Goal: Task Accomplishment & Management: Manage account settings

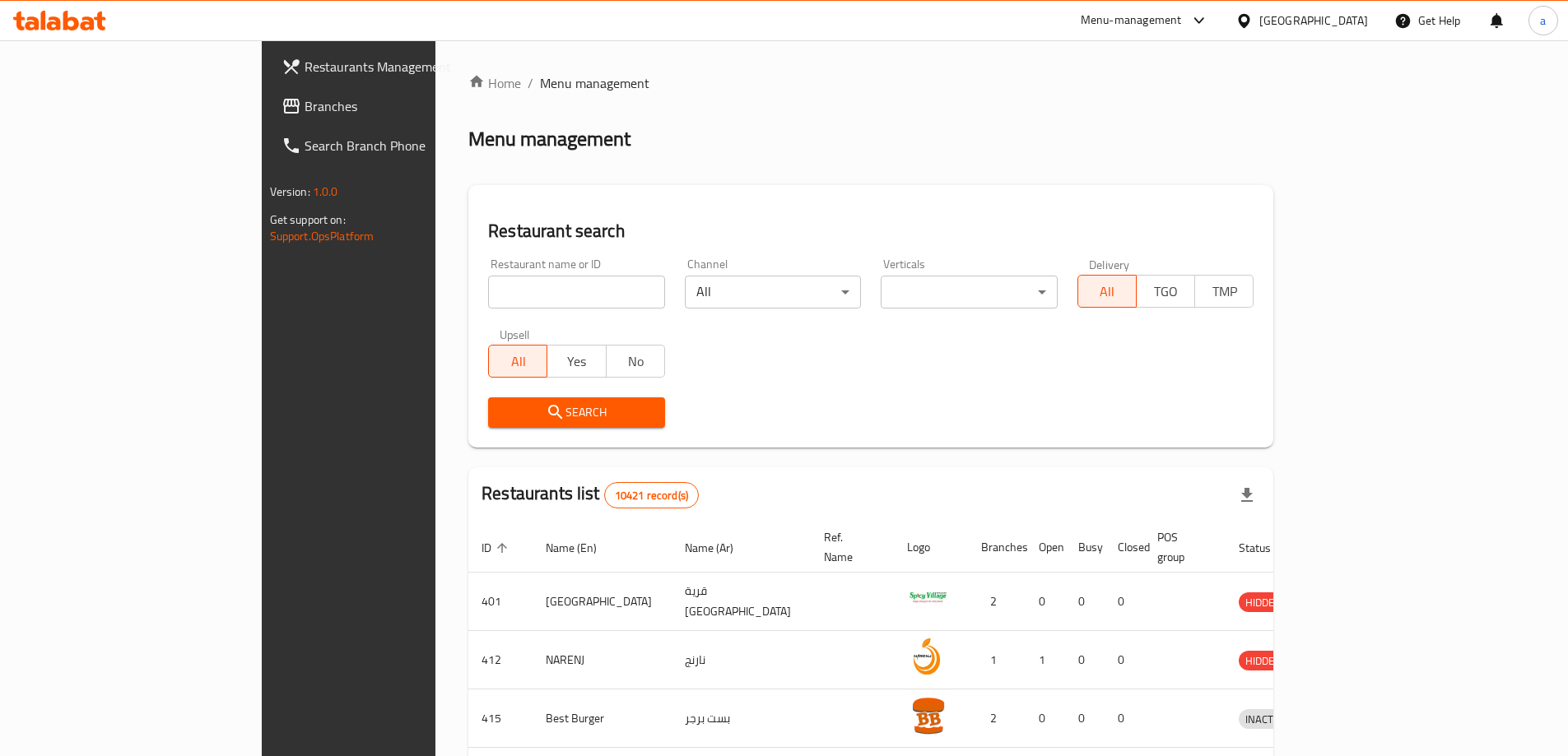
click at [1259, 26] on div at bounding box center [1247, 21] width 24 height 18
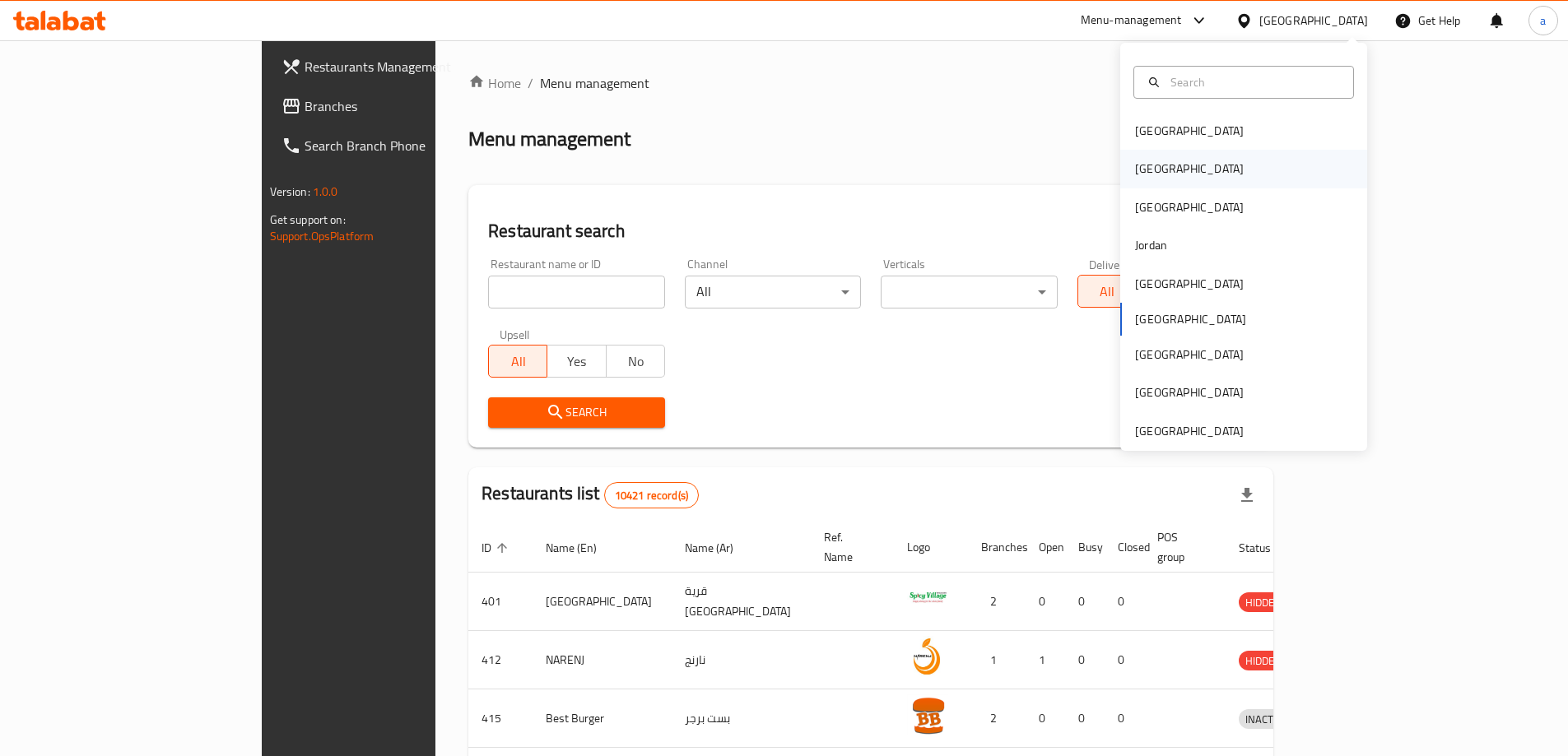
click at [1210, 173] on div "[GEOGRAPHIC_DATA]" at bounding box center [1243, 169] width 247 height 38
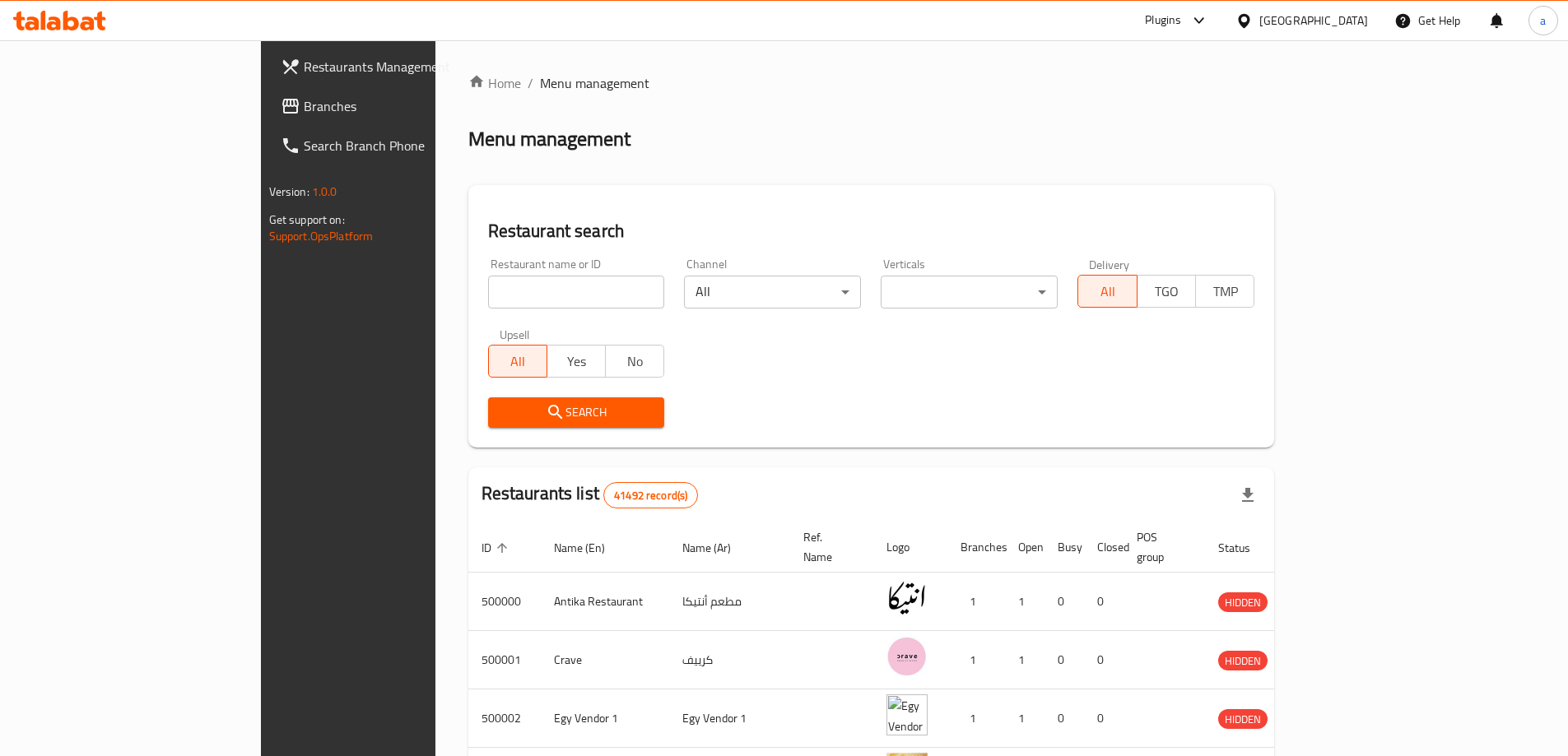
click at [504, 299] on input "search" at bounding box center [577, 292] width 177 height 33
type input "500000"
click at [501, 416] on span "Search" at bounding box center [577, 412] width 151 height 21
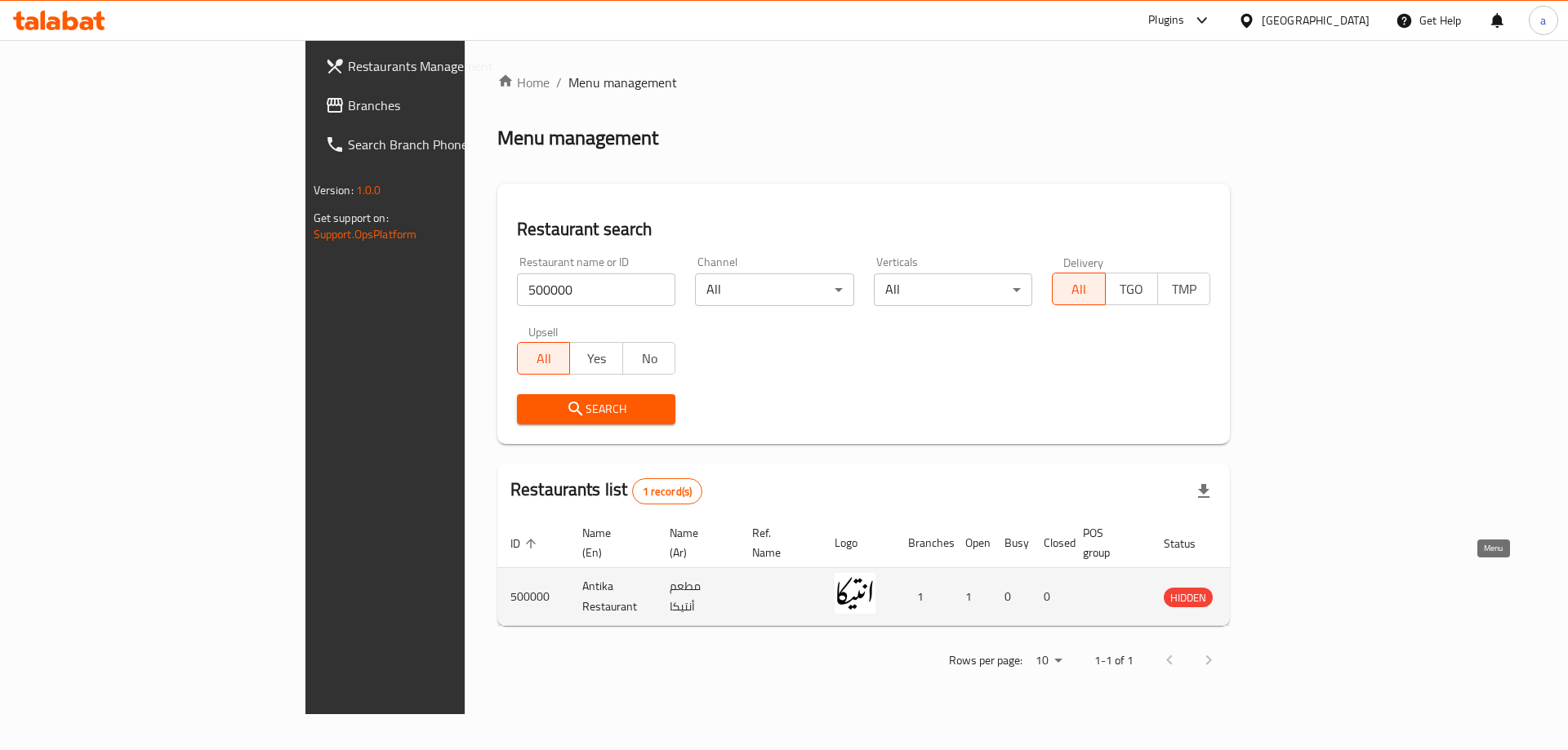
click at [1280, 587] on link "enhanced table" at bounding box center [1264, 596] width 30 height 20
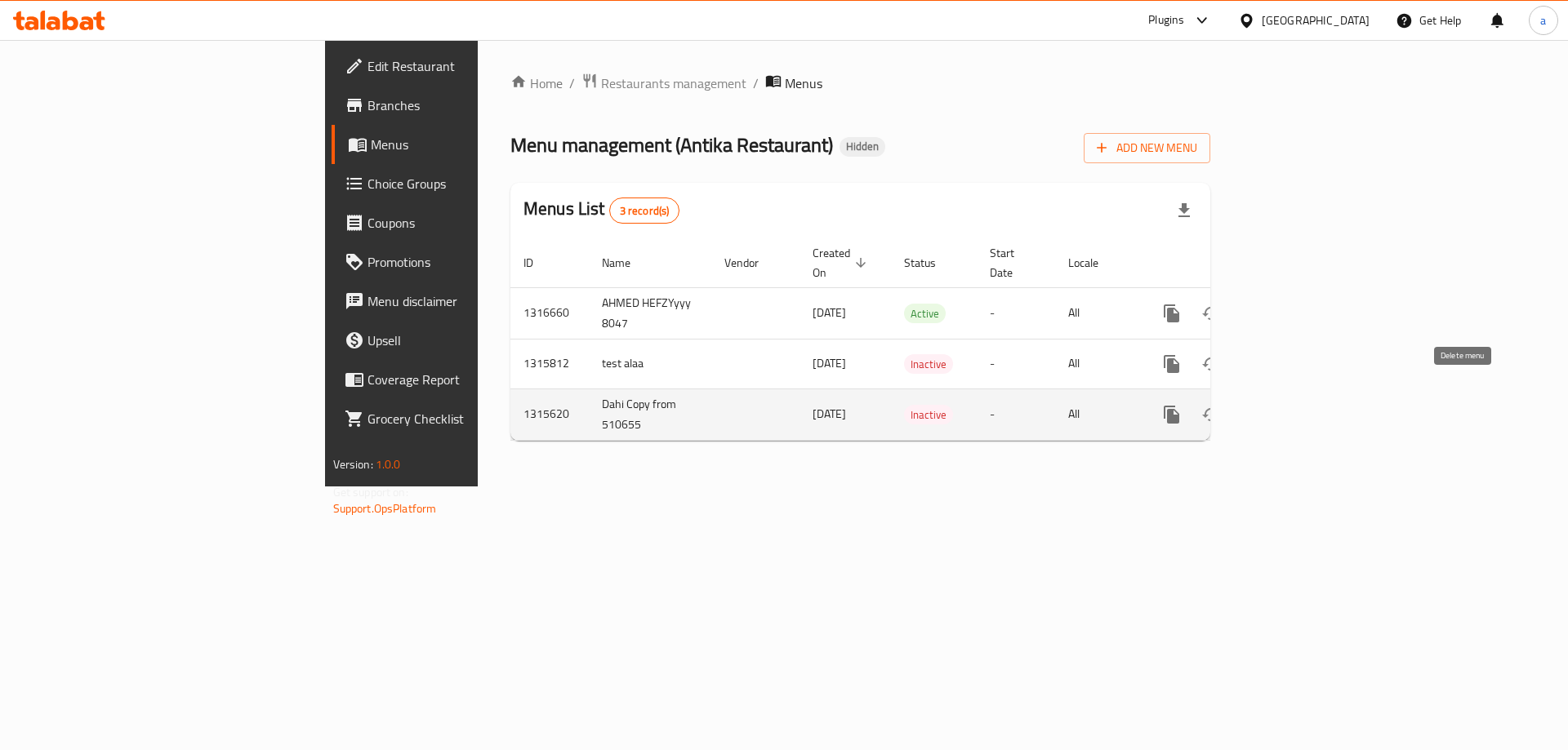
click at [1270, 407] on button "enhanced table" at bounding box center [1250, 415] width 39 height 39
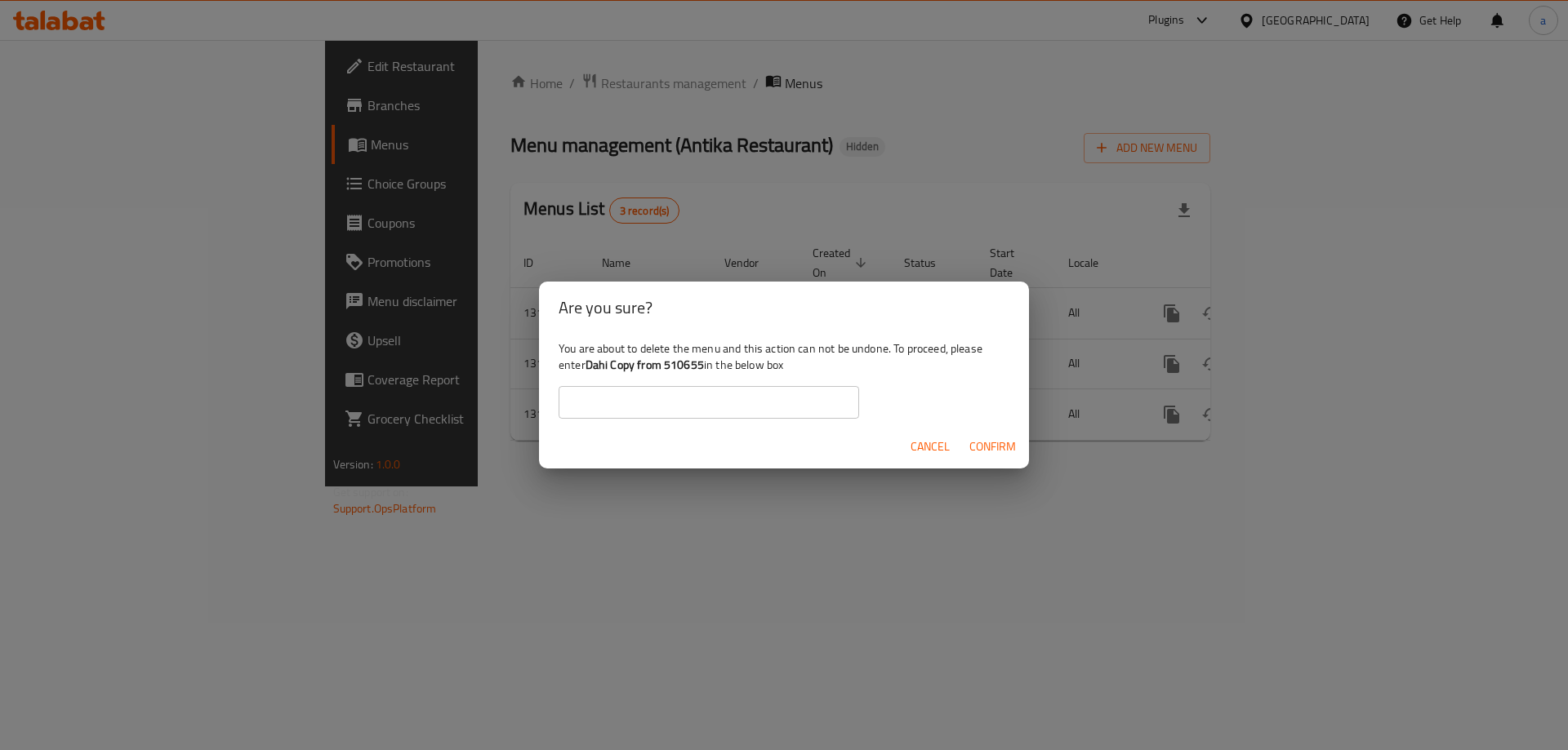
click at [682, 362] on b "Dahi Copy from 510655" at bounding box center [644, 365] width 118 height 21
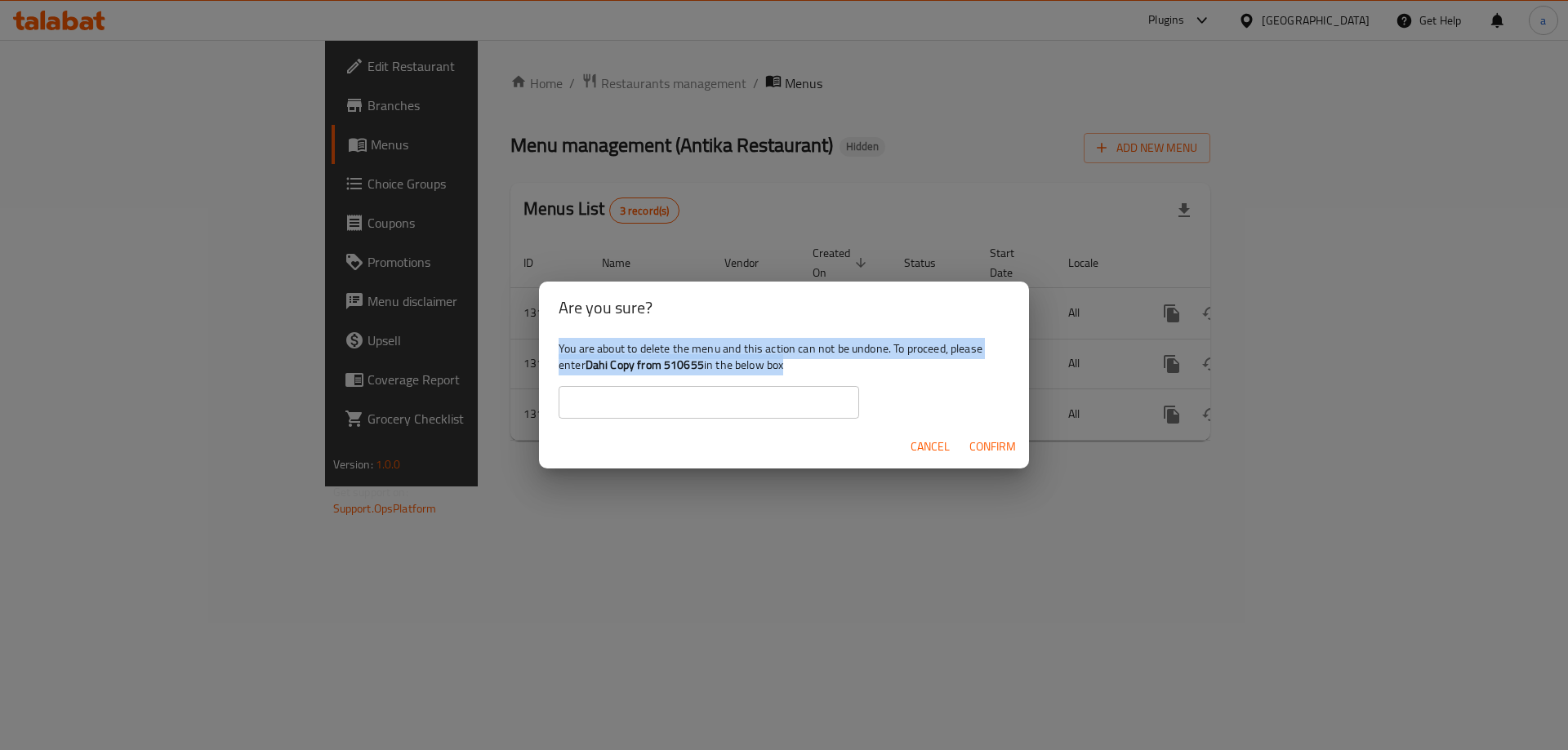
click at [682, 362] on b "Dahi Copy from 510655" at bounding box center [644, 365] width 118 height 21
click at [661, 367] on b "Dahi Copy from 510655" at bounding box center [644, 365] width 118 height 21
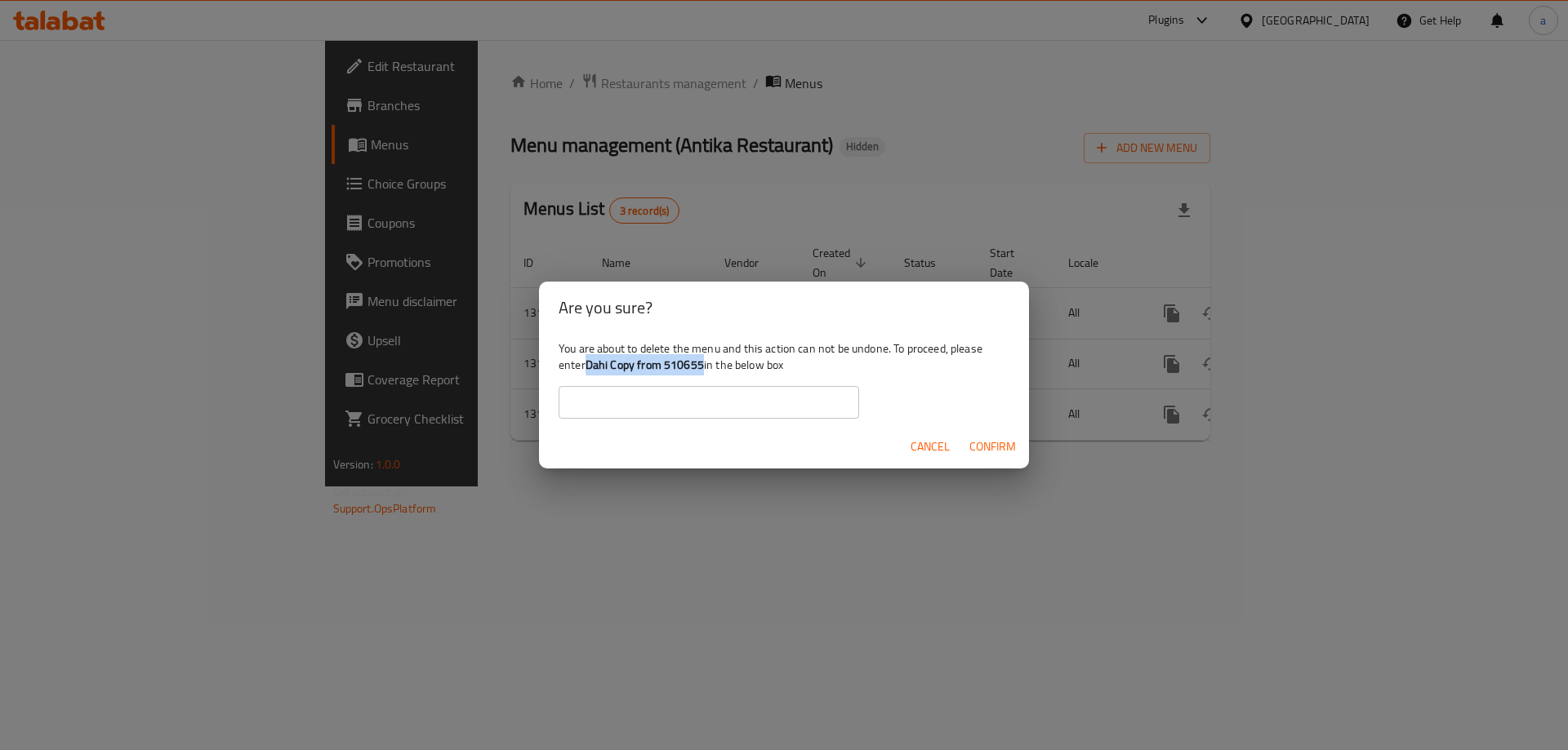
drag, startPoint x: 588, startPoint y: 362, endPoint x: 702, endPoint y: 375, distance: 114.7
click at [702, 375] on b "Dahi Copy from 510655" at bounding box center [644, 365] width 118 height 21
copy b "Dahi Copy from 510655"
click at [655, 395] on input "text" at bounding box center [709, 403] width 301 height 33
paste input "Dahi Copy from 510655"
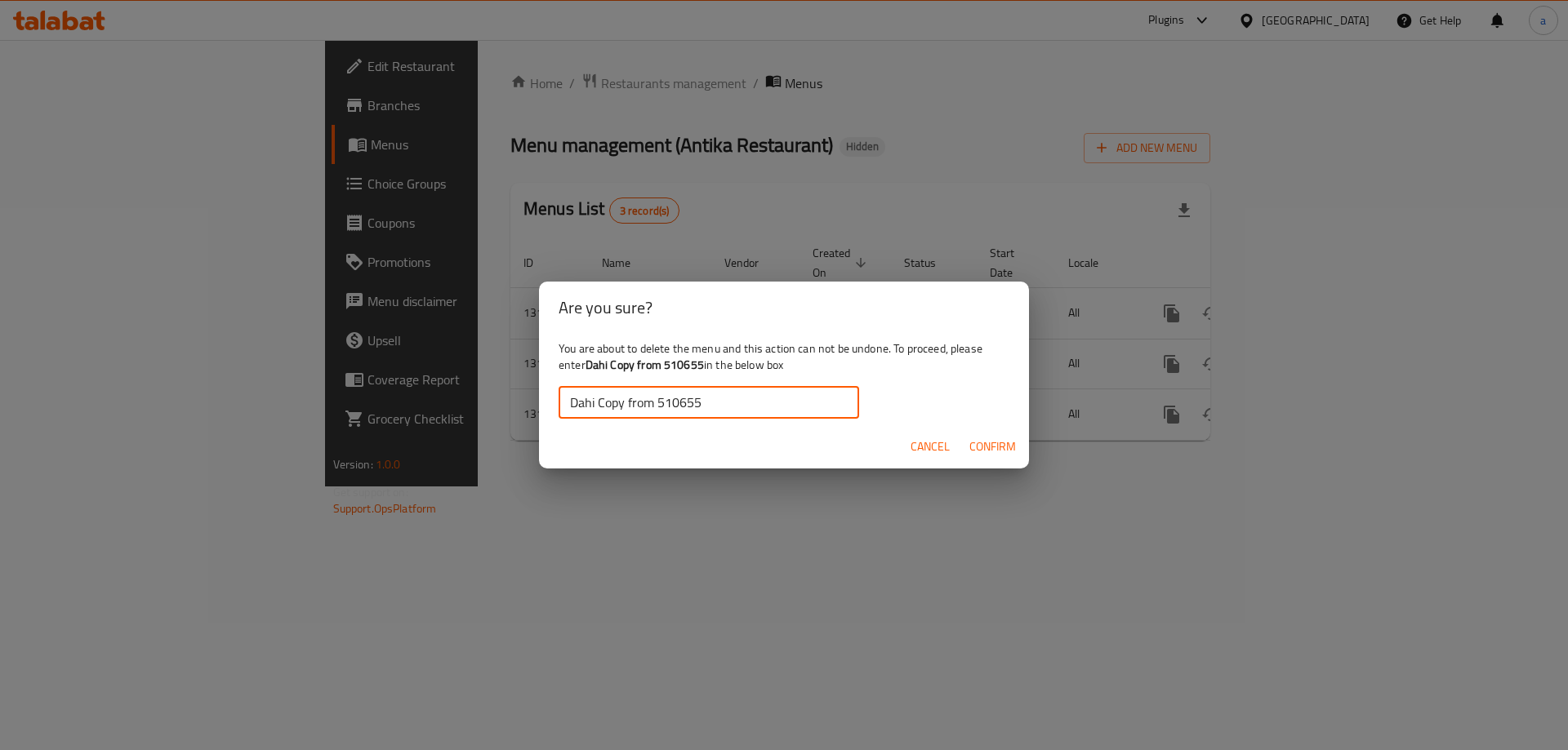
type input "Dahi Copy from 510655"
click at [980, 441] on span "Confirm" at bounding box center [992, 447] width 47 height 21
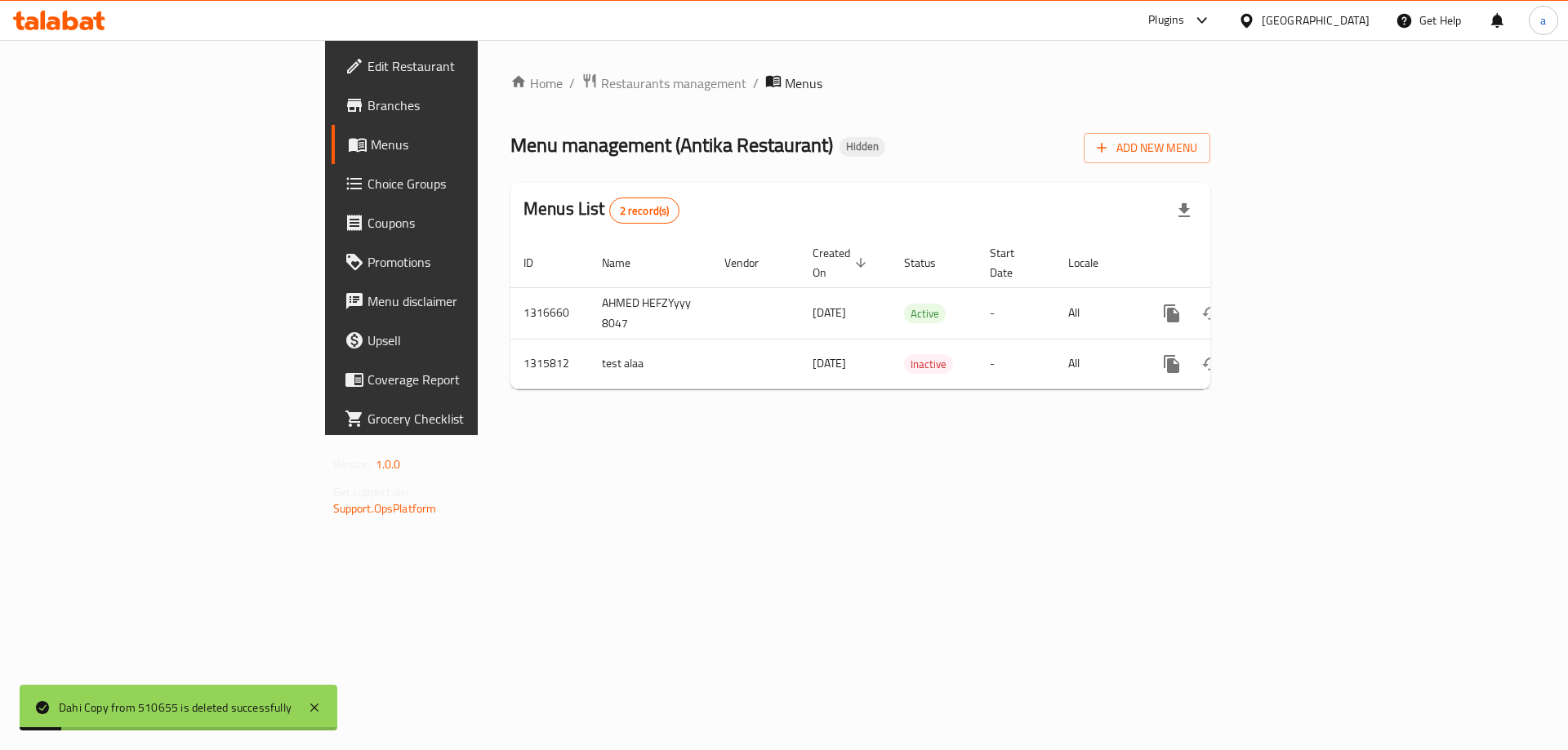
click at [1211, 166] on div "Home / Restaurants management / Menus Menu management ( Antika Restaurant ) Hid…" at bounding box center [860, 237] width 700 height 329
click at [1211, 160] on button "Add New Menu" at bounding box center [1147, 148] width 127 height 30
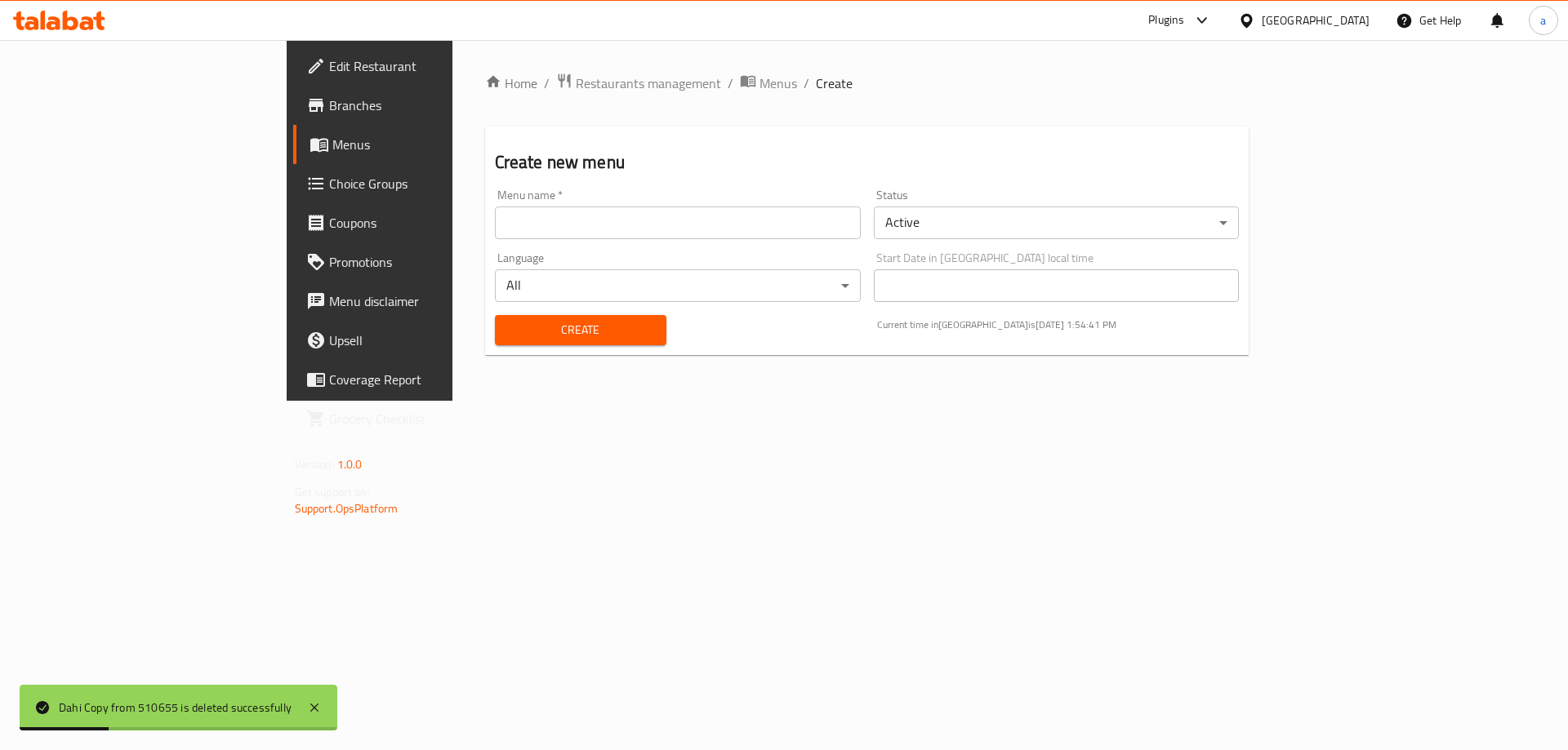
click at [860, 225] on input "text" at bounding box center [677, 223] width 366 height 33
type input "ف"
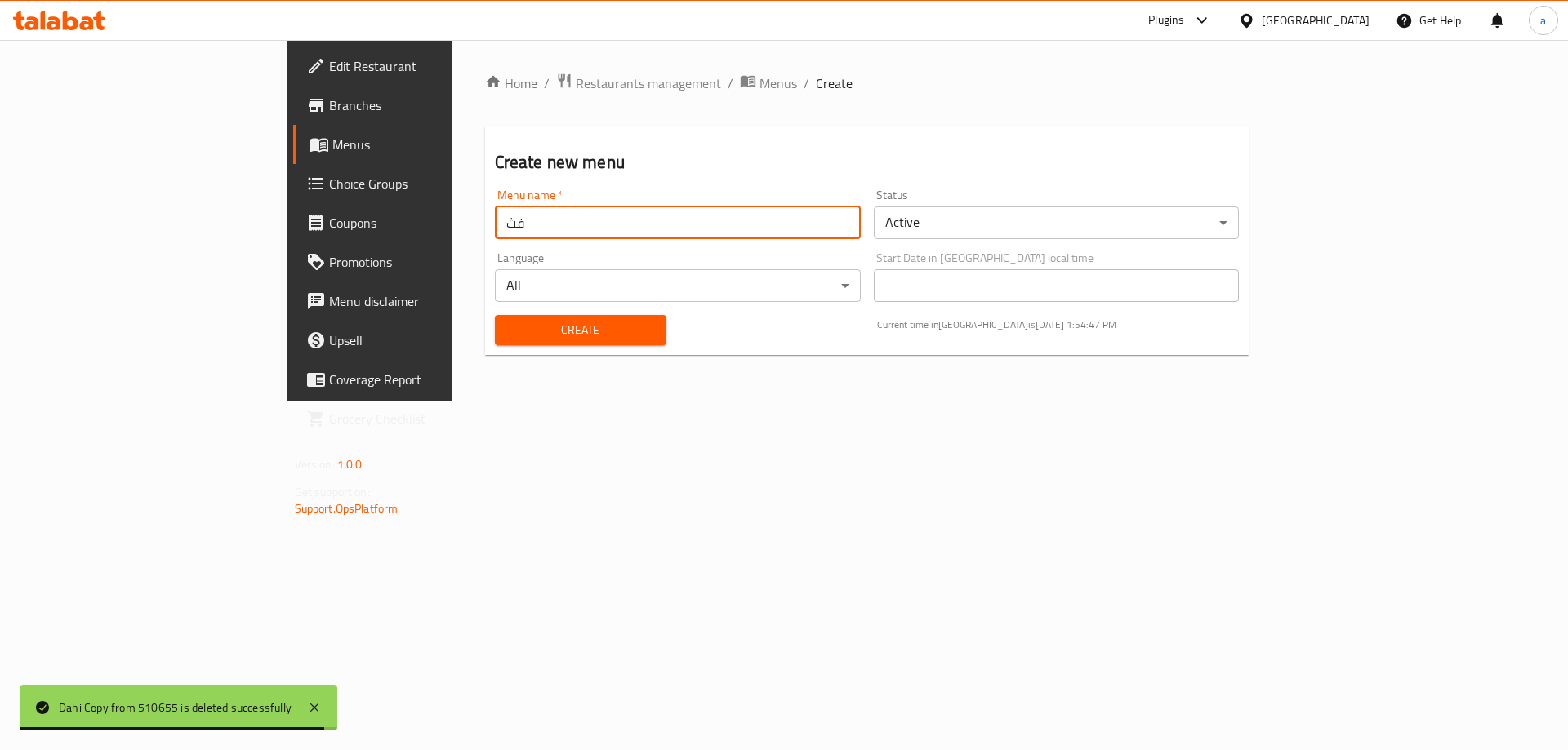
type input "ف"
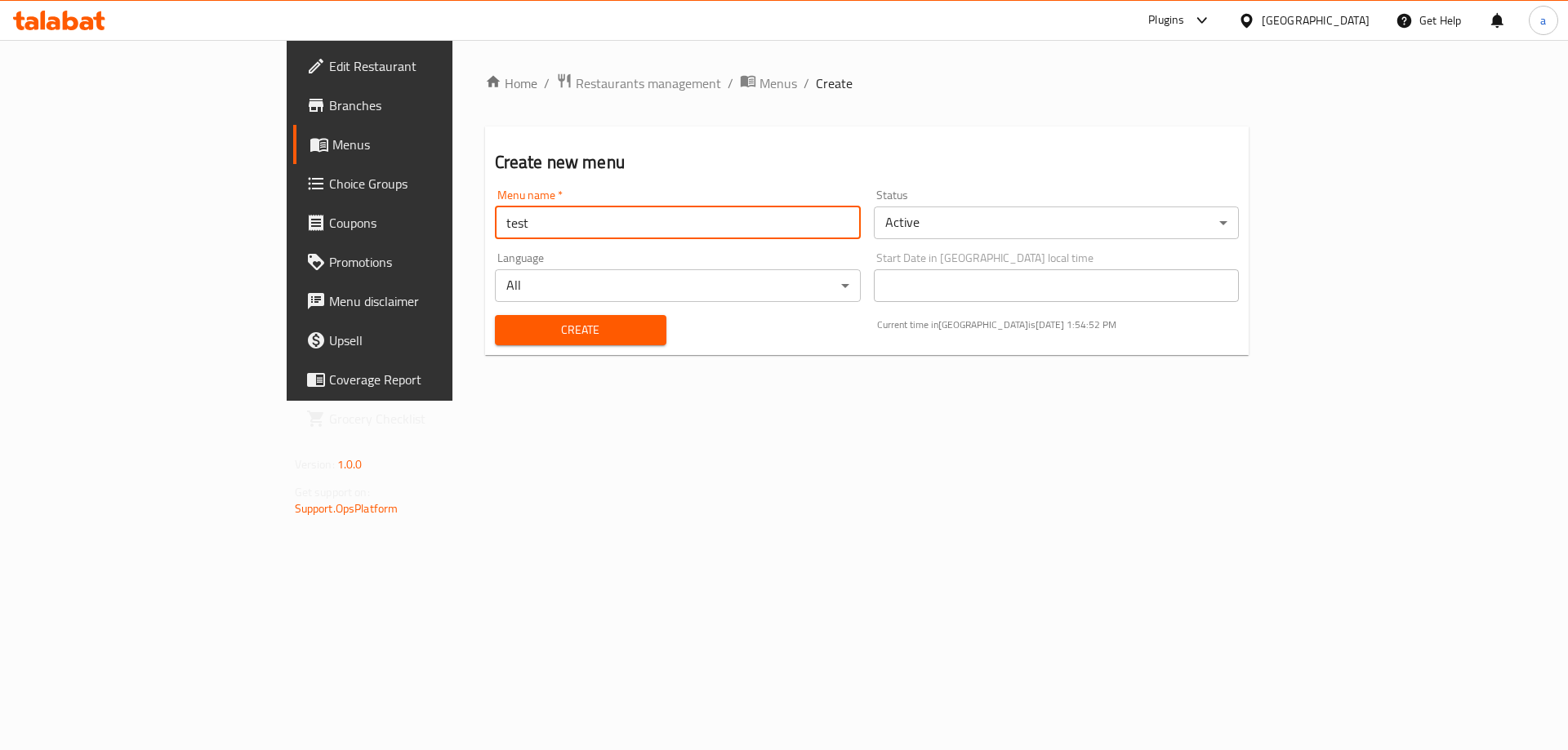
type input "test"
click at [539, 344] on button "Create" at bounding box center [580, 330] width 172 height 30
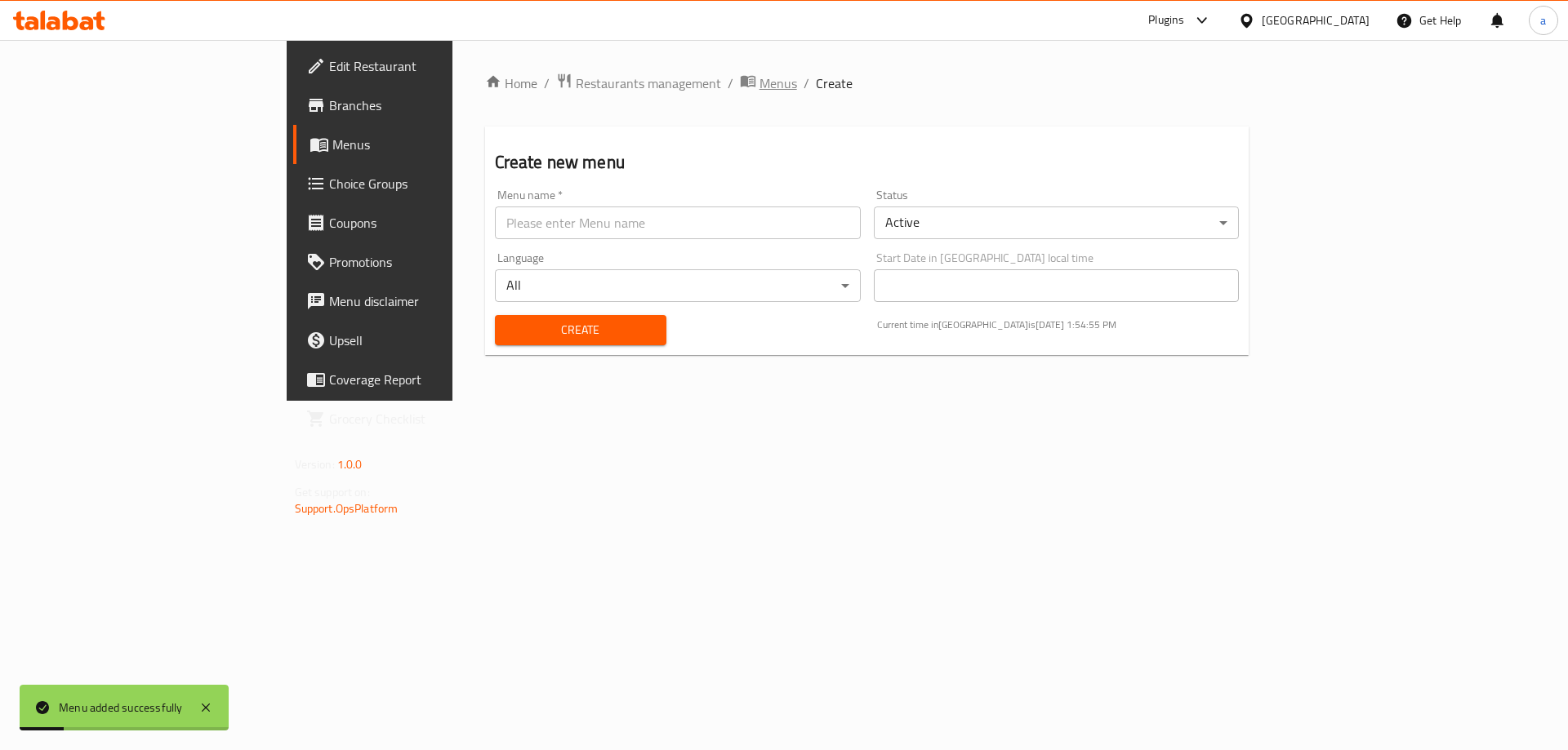
click at [759, 85] on span "Menus" at bounding box center [778, 83] width 38 height 20
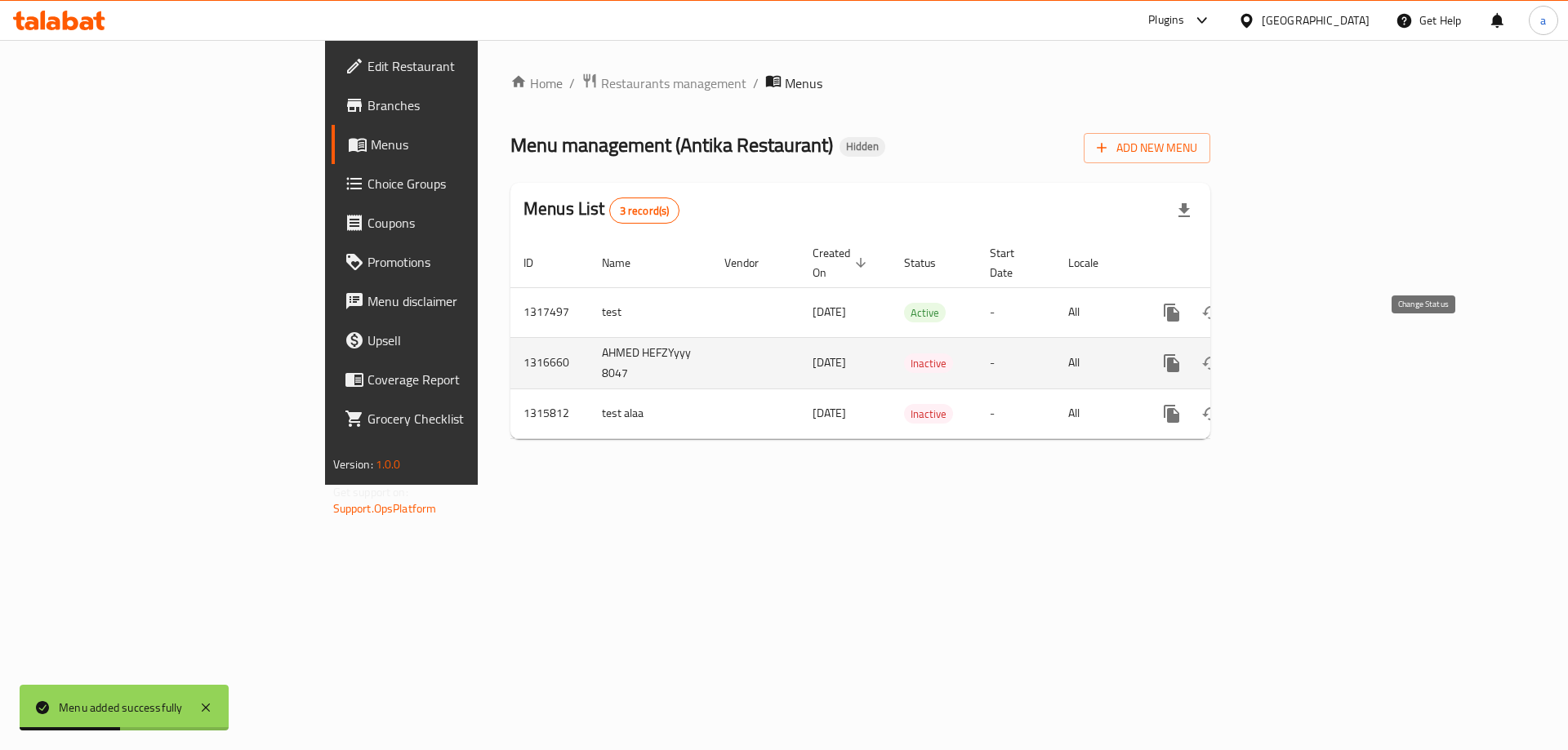
click at [1220, 353] on icon "enhanced table" at bounding box center [1211, 363] width 20 height 20
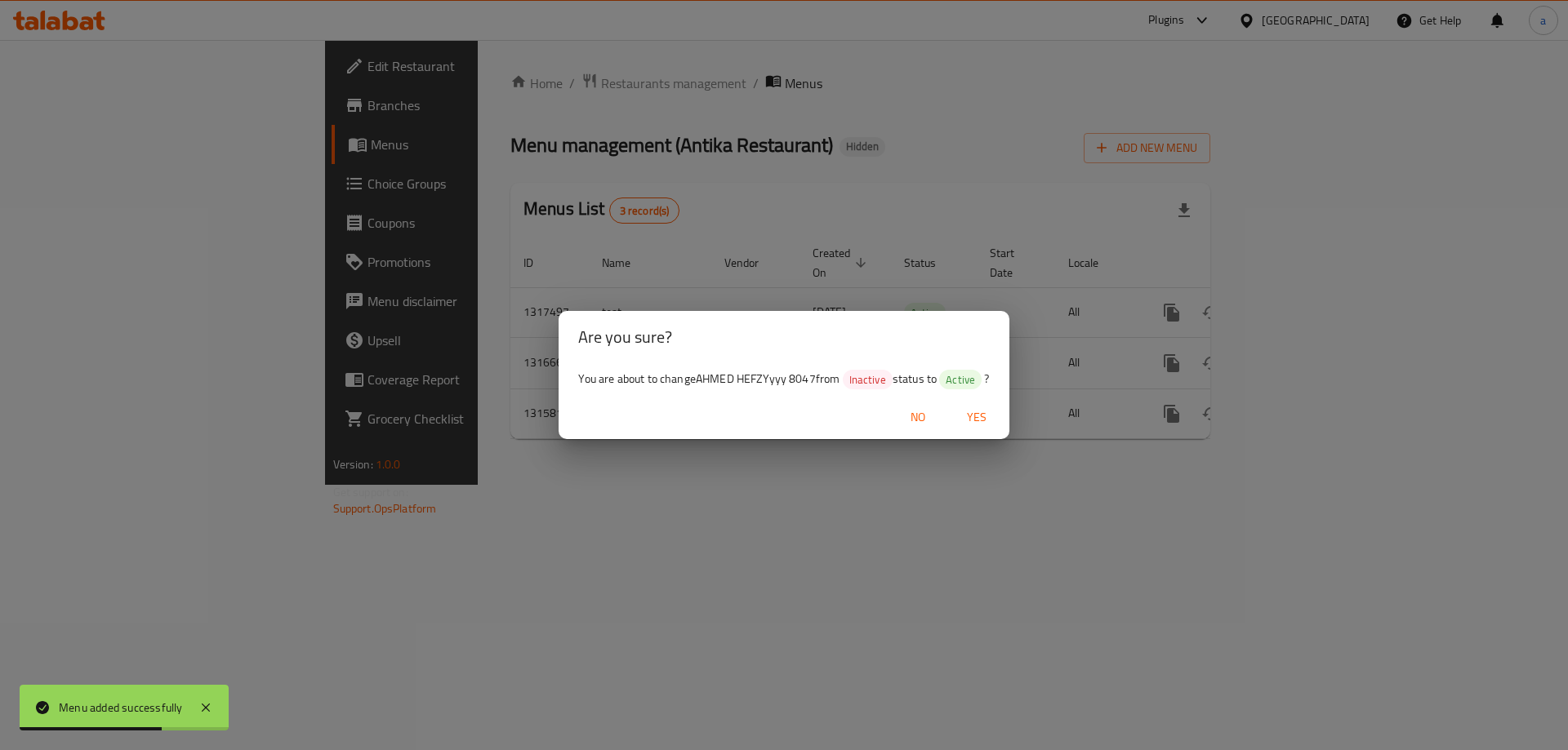
click at [966, 413] on span "Yes" at bounding box center [977, 417] width 39 height 21
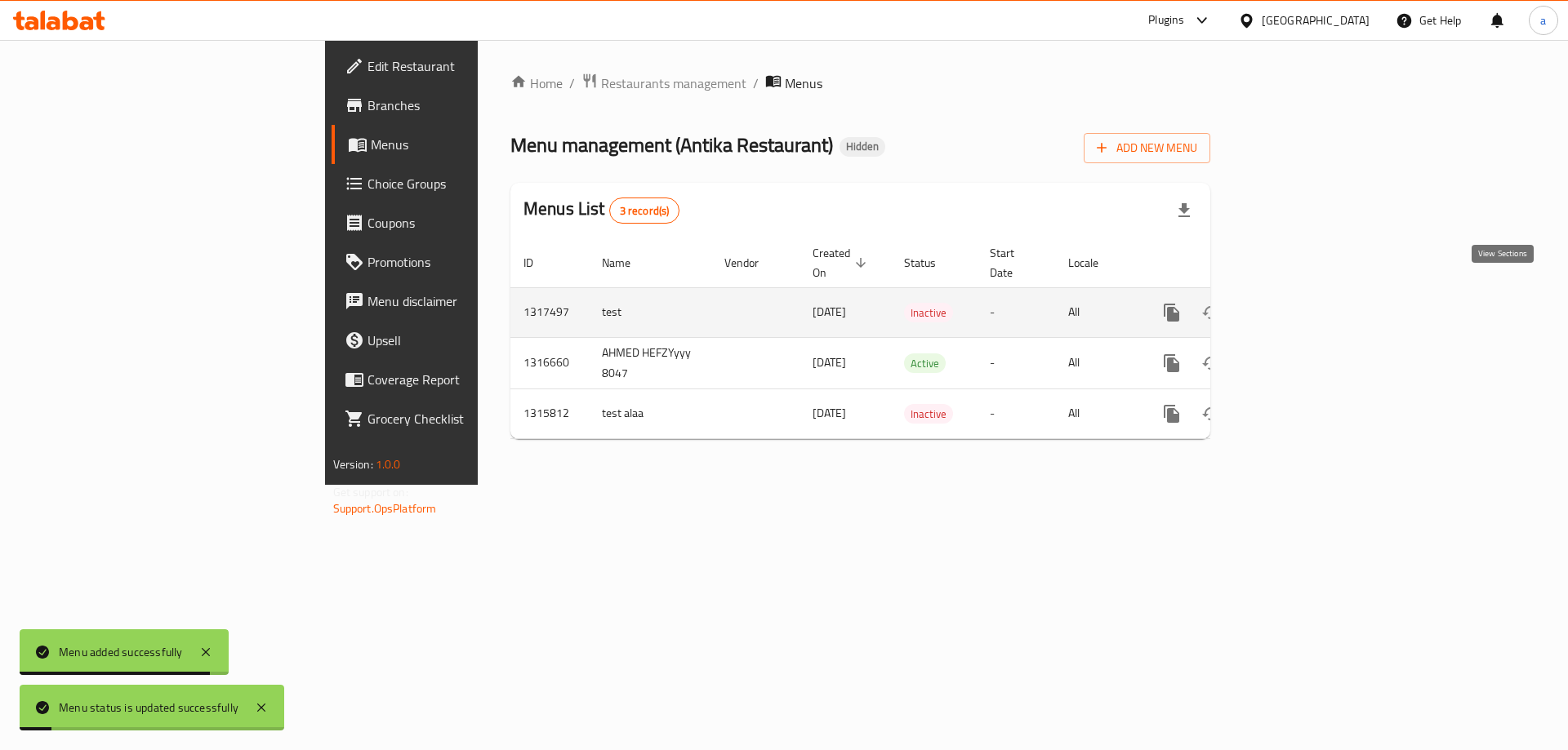
click at [1299, 303] on icon "enhanced table" at bounding box center [1289, 313] width 20 height 20
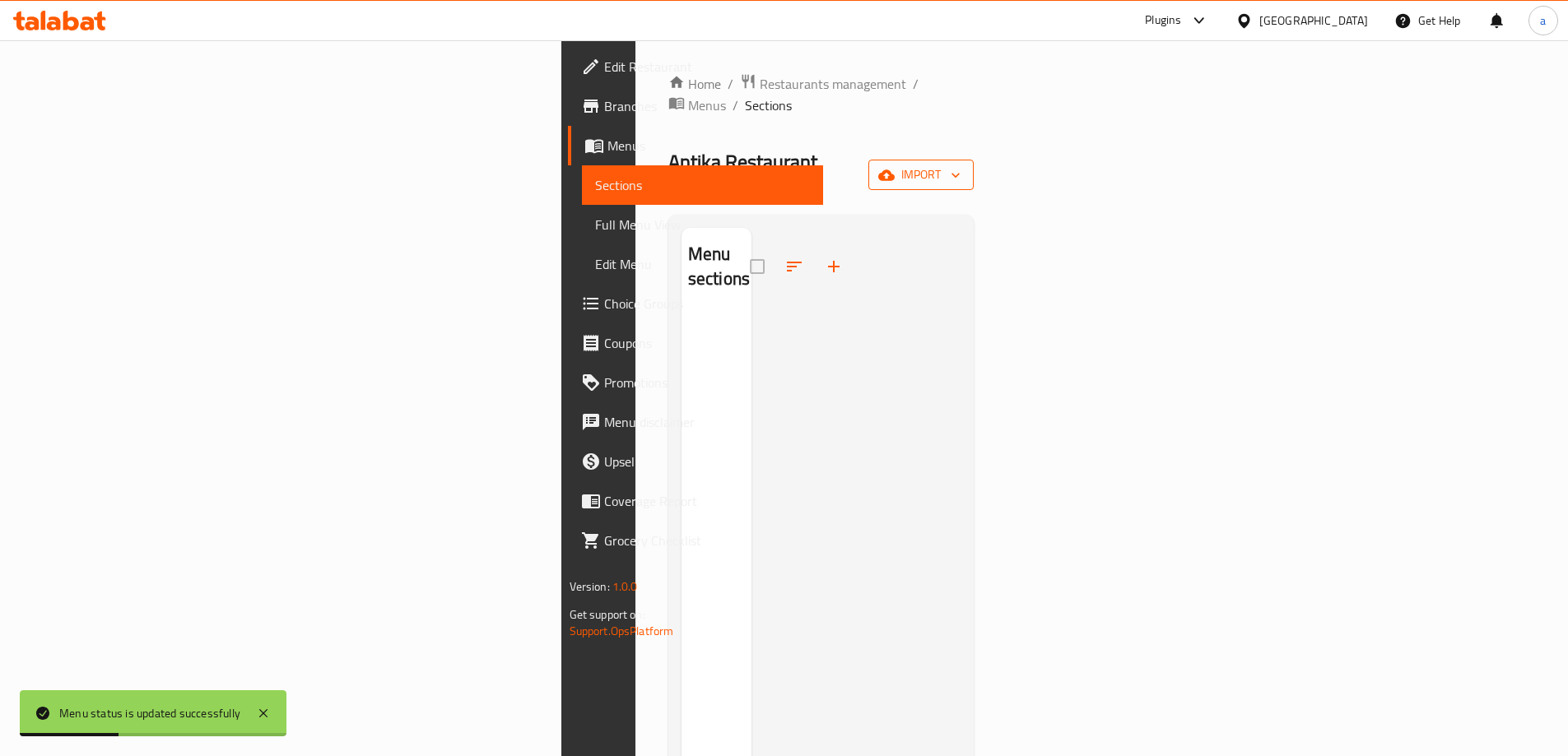
click at [961, 165] on span "import" at bounding box center [920, 175] width 79 height 21
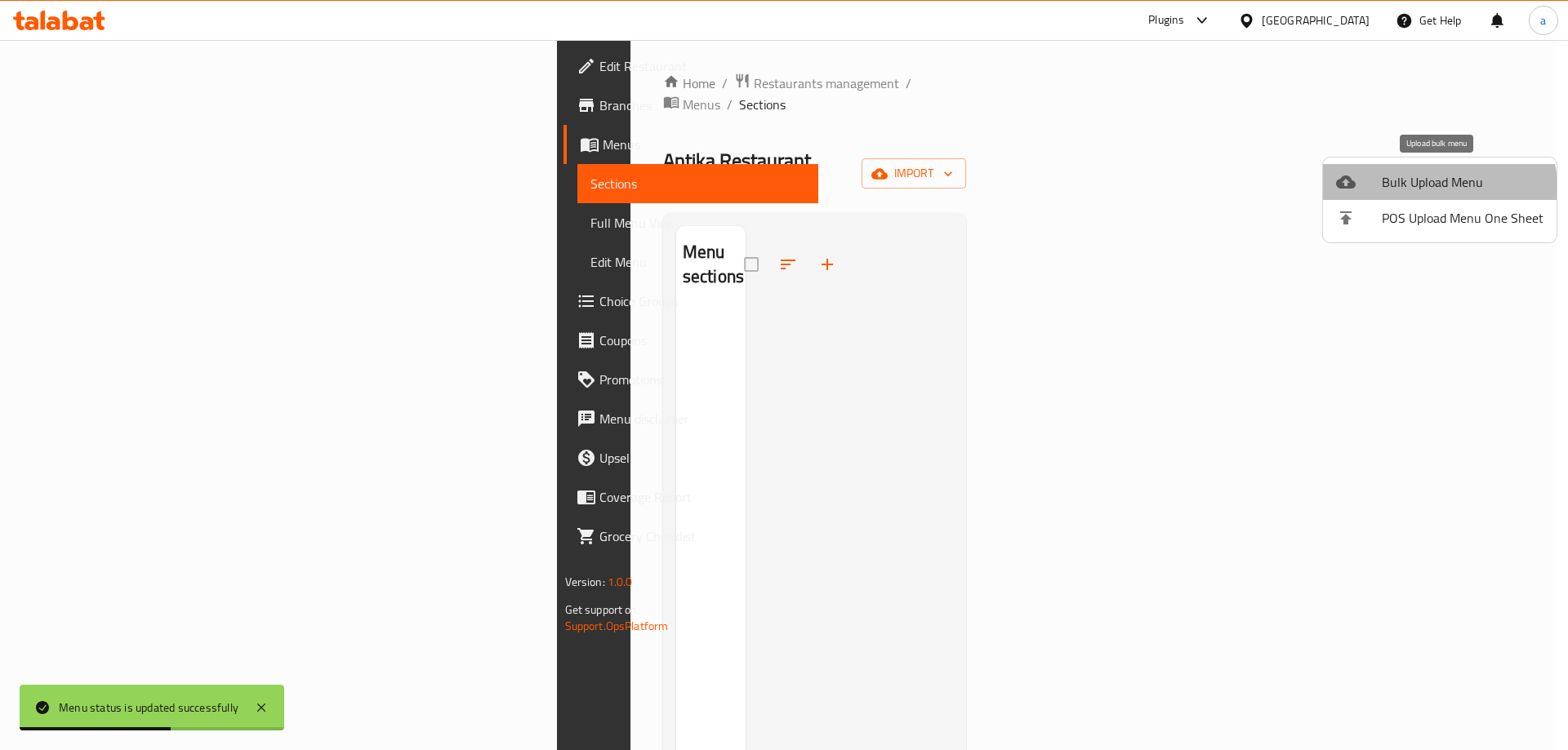
click at [1437, 188] on span "Bulk Upload Menu" at bounding box center [1462, 182] width 162 height 20
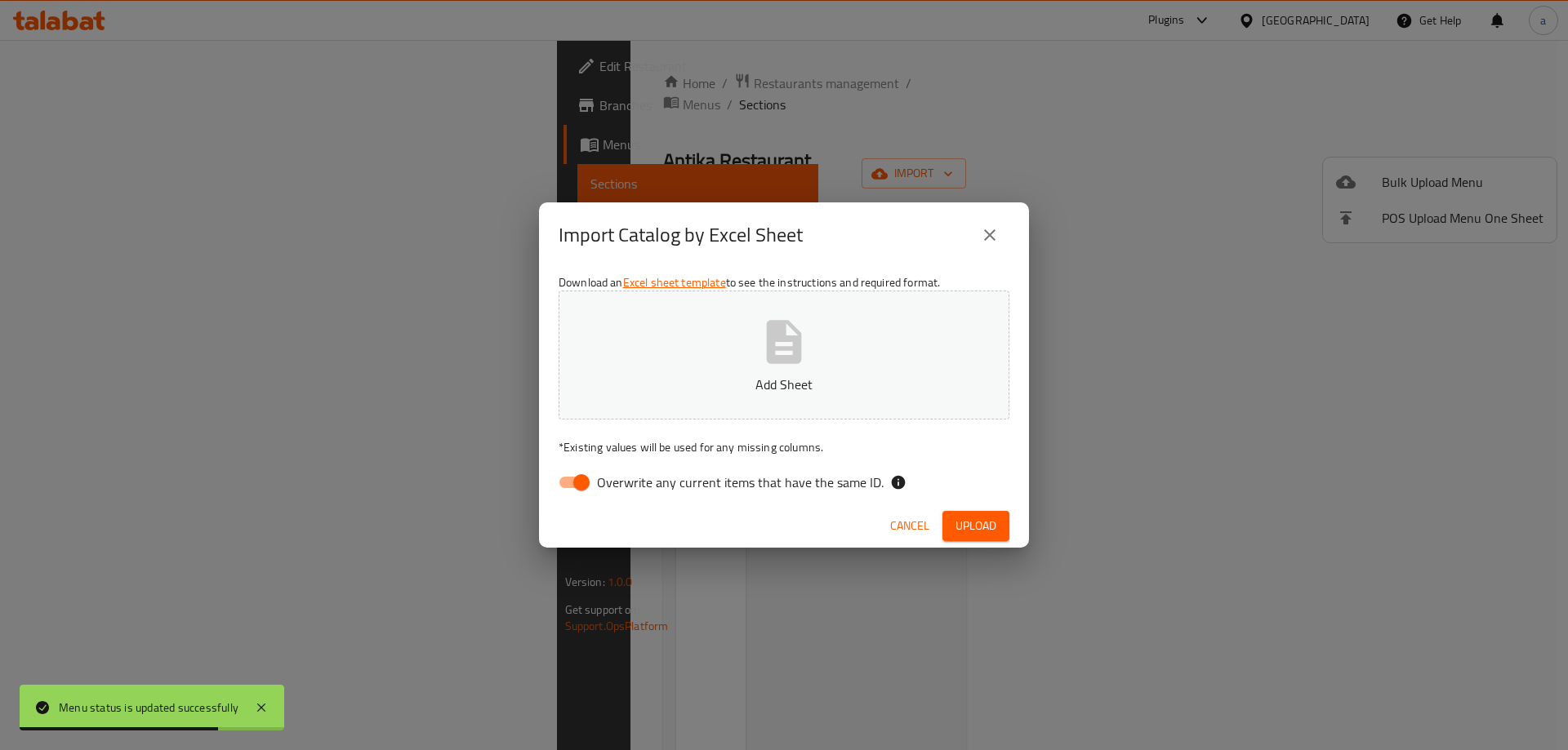
click at [597, 486] on span "Overwrite any current items that have the same ID." at bounding box center [740, 482] width 287 height 20
click at [597, 486] on input "Overwrite any current items that have the same ID." at bounding box center [581, 482] width 93 height 31
checkbox input "false"
click at [781, 361] on icon "button" at bounding box center [784, 341] width 35 height 44
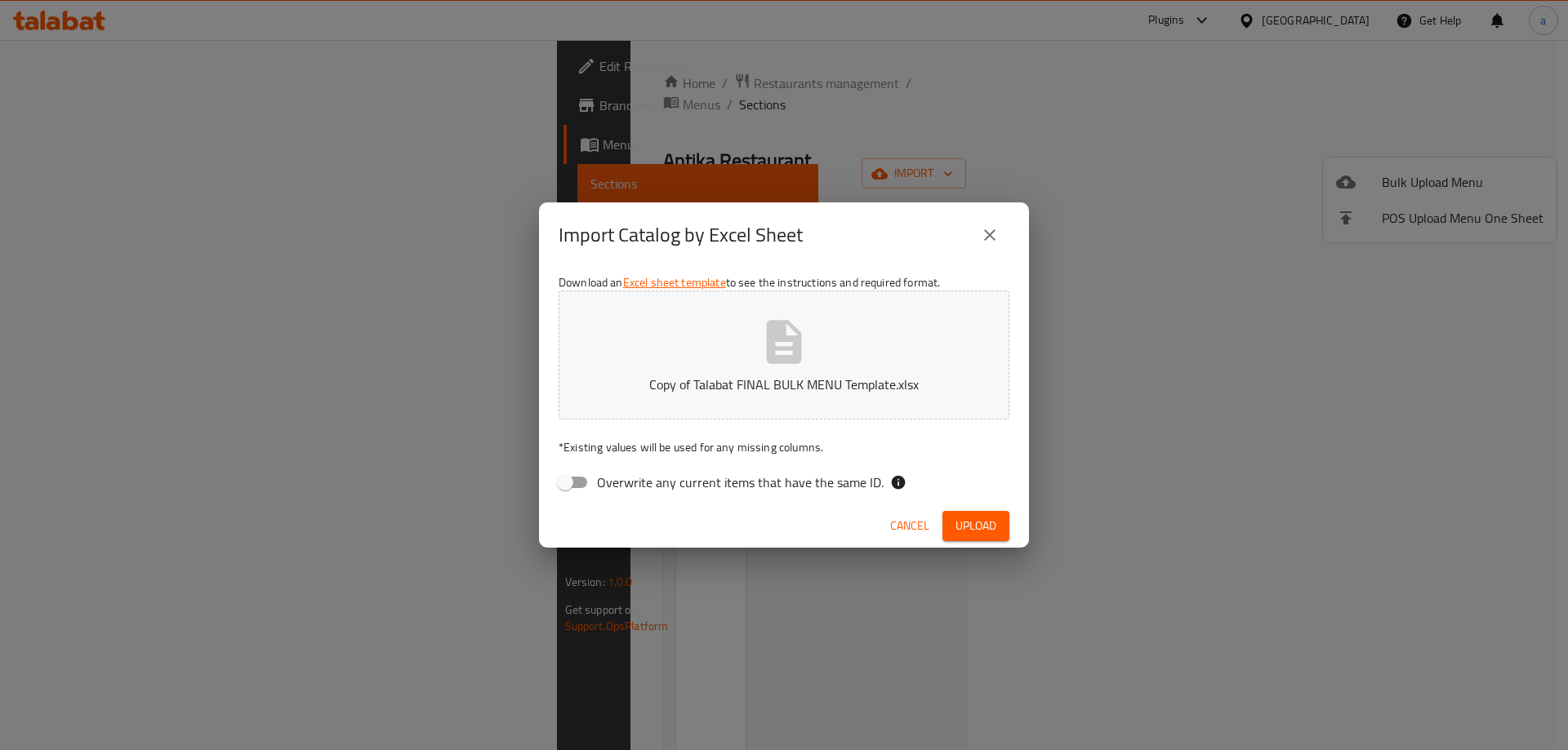
click at [968, 514] on button "Upload" at bounding box center [975, 526] width 67 height 30
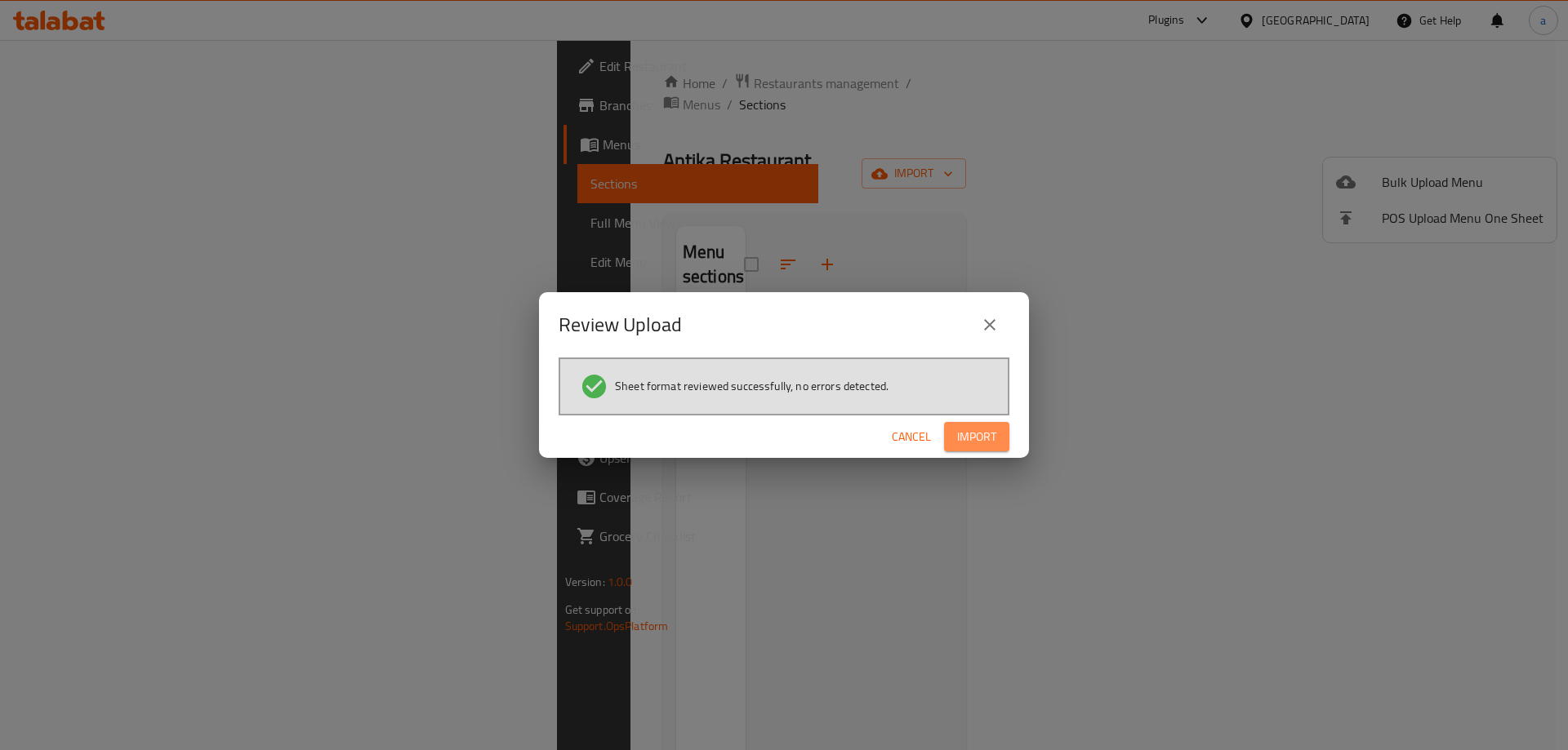
click at [977, 432] on span "Import" at bounding box center [977, 437] width 39 height 21
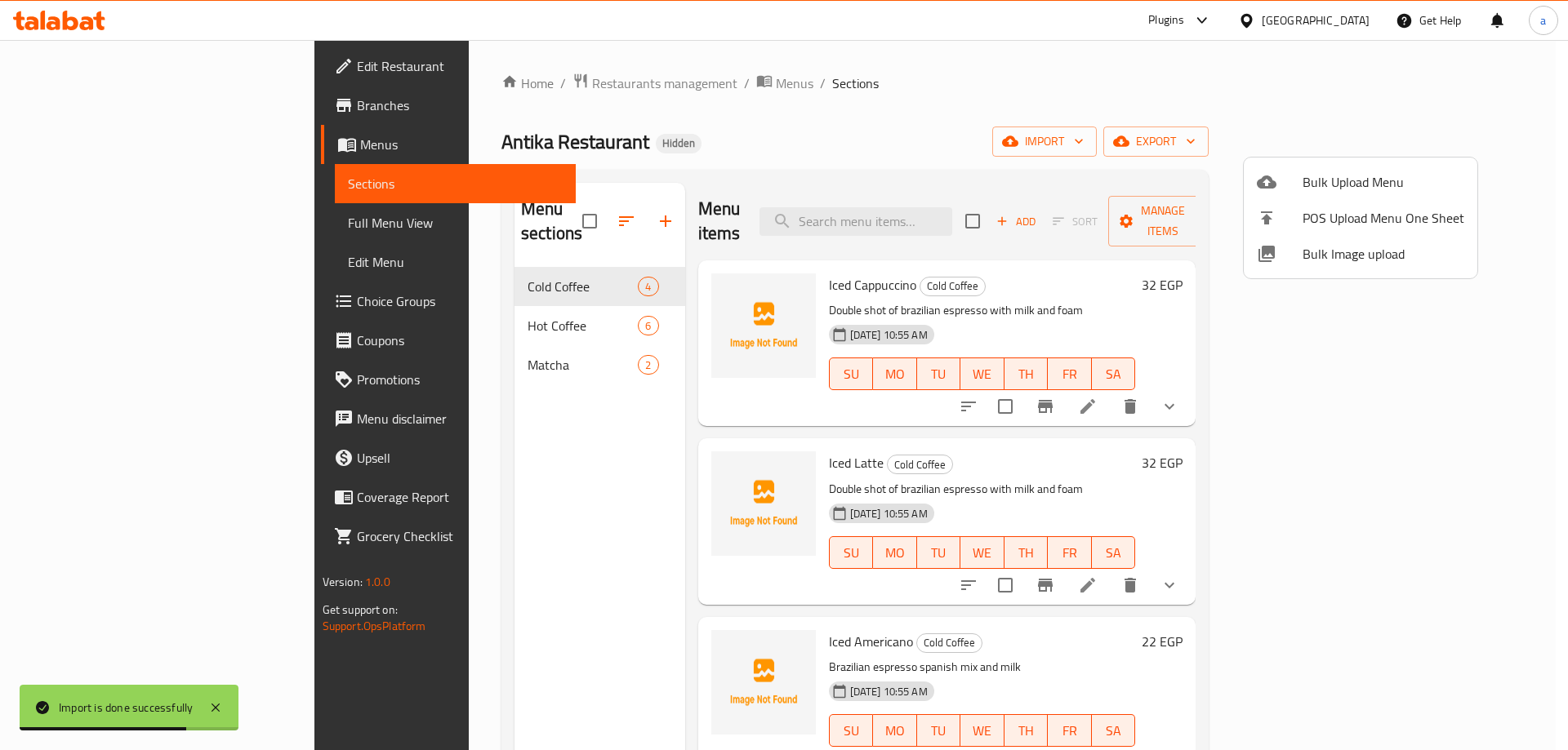
click at [1031, 88] on div at bounding box center [784, 375] width 1568 height 750
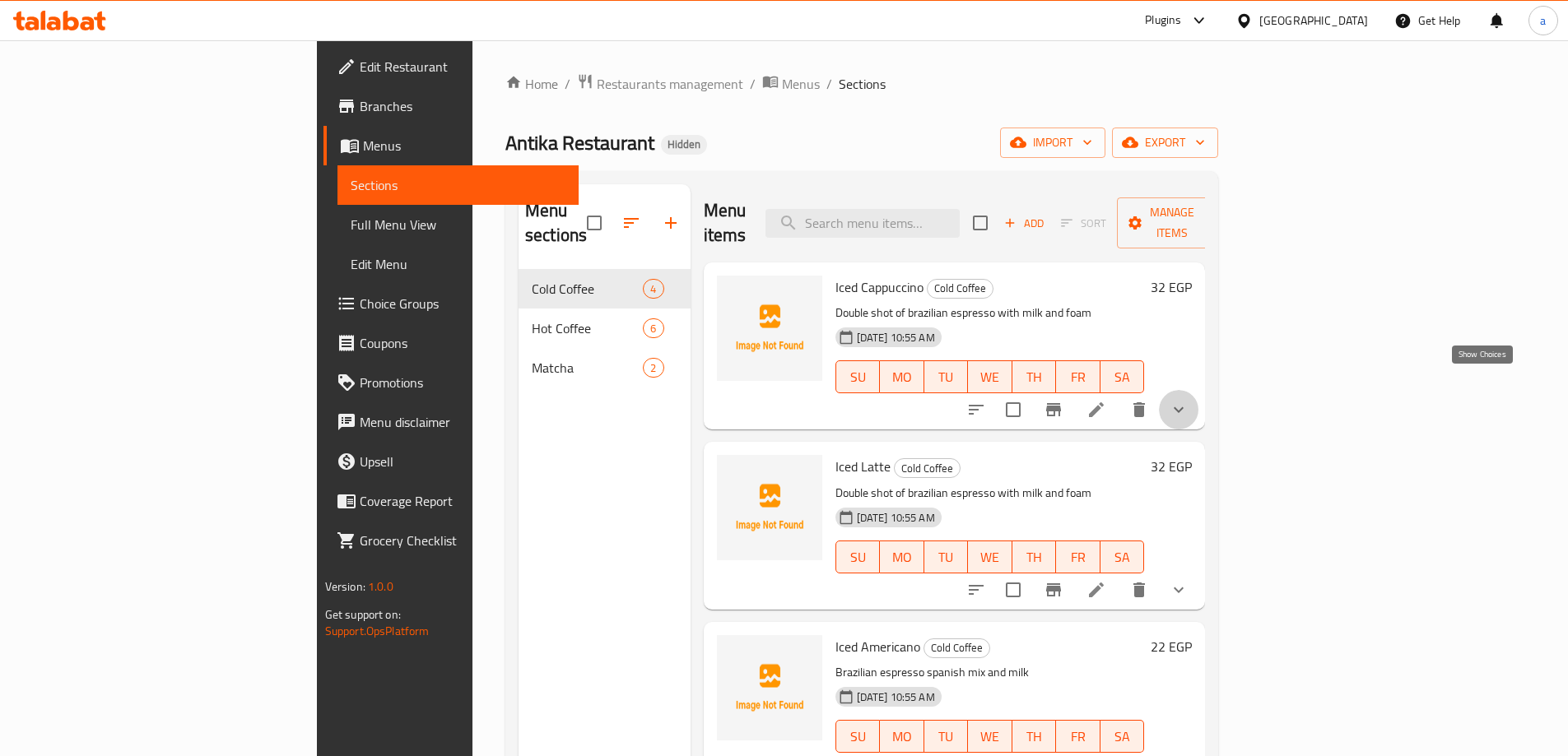
click at [1189, 400] on icon "show more" at bounding box center [1179, 410] width 20 height 20
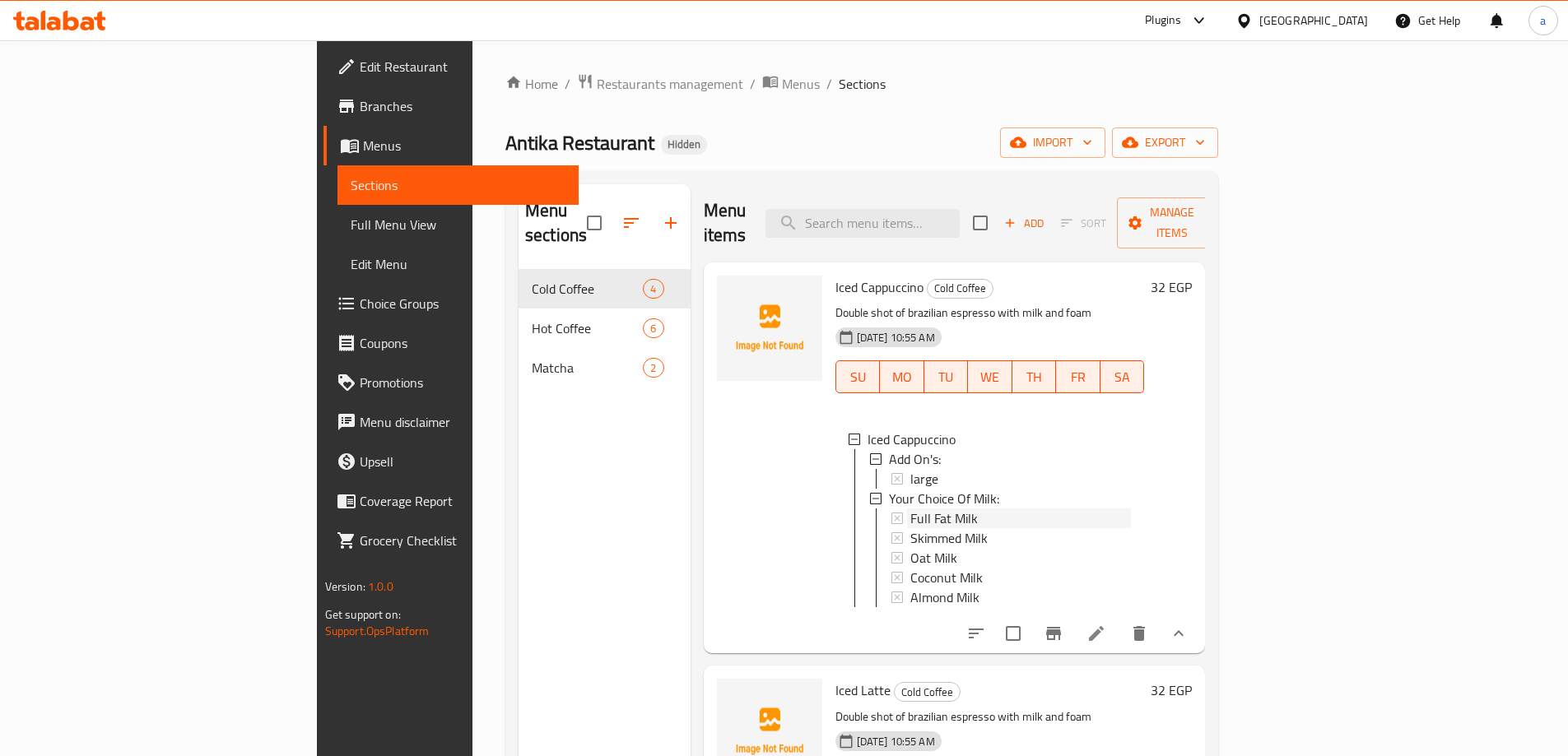
click at [891, 513] on icon at bounding box center [897, 518] width 12 height 12
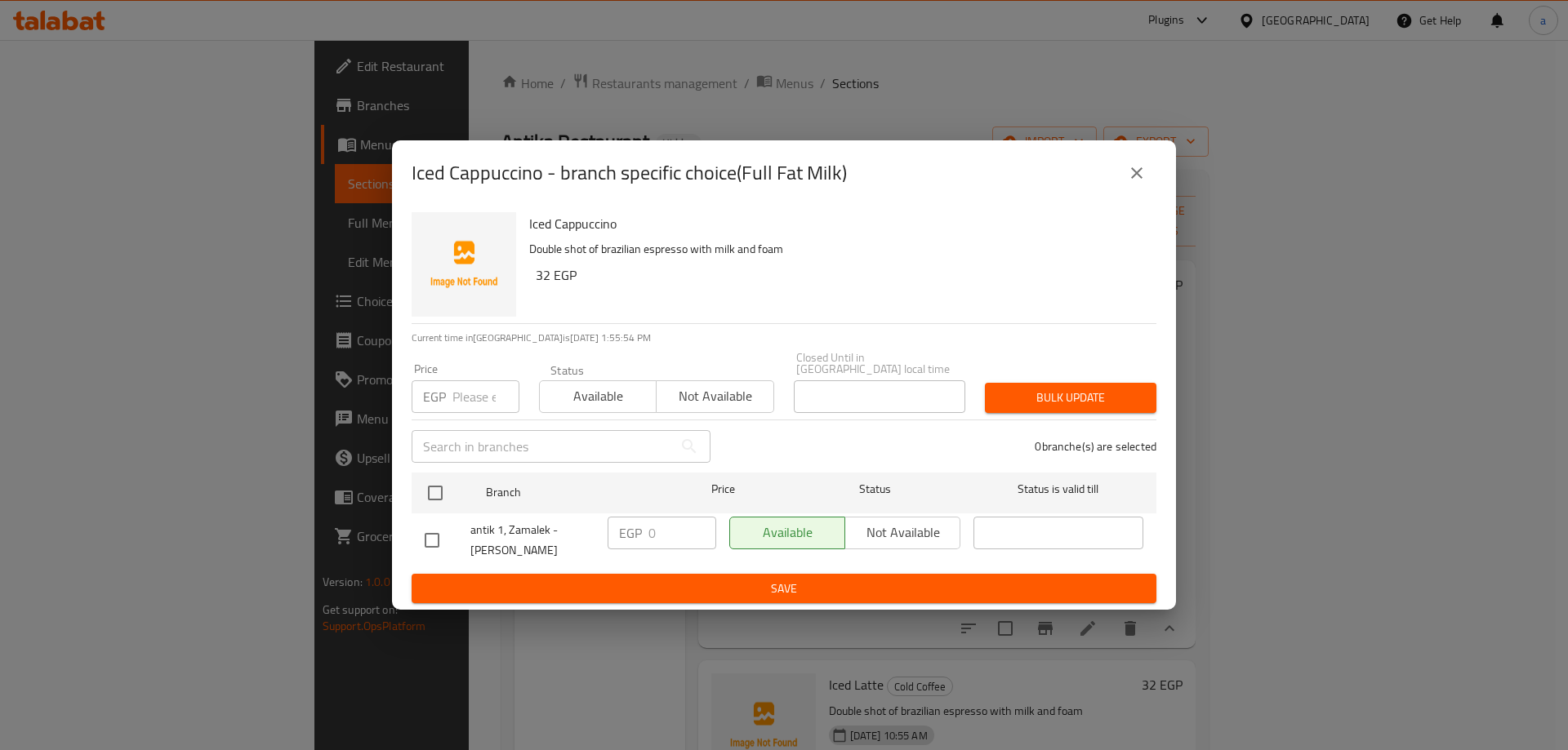
click at [1137, 174] on icon "close" at bounding box center [1137, 173] width 20 height 20
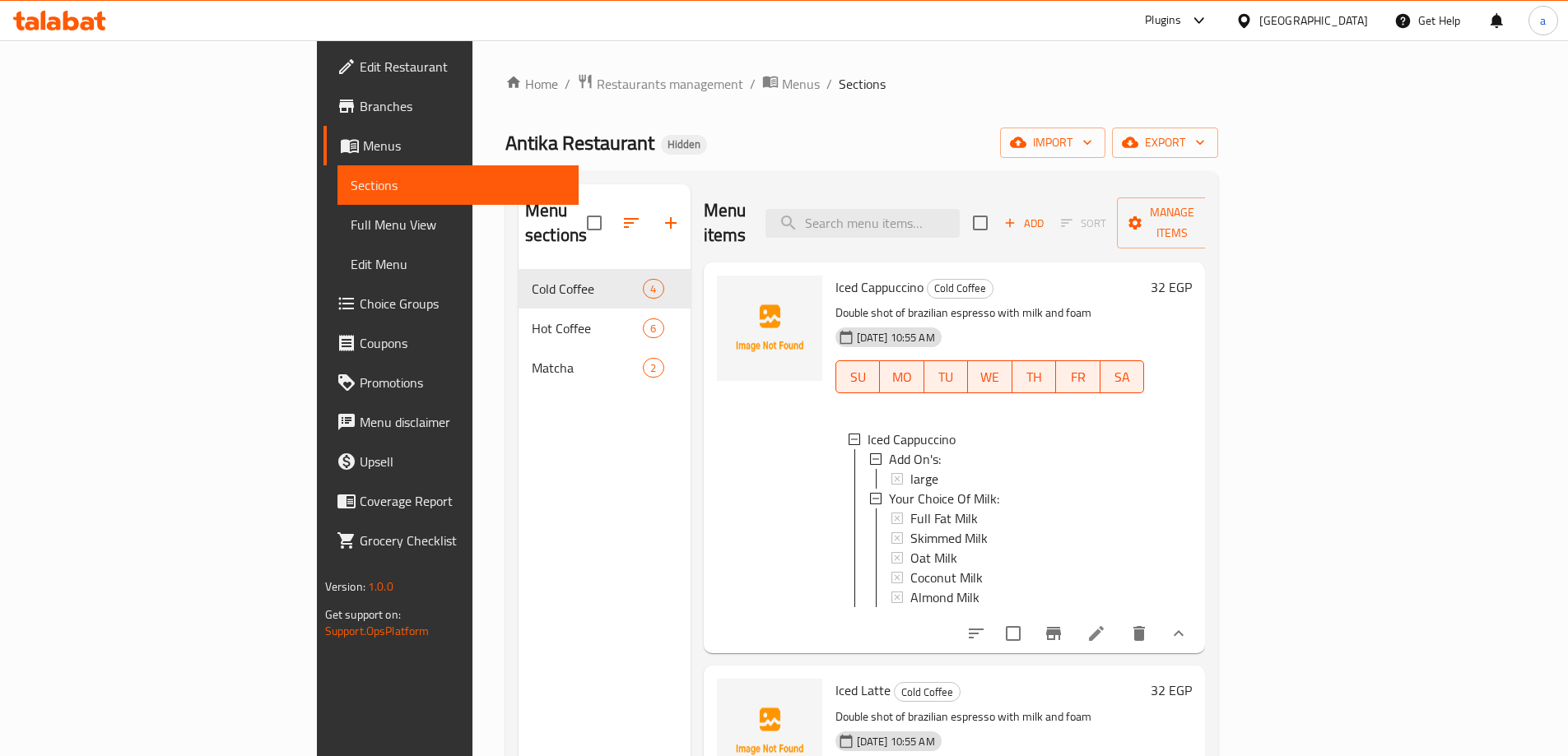
scroll to position [2, 0]
click at [751, 106] on div "Home / Restaurants management / Menus / Sections Antika Restaurant Hidden impor…" at bounding box center [861, 513] width 712 height 880
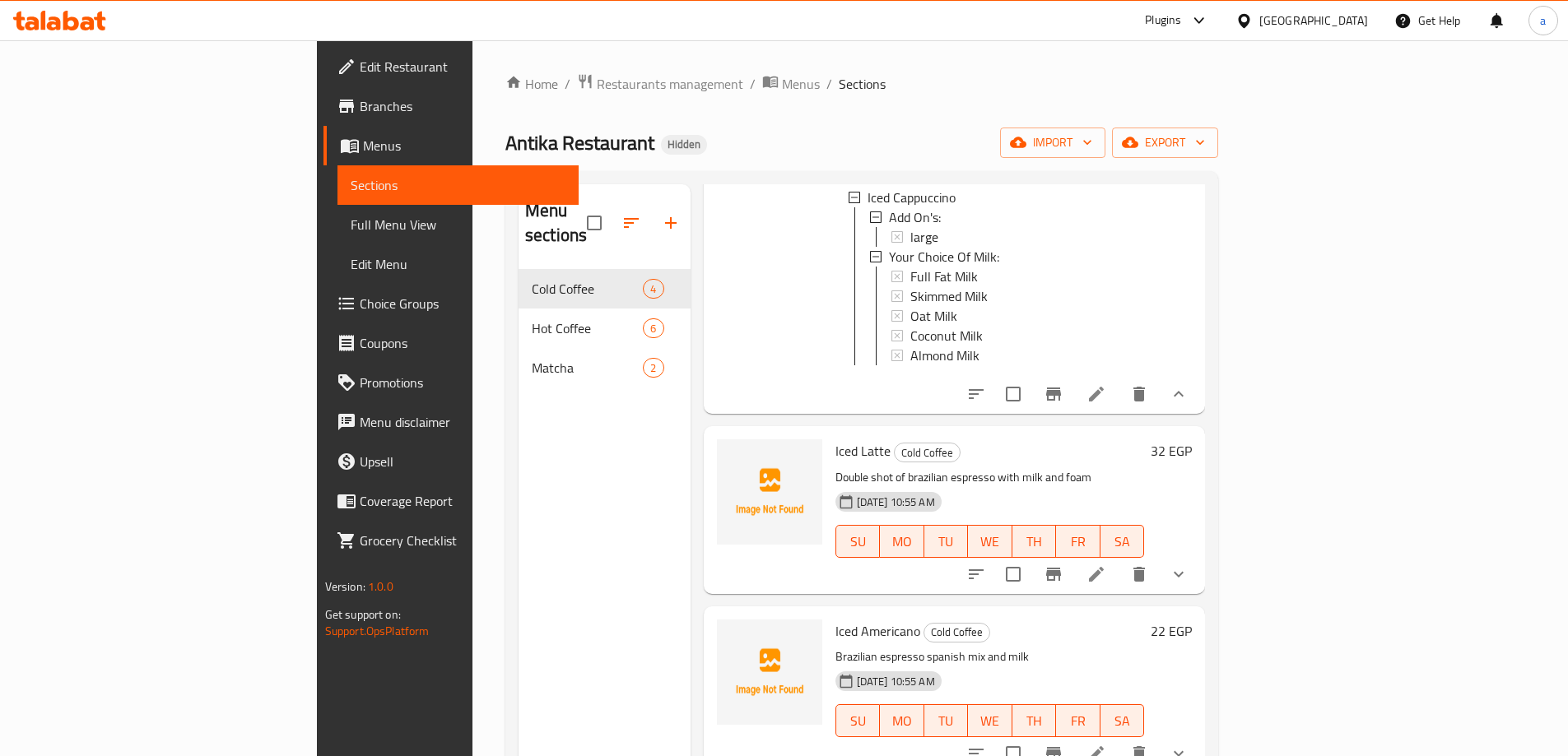
scroll to position [240, 0]
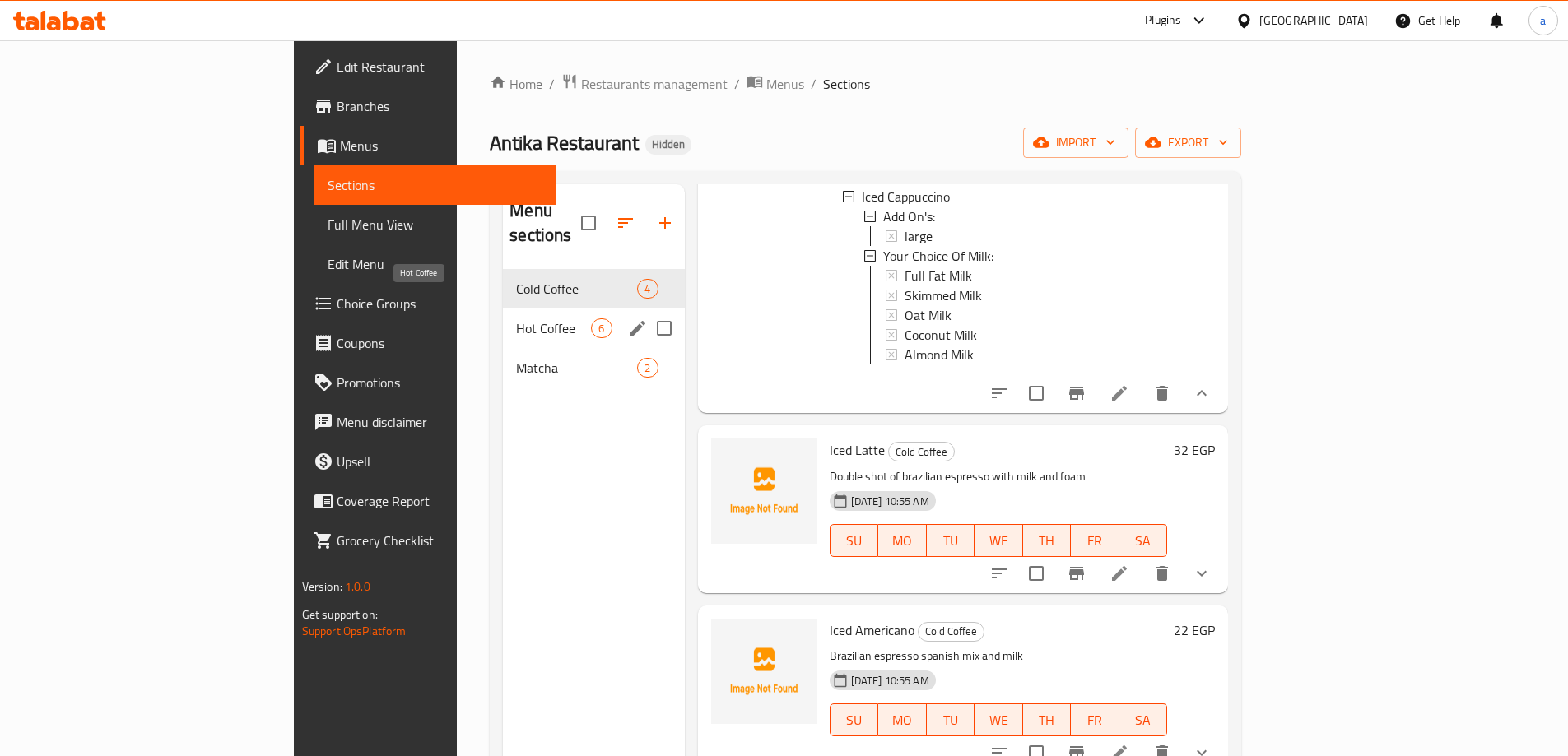
click at [516, 319] on span "Hot Coffee" at bounding box center [553, 329] width 75 height 20
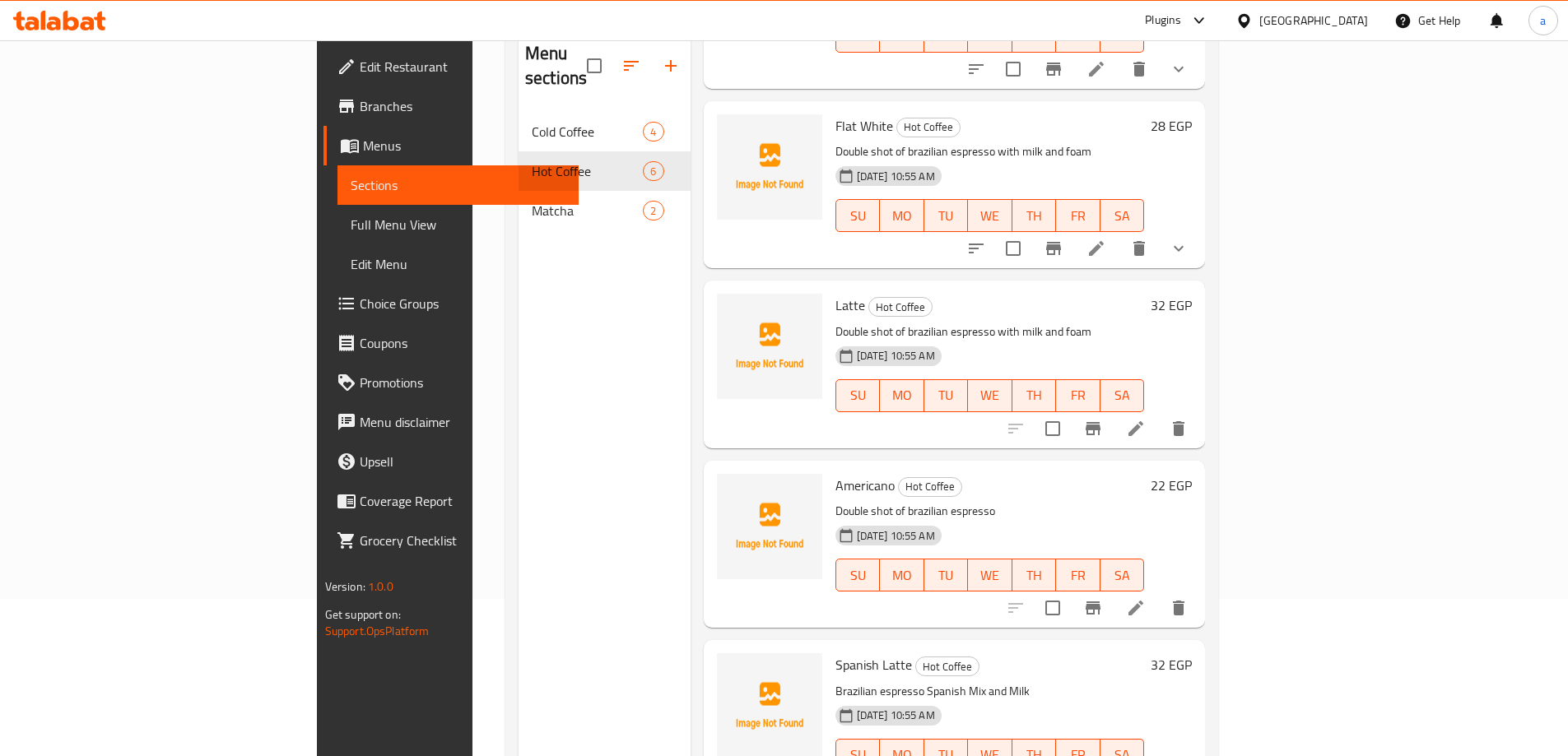
scroll to position [230, 0]
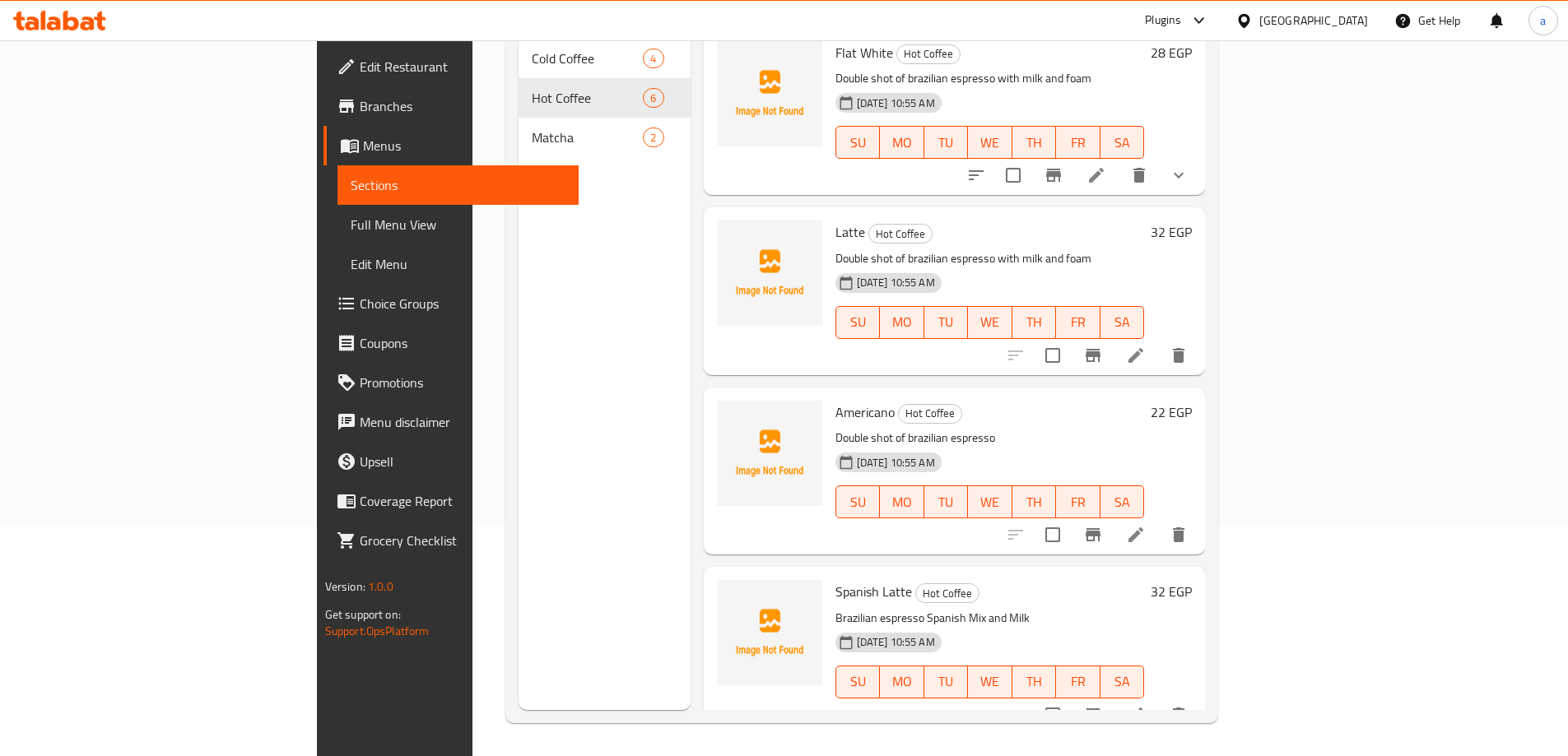
click at [1137, 428] on p "Double shot of brazilian espresso" at bounding box center [991, 438] width 310 height 21
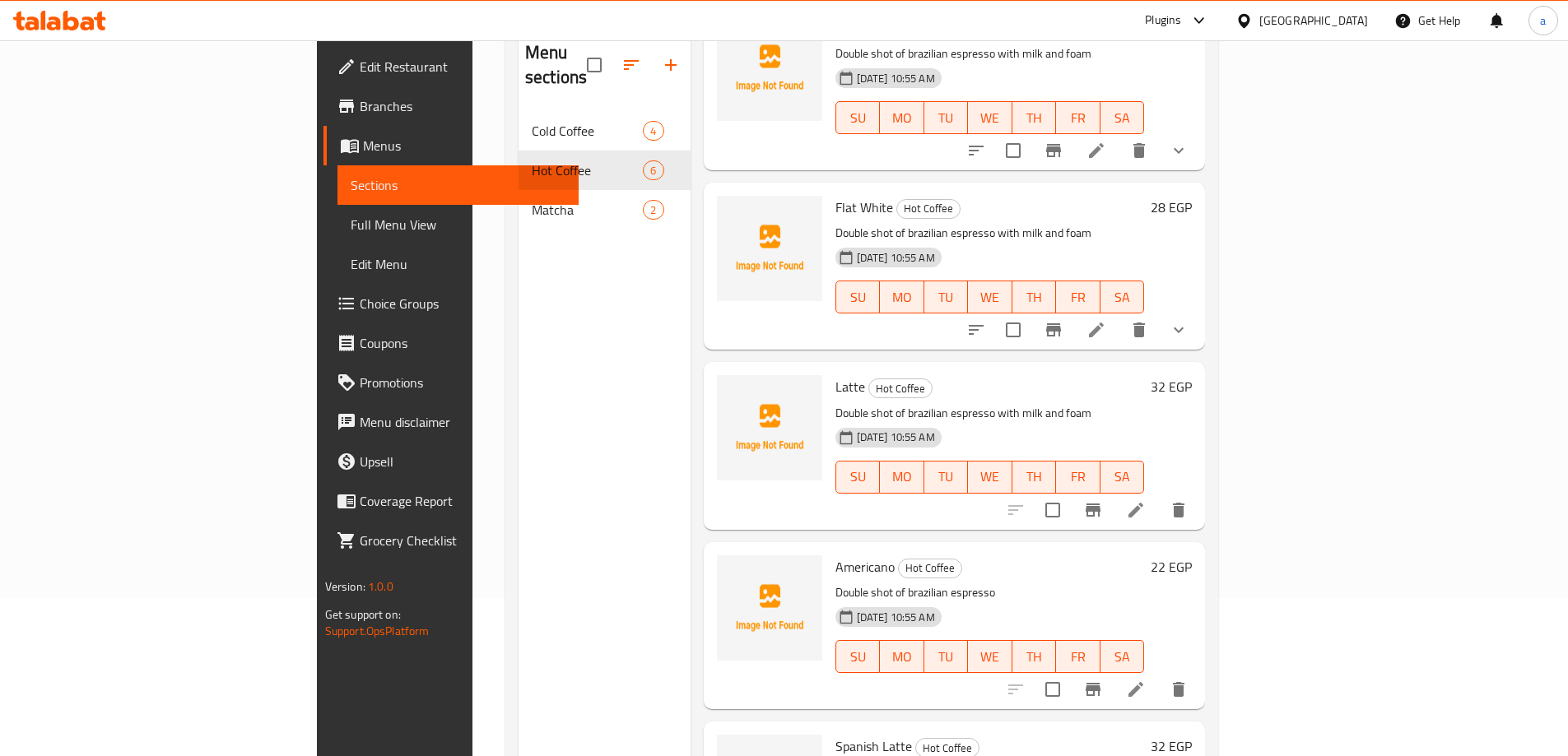
scroll to position [65, 0]
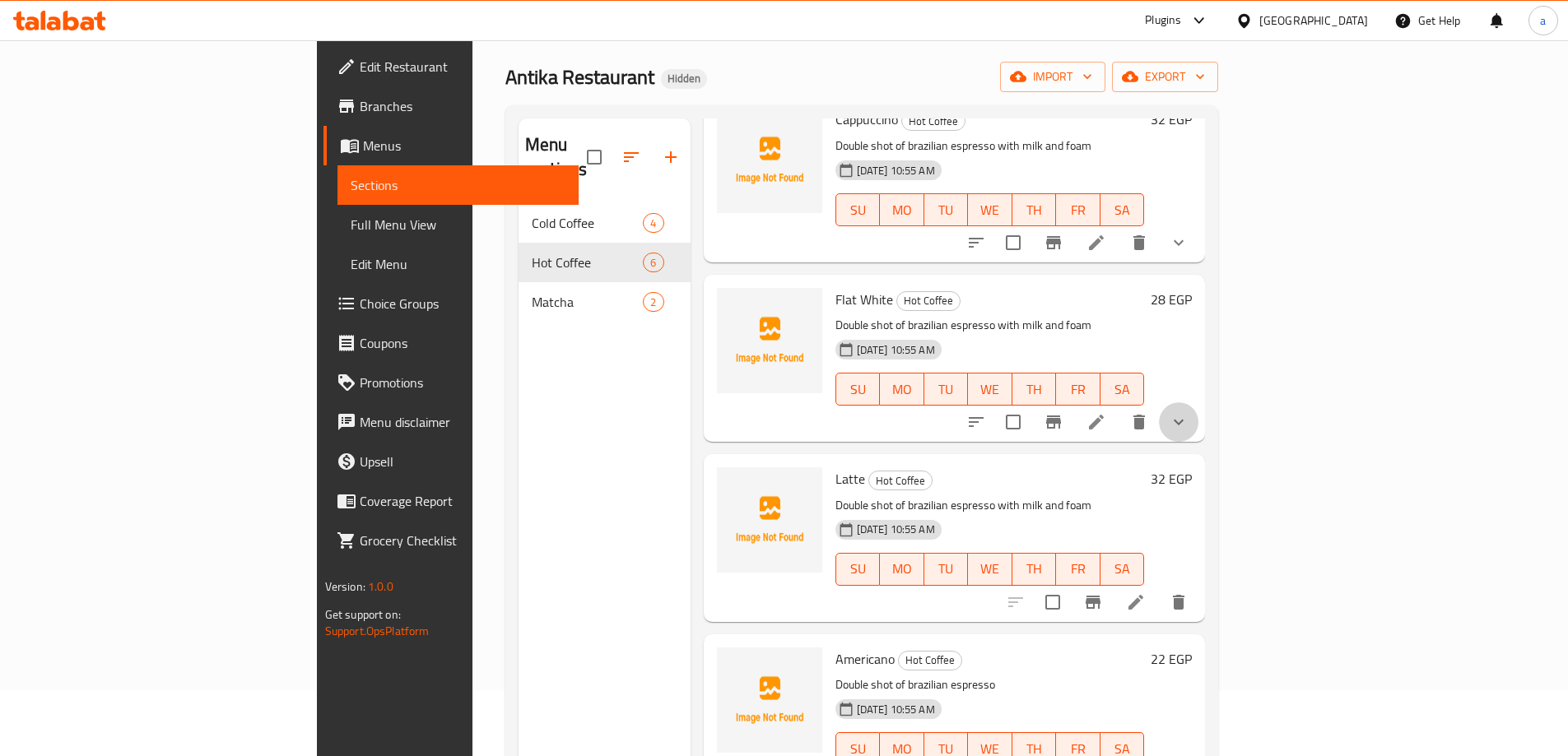
click at [1199, 404] on button "show more" at bounding box center [1179, 422] width 40 height 40
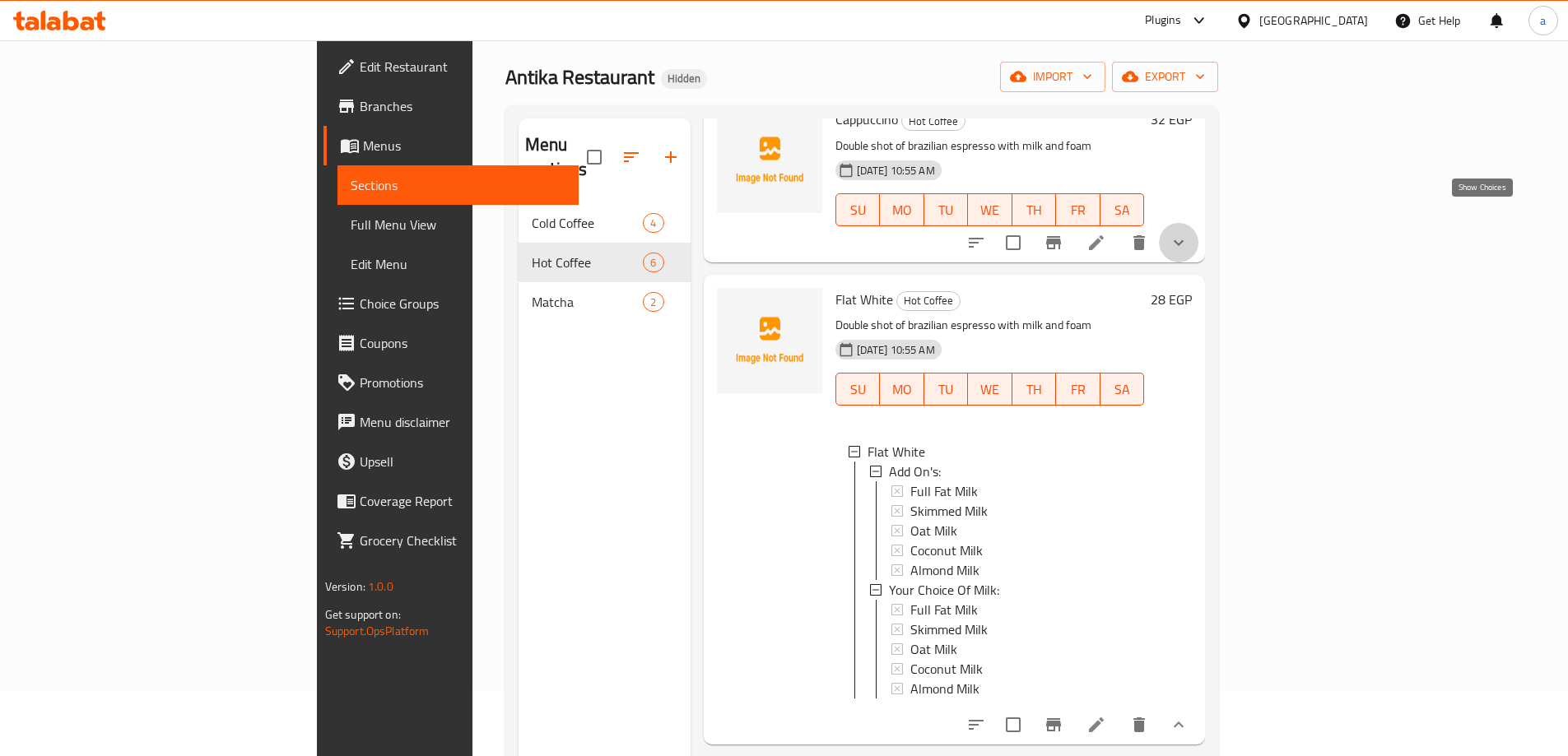
click at [1189, 233] on icon "show more" at bounding box center [1179, 243] width 20 height 20
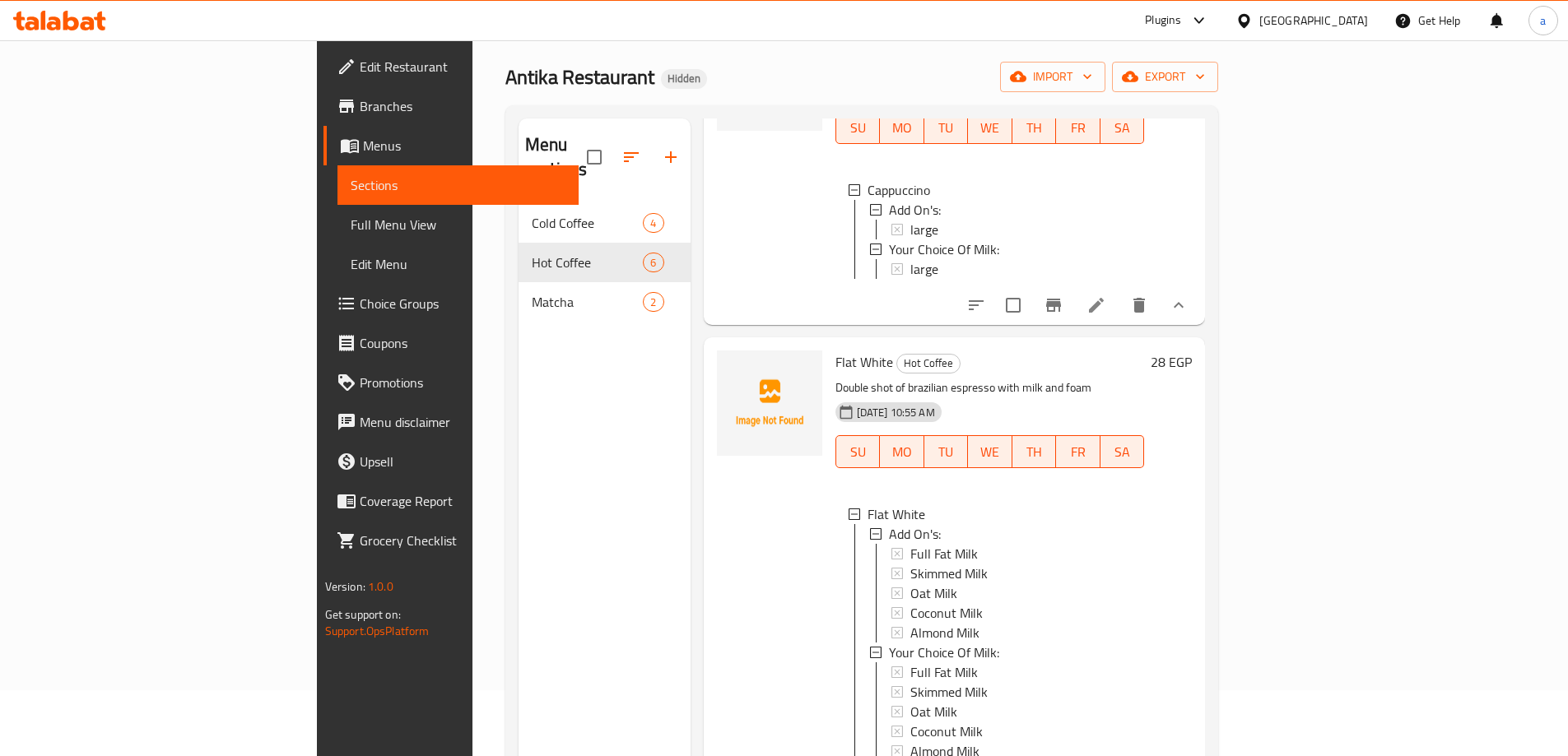
scroll to position [2, 0]
click at [363, 148] on span "Menus" at bounding box center [464, 146] width 202 height 20
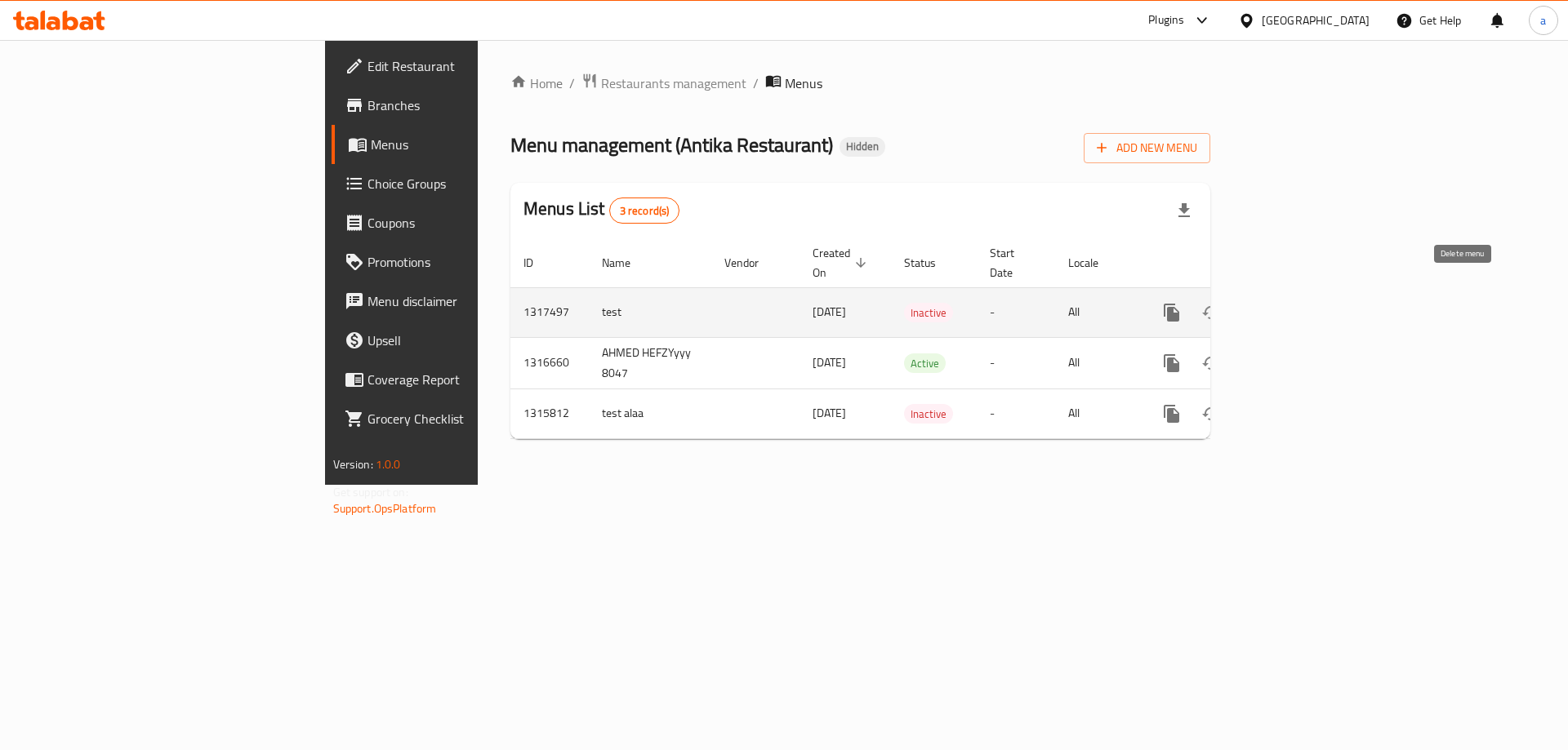
click at [1270, 306] on button "enhanced table" at bounding box center [1250, 313] width 39 height 39
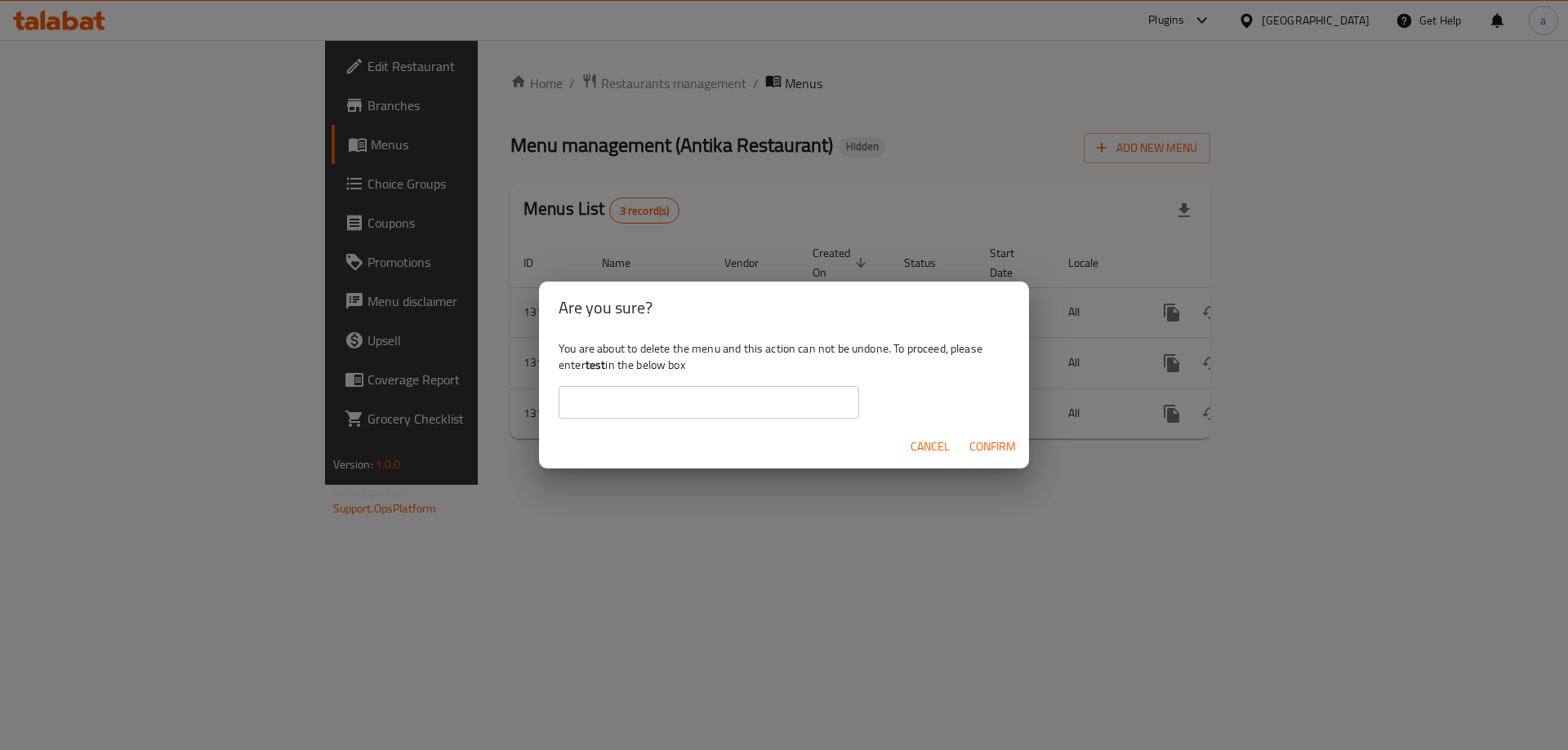
click at [998, 446] on span "Confirm" at bounding box center [992, 447] width 47 height 21
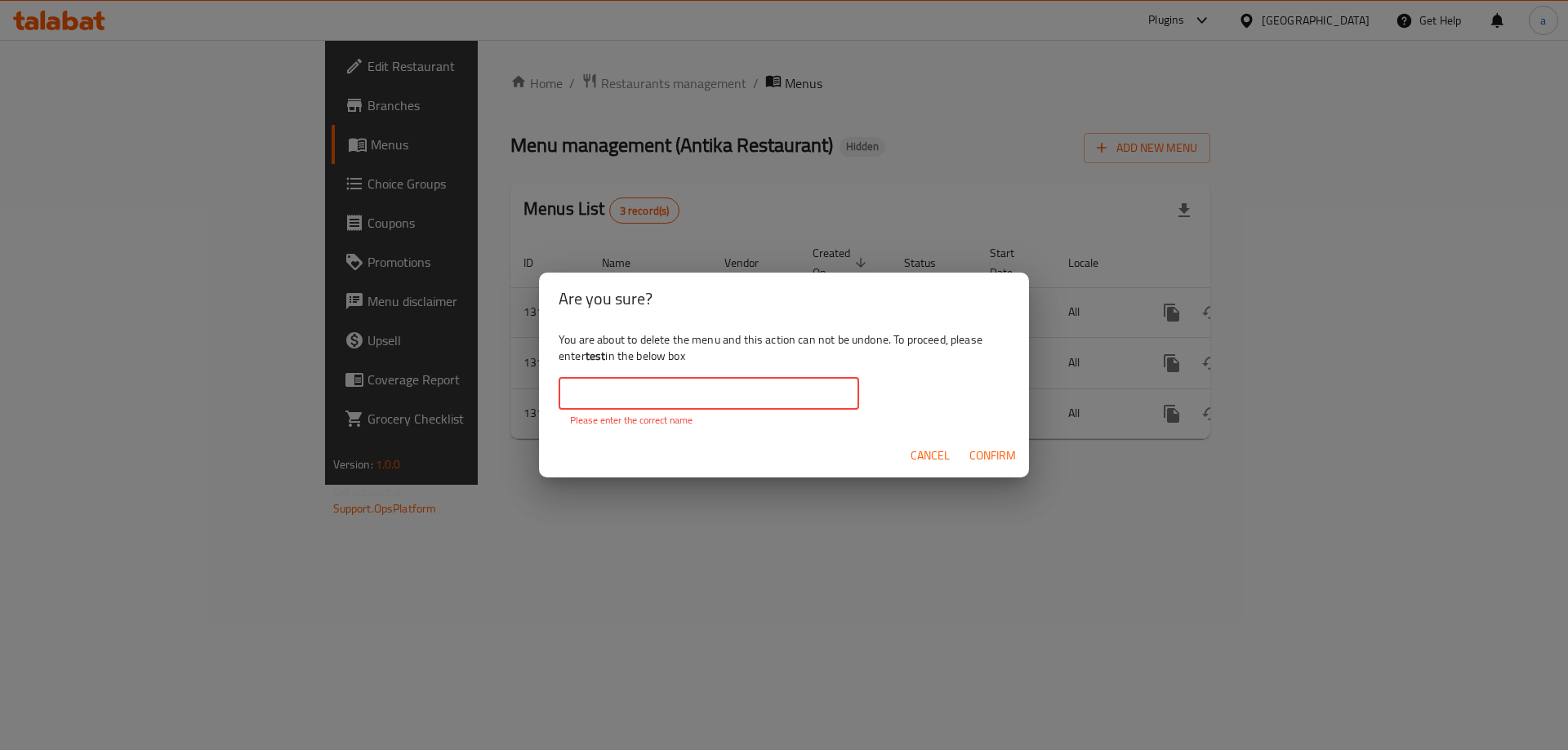
click at [697, 386] on input "text" at bounding box center [709, 393] width 301 height 33
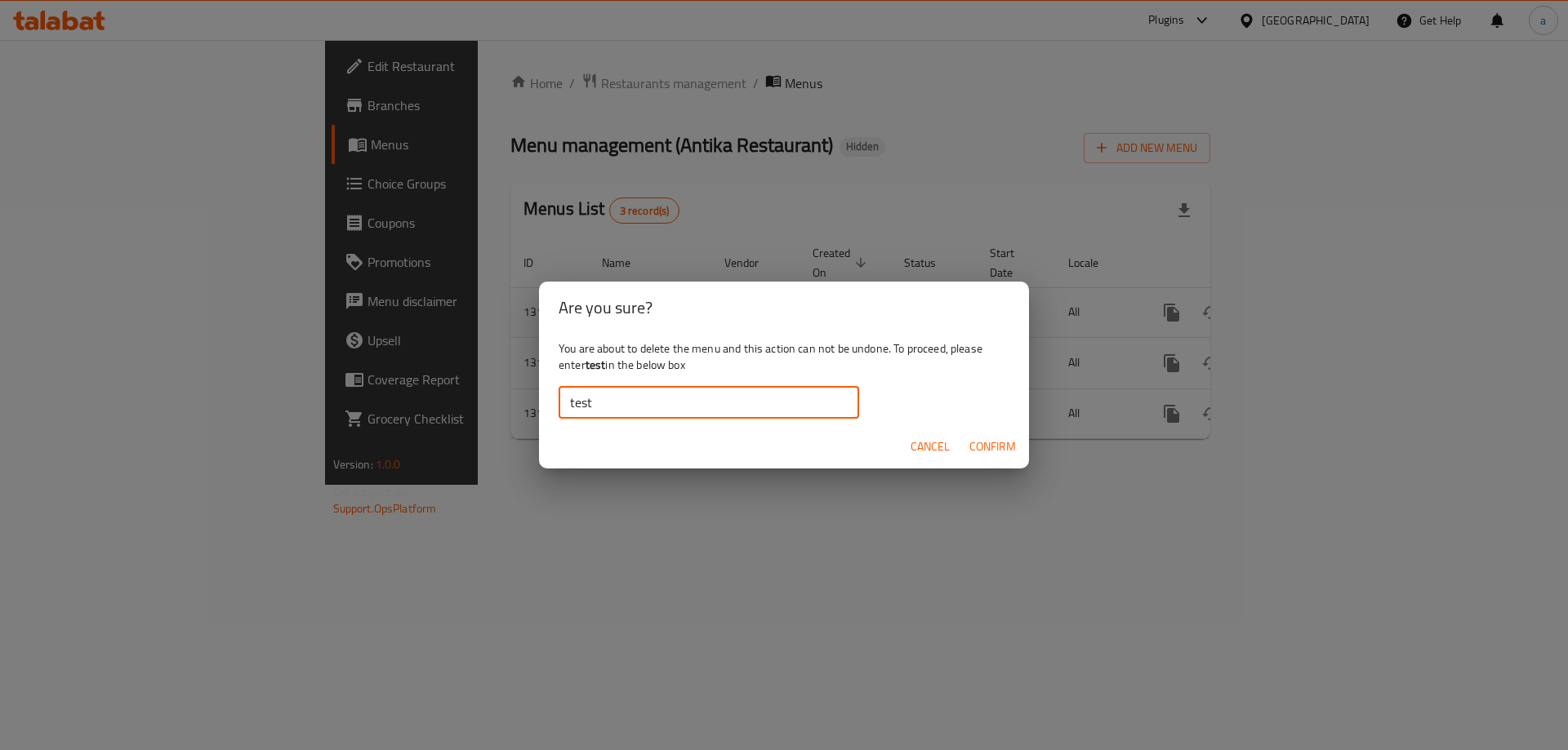
type input "test"
click at [989, 439] on span "Confirm" at bounding box center [992, 447] width 47 height 21
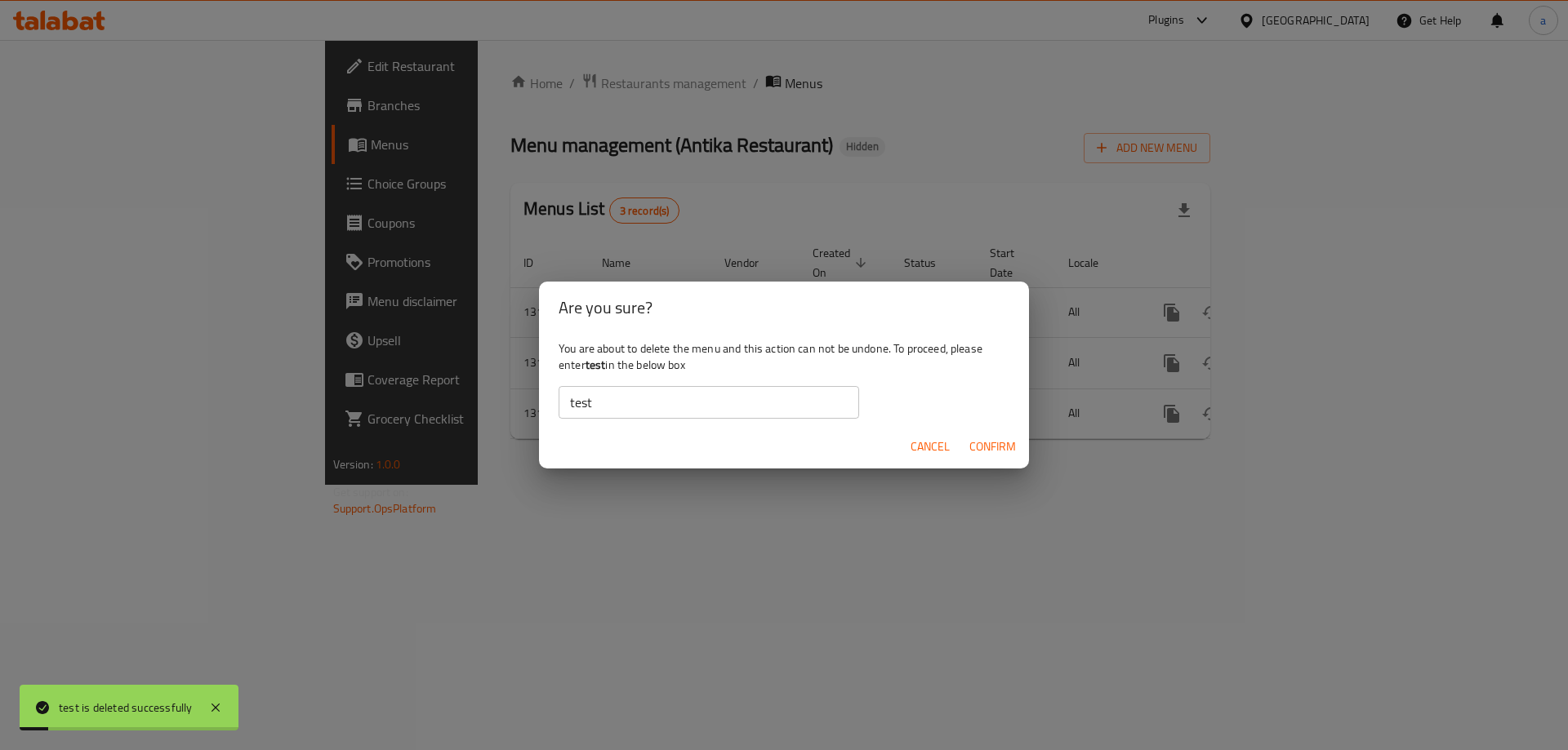
click at [931, 452] on span "Cancel" at bounding box center [930, 447] width 39 height 21
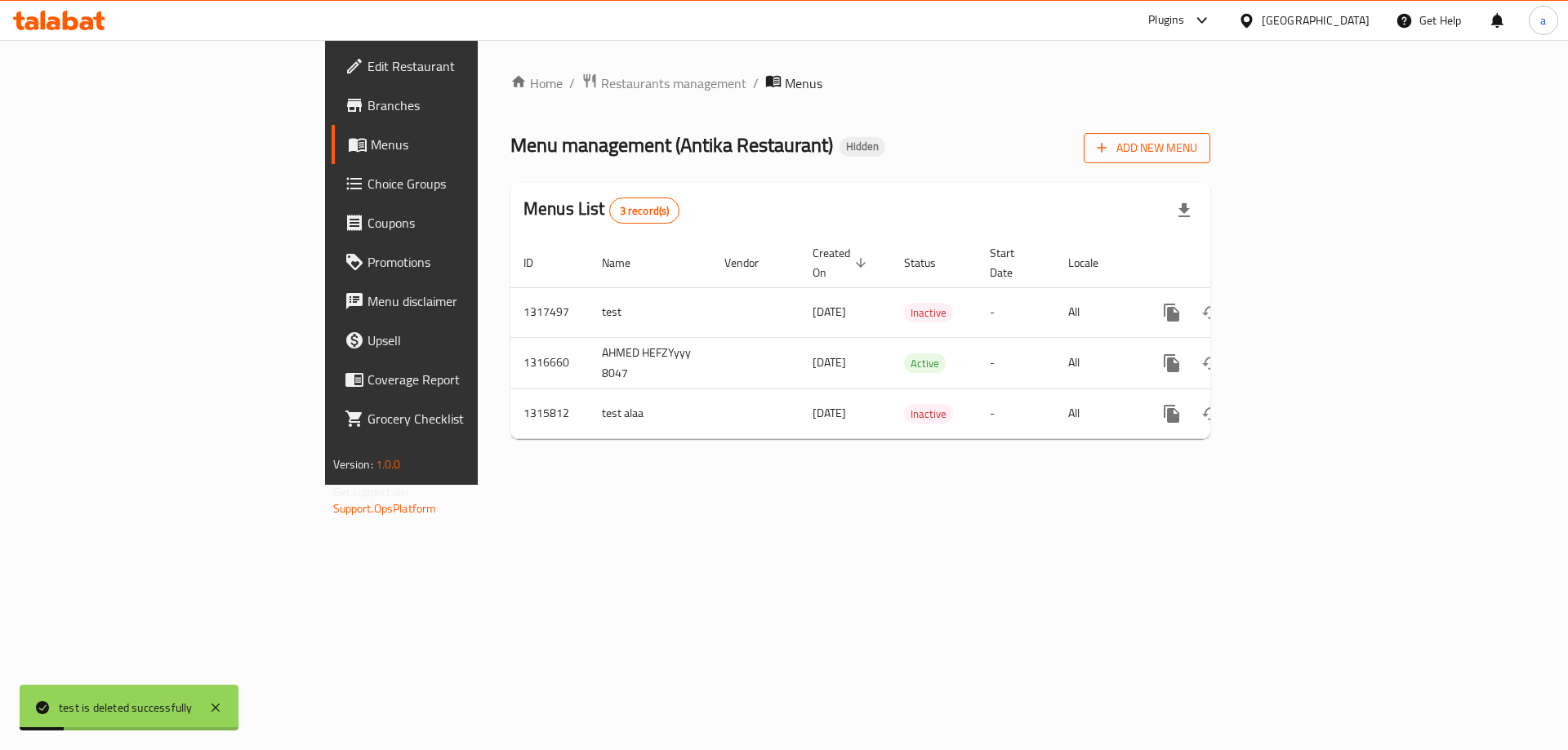
click at [1197, 141] on span "Add New Menu" at bounding box center [1146, 148] width 100 height 21
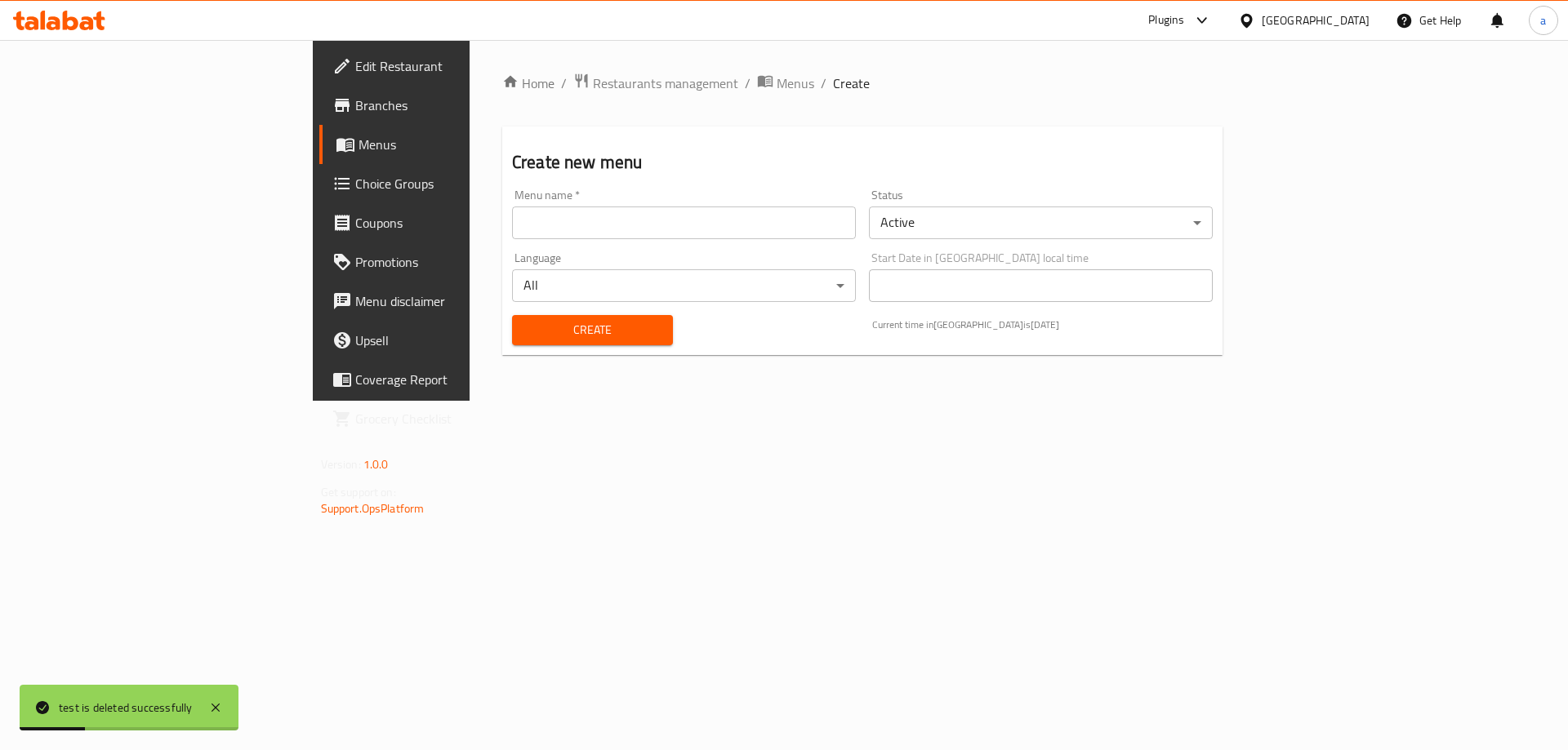
click at [1212, 205] on div "Status Active ​" at bounding box center [1040, 214] width 344 height 50
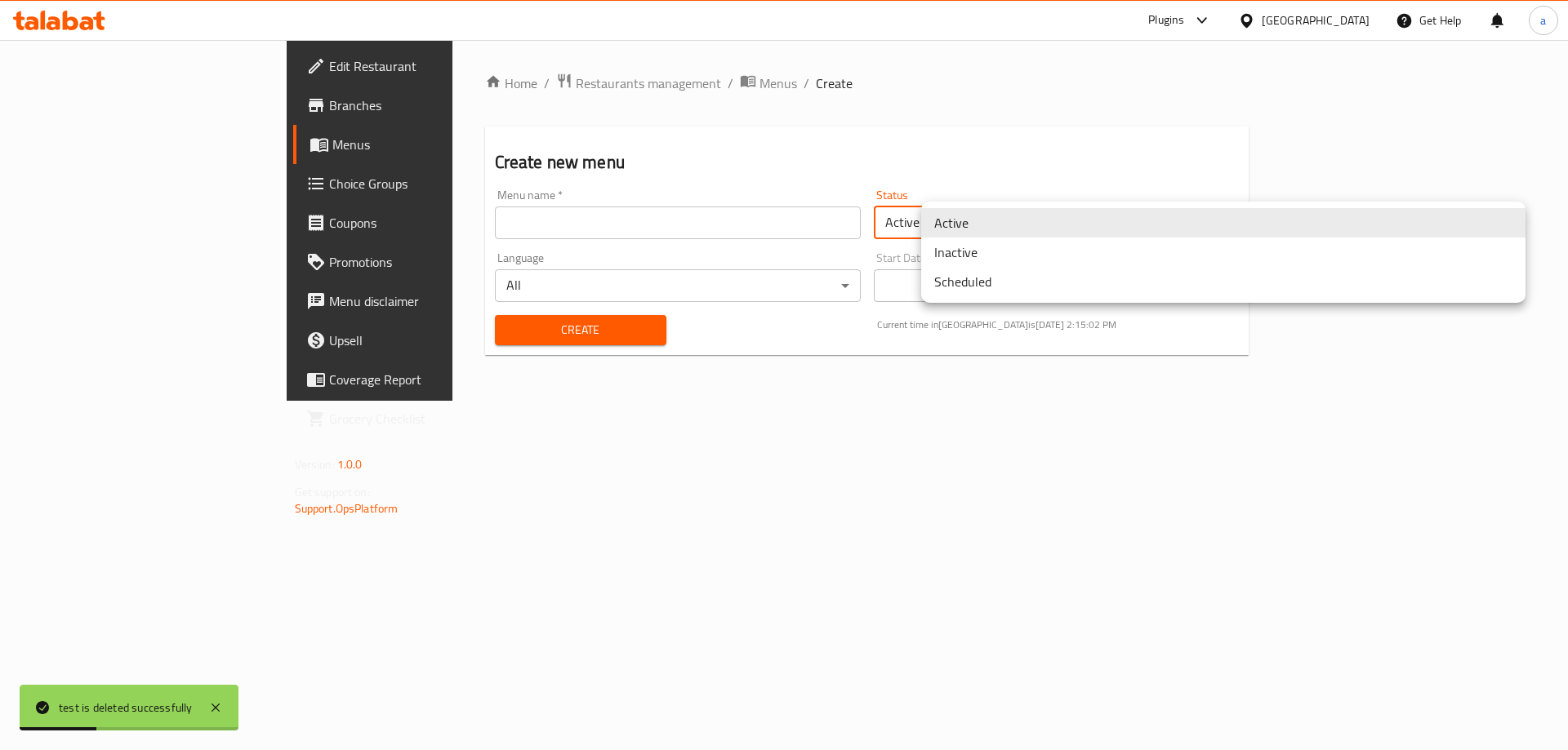
click at [1214, 214] on body "test is deleted successfully ​ Plugins [GEOGRAPHIC_DATA] Get Help a Edit Restau…" at bounding box center [784, 395] width 1568 height 710
click at [1164, 271] on li "Scheduled" at bounding box center [1223, 282] width 604 height 30
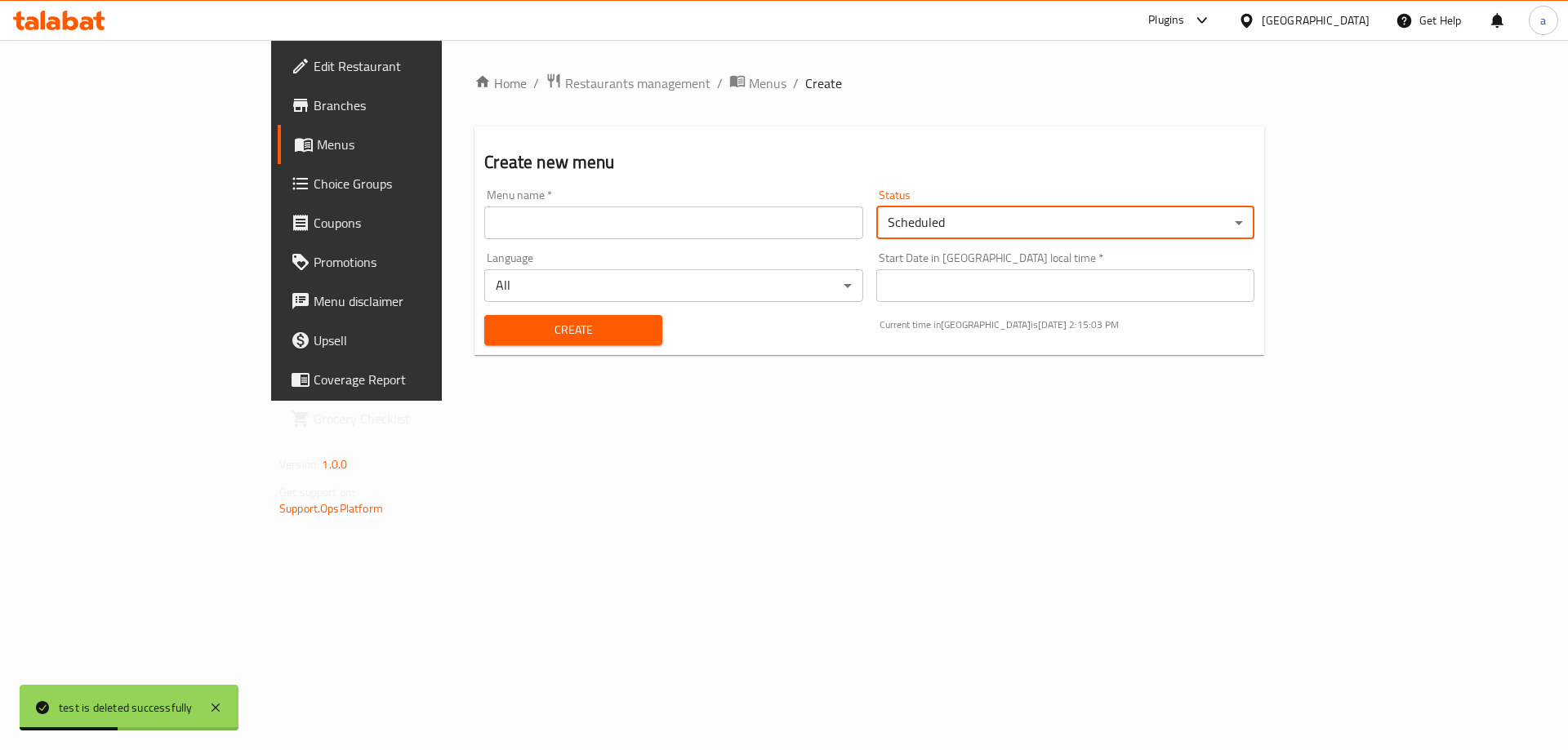
click at [1172, 241] on div "Status Scheduled ​" at bounding box center [1065, 214] width 391 height 63
click at [1177, 235] on body "test is deleted successfully ​ Plugins [GEOGRAPHIC_DATA] Get Help a Edit Restau…" at bounding box center [784, 395] width 1568 height 710
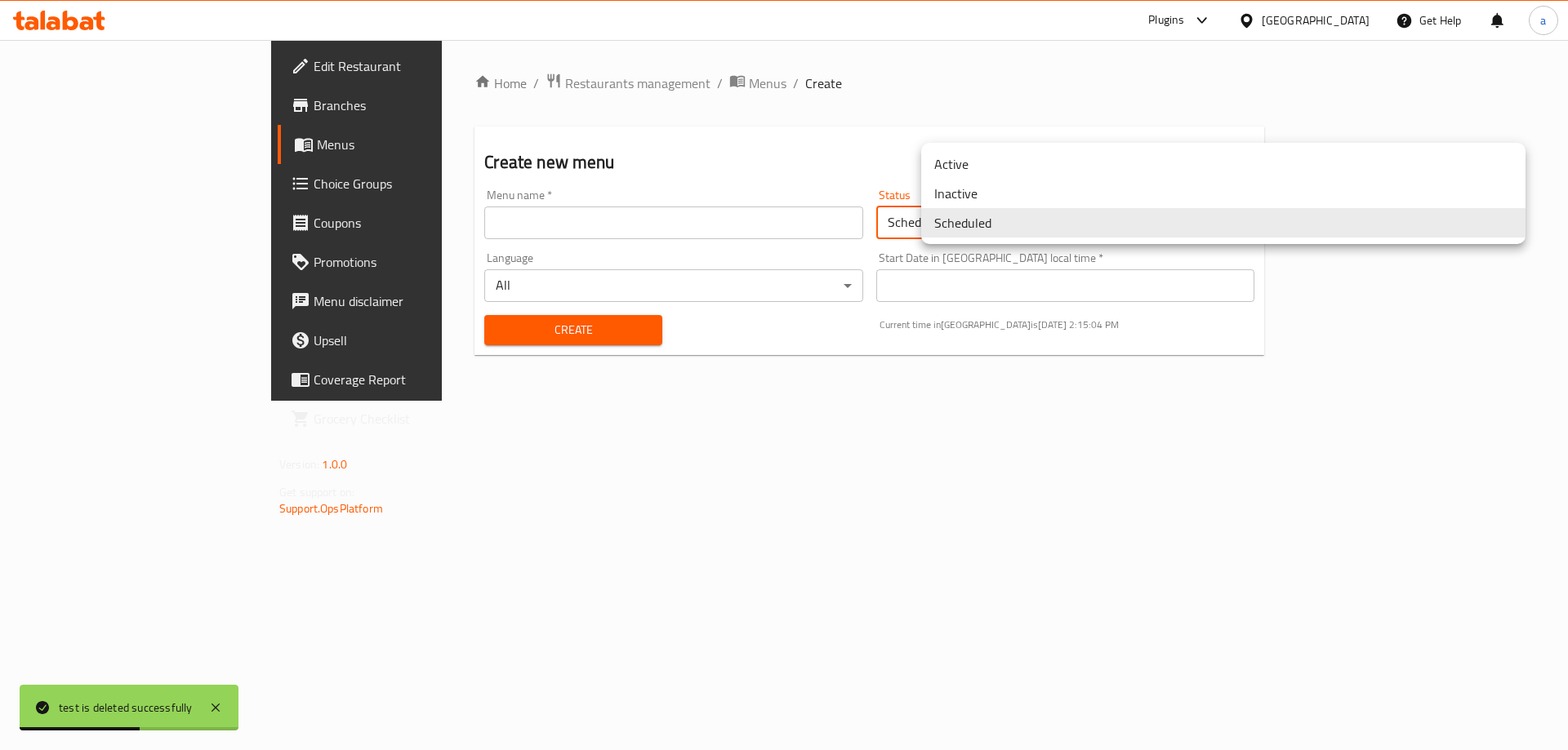
click at [1164, 199] on li "Inactive" at bounding box center [1223, 194] width 604 height 30
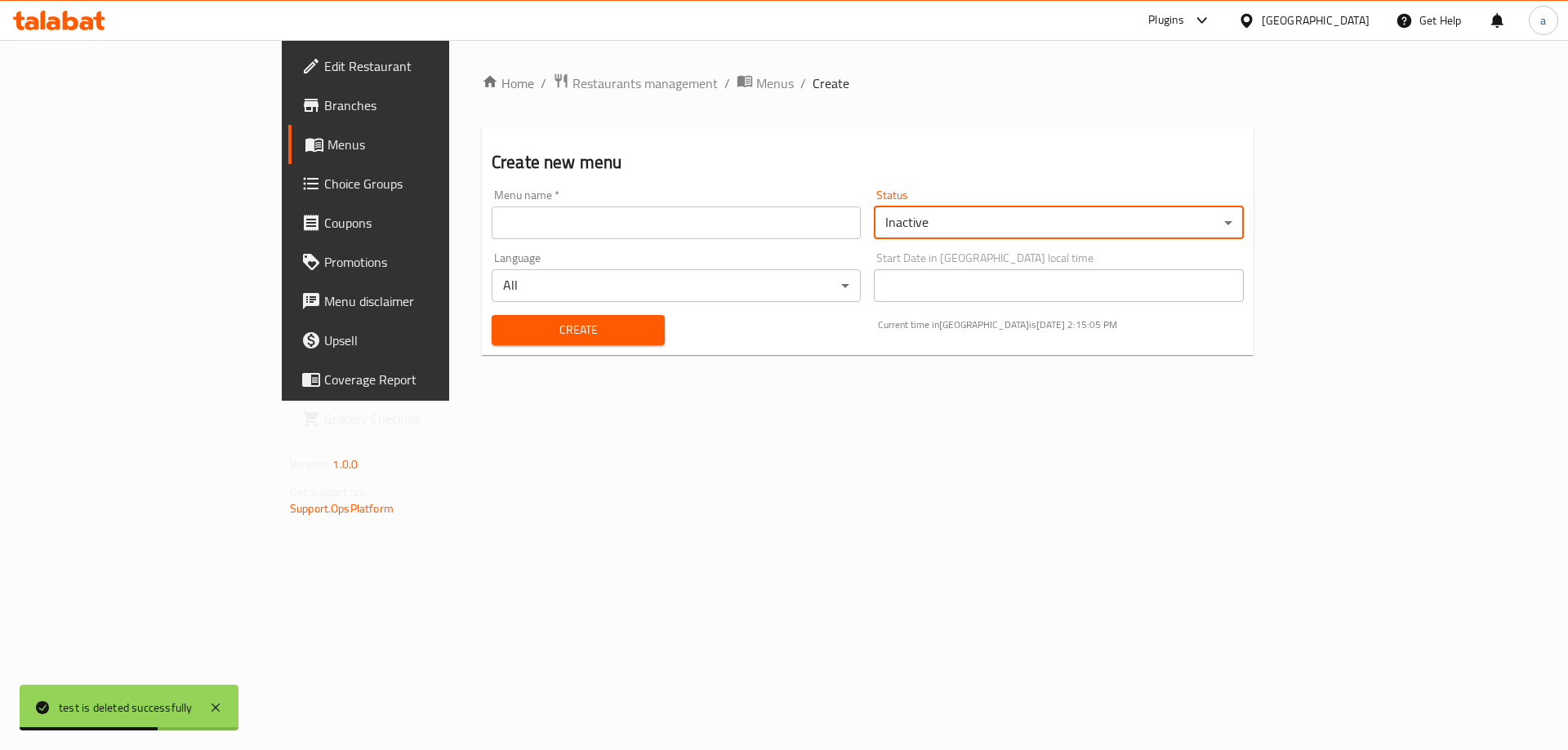
click at [832, 211] on input "text" at bounding box center [676, 223] width 369 height 33
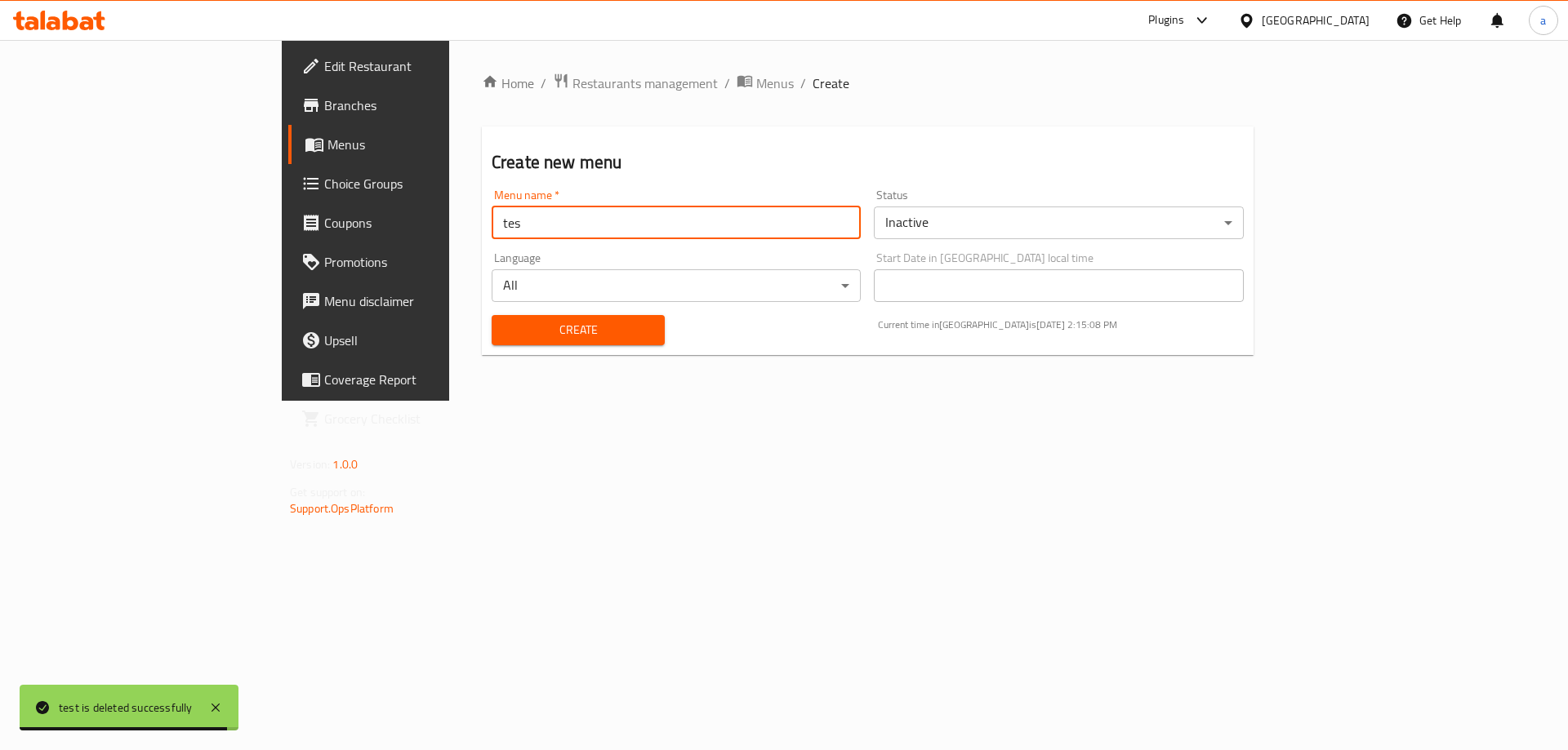
type input "test"
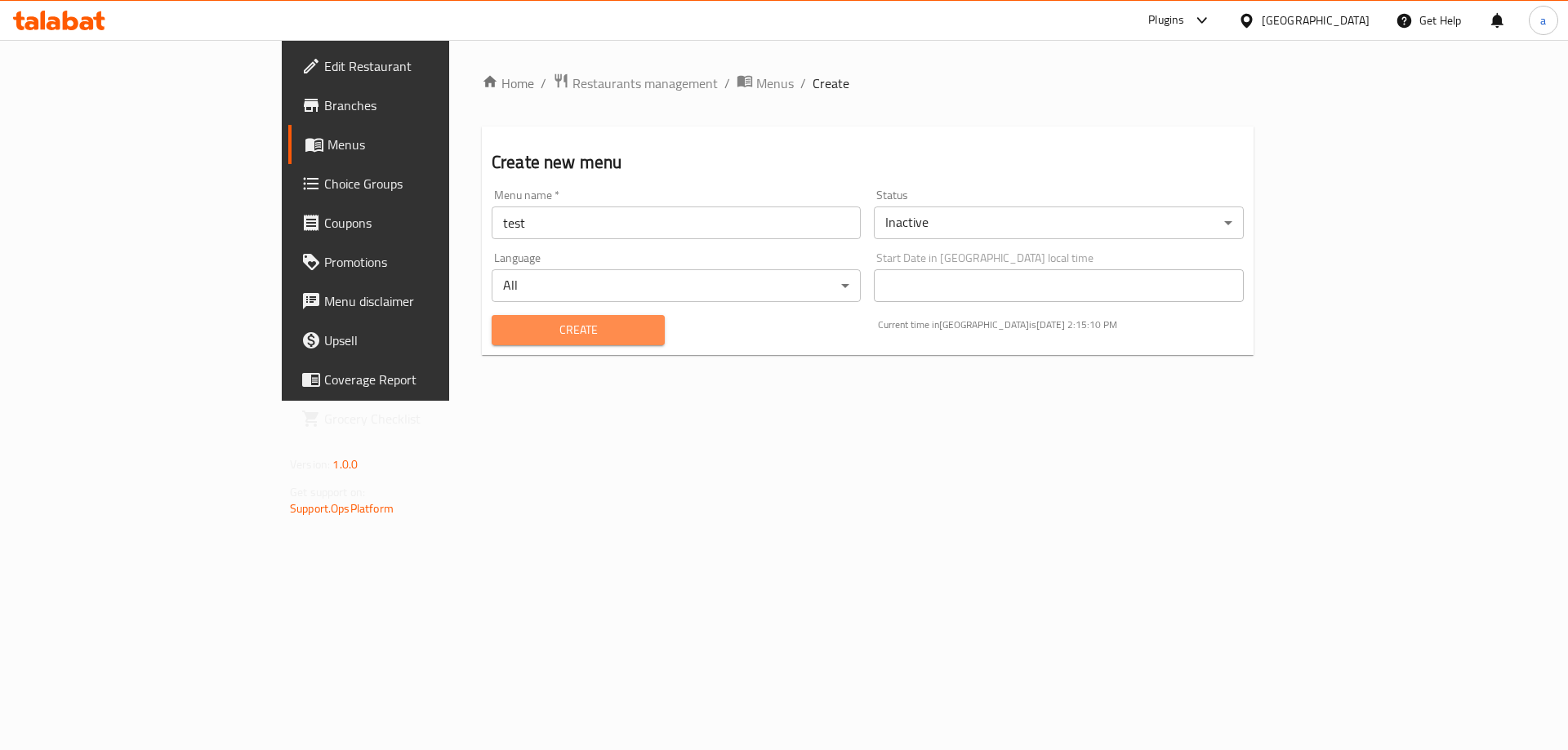
click at [513, 329] on span "Create" at bounding box center [578, 329] width 147 height 21
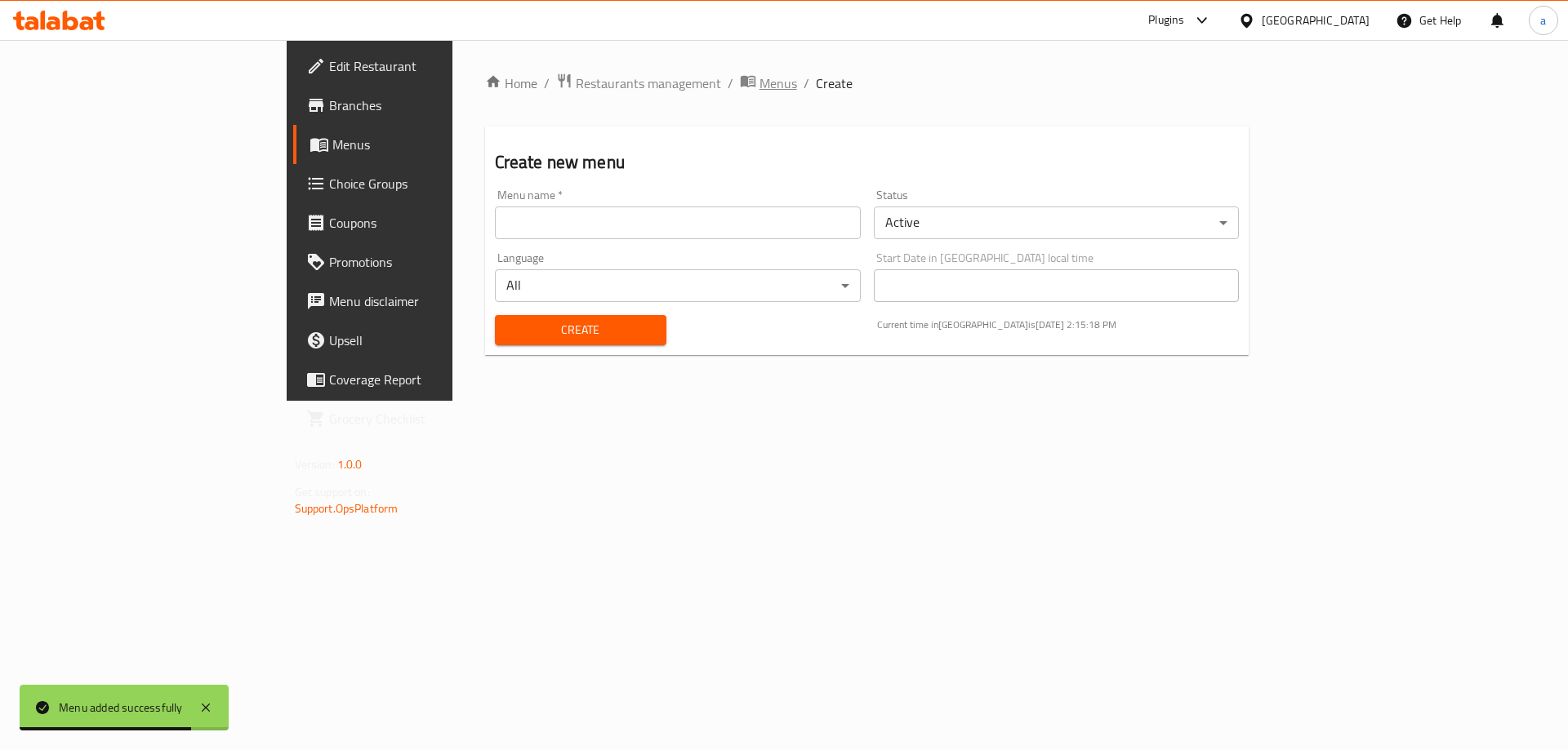
click at [740, 85] on icon "breadcrumb" at bounding box center [747, 81] width 15 height 12
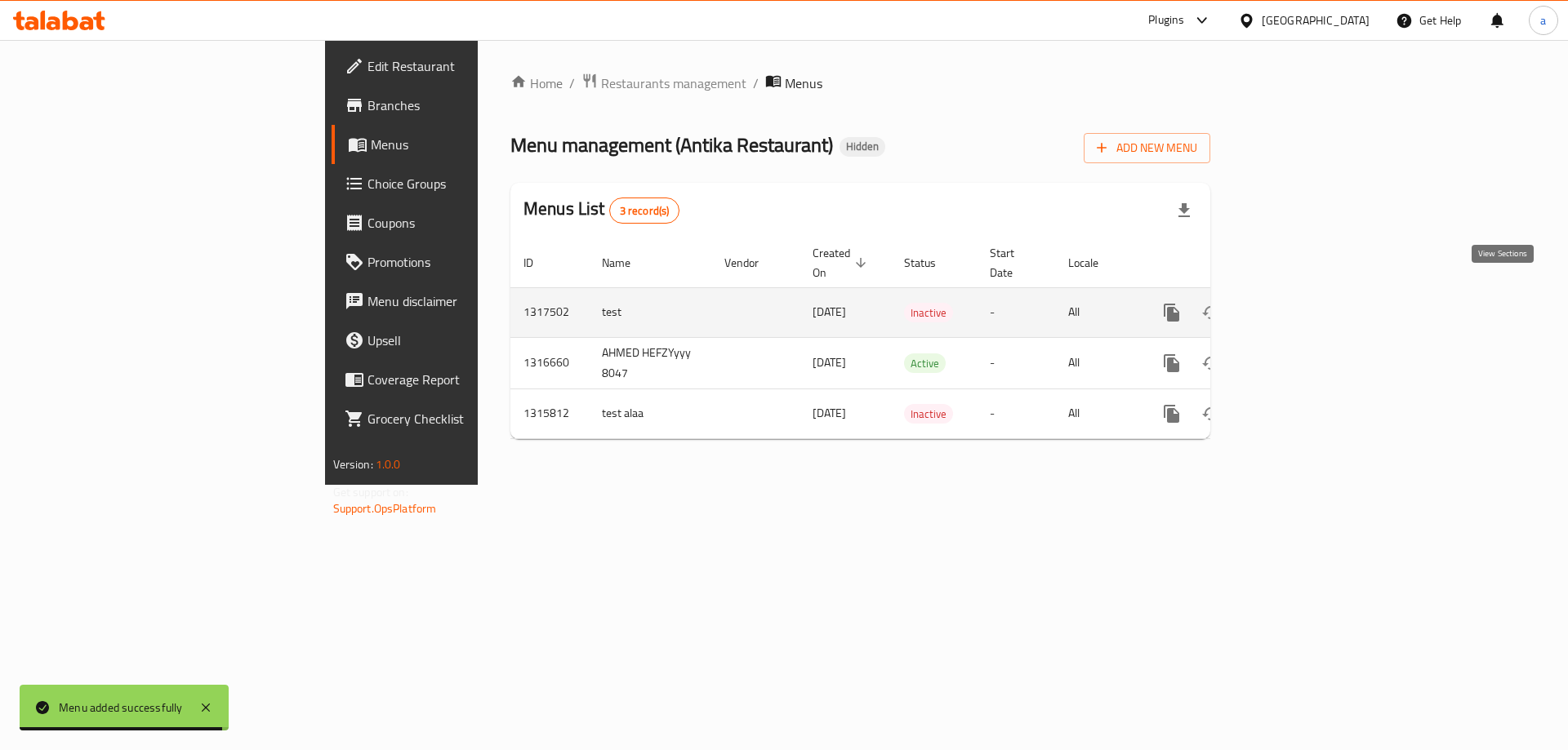
click at [1309, 305] on link "enhanced table" at bounding box center [1289, 313] width 39 height 39
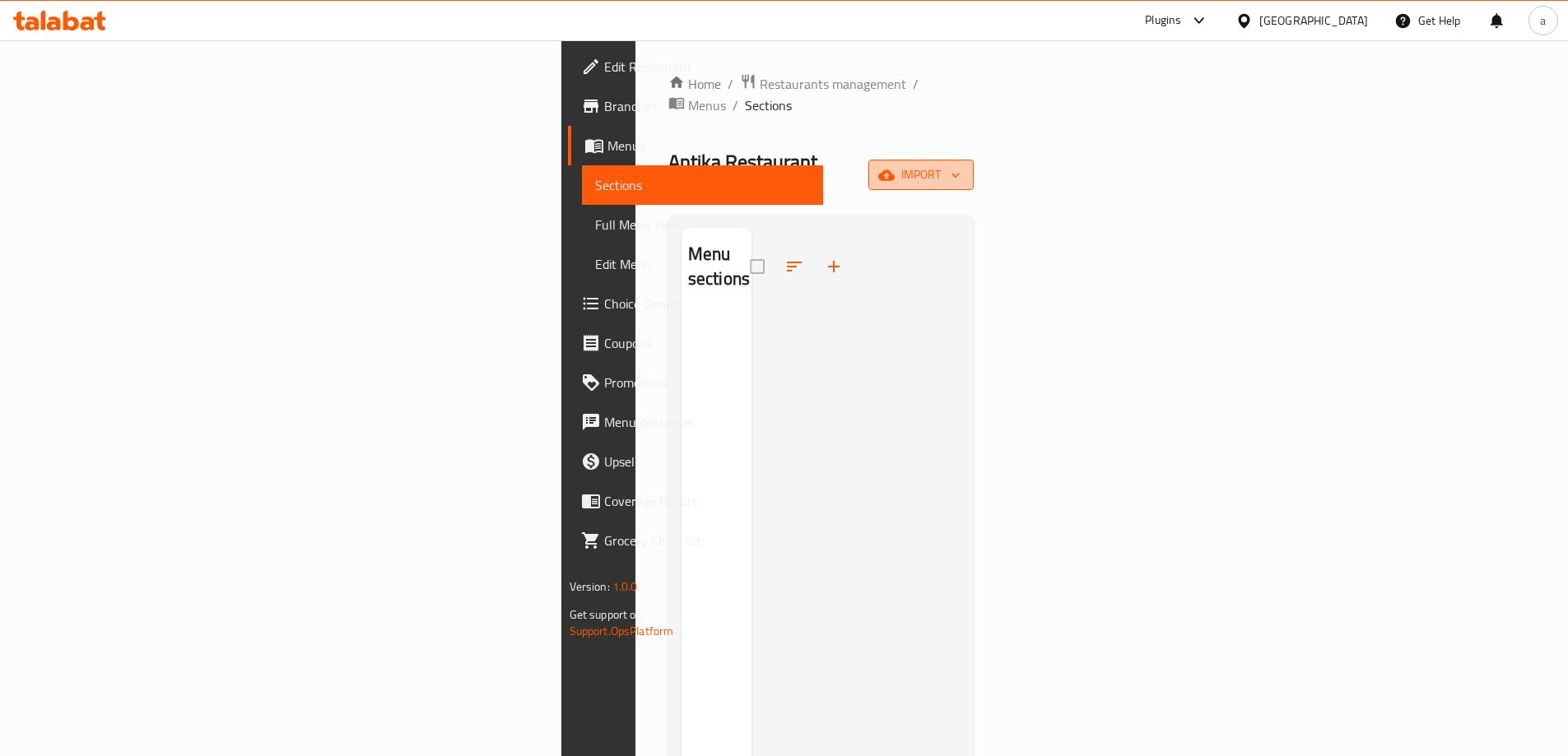
click at [961, 165] on span "import" at bounding box center [920, 175] width 79 height 21
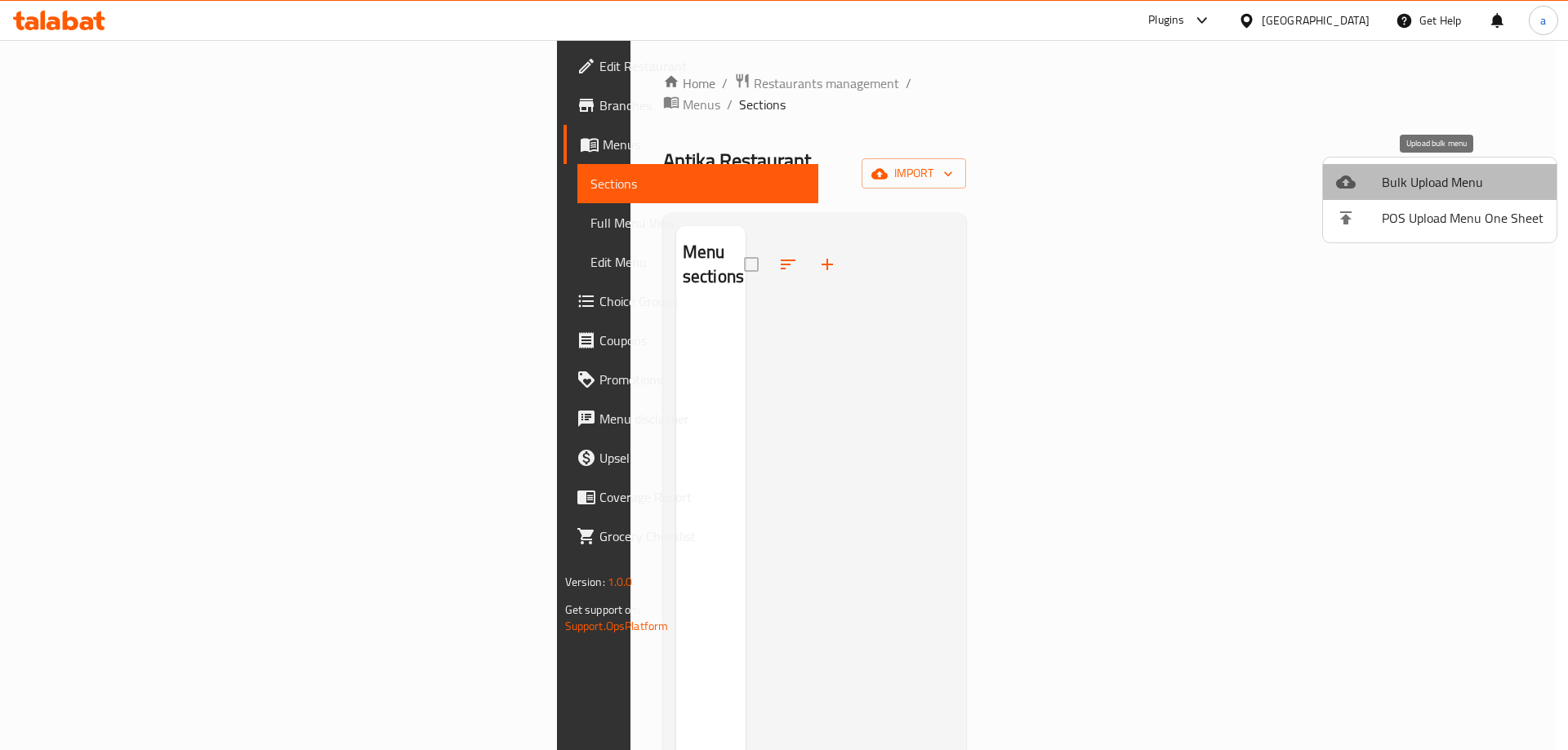
click at [1457, 186] on span "Bulk Upload Menu" at bounding box center [1462, 182] width 162 height 20
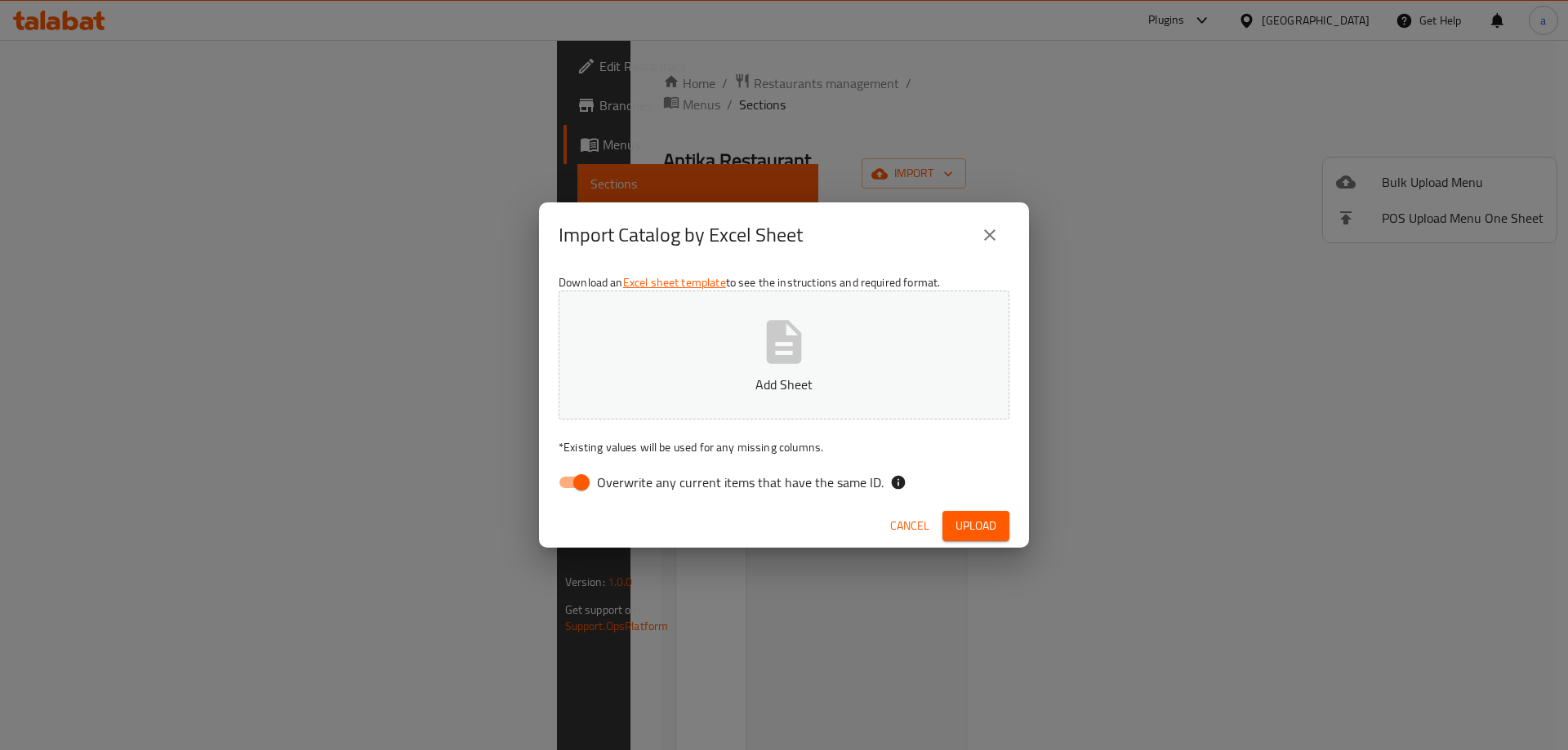
click at [787, 490] on span "Overwrite any current items that have the same ID." at bounding box center [740, 482] width 287 height 20
click at [628, 490] on input "Overwrite any current items that have the same ID." at bounding box center [581, 482] width 93 height 31
checkbox input "false"
click at [772, 237] on h2 "Import Catalog by Excel Sheet" at bounding box center [680, 235] width 244 height 26
click at [805, 338] on icon "button" at bounding box center [784, 343] width 53 height 53
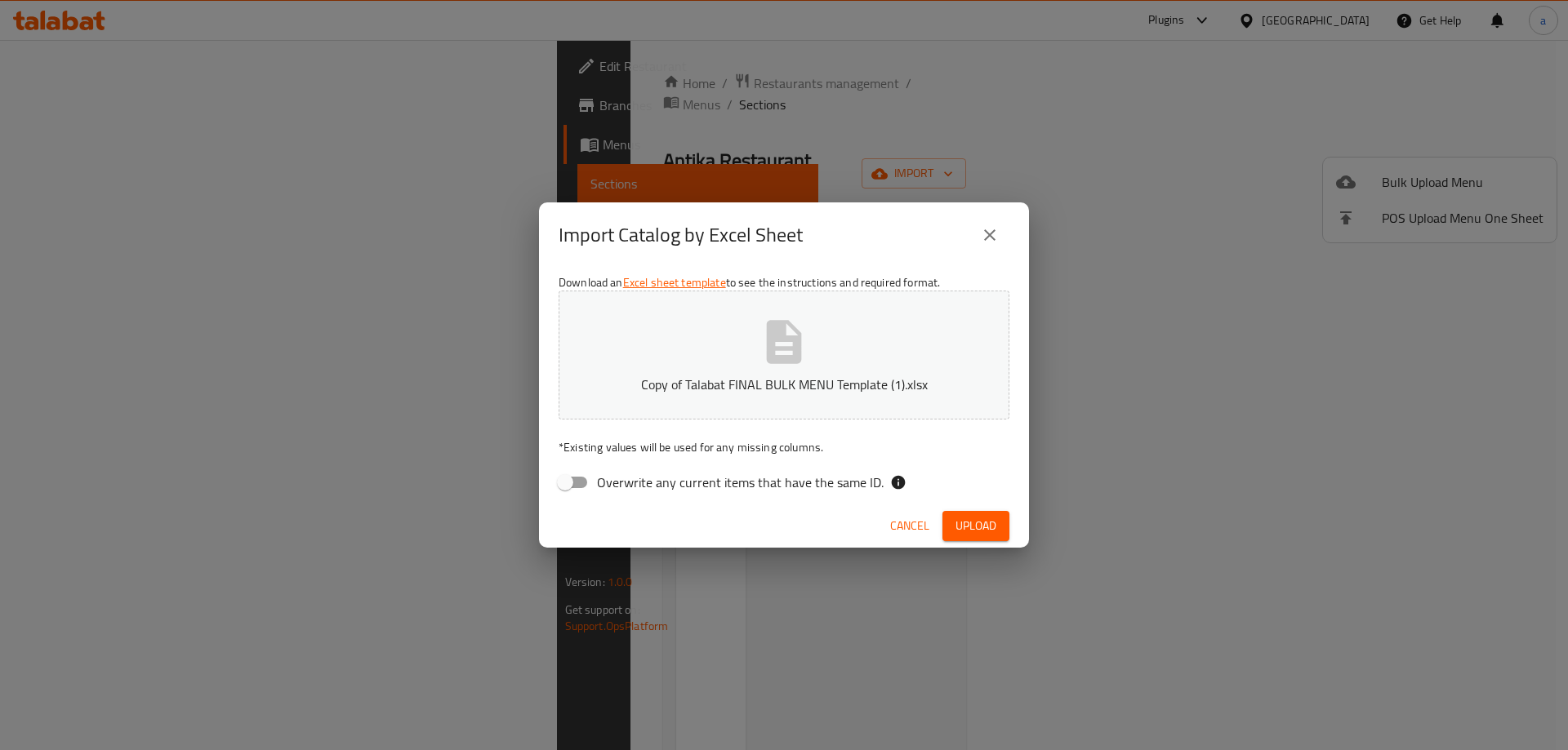
click at [984, 522] on span "Upload" at bounding box center [976, 526] width 41 height 21
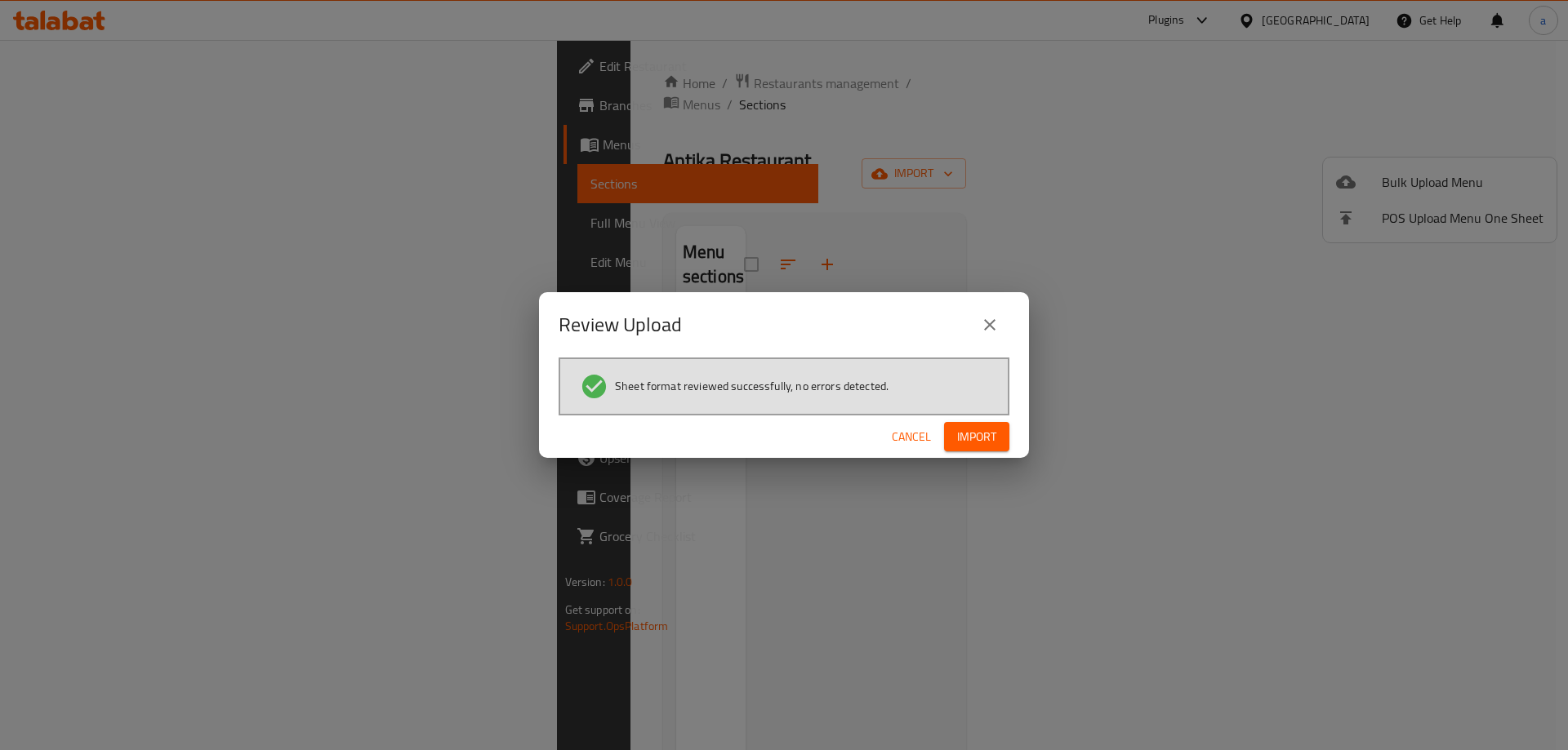
click at [975, 440] on span "Import" at bounding box center [977, 437] width 39 height 21
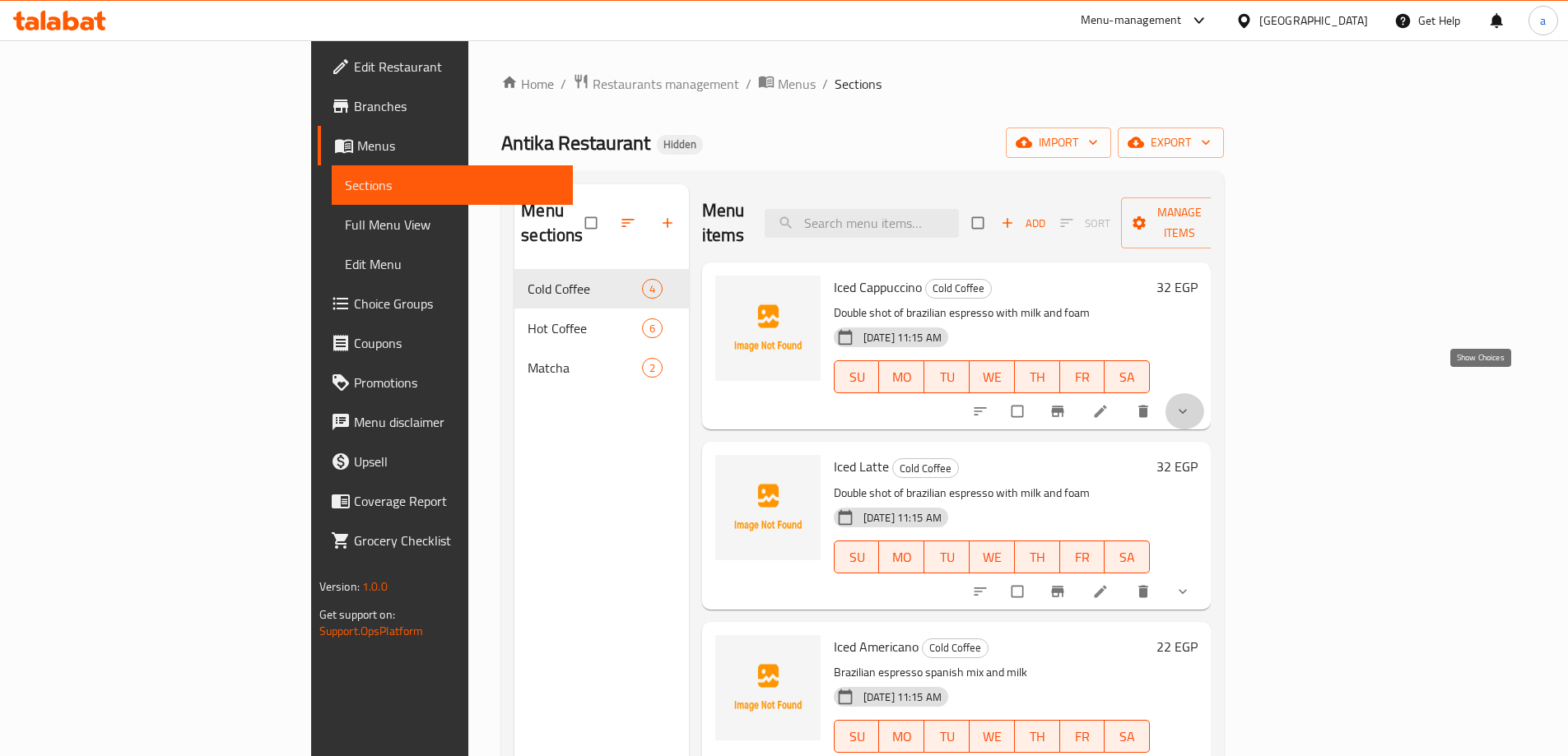
click at [1191, 403] on icon "show more" at bounding box center [1183, 412] width 17 height 17
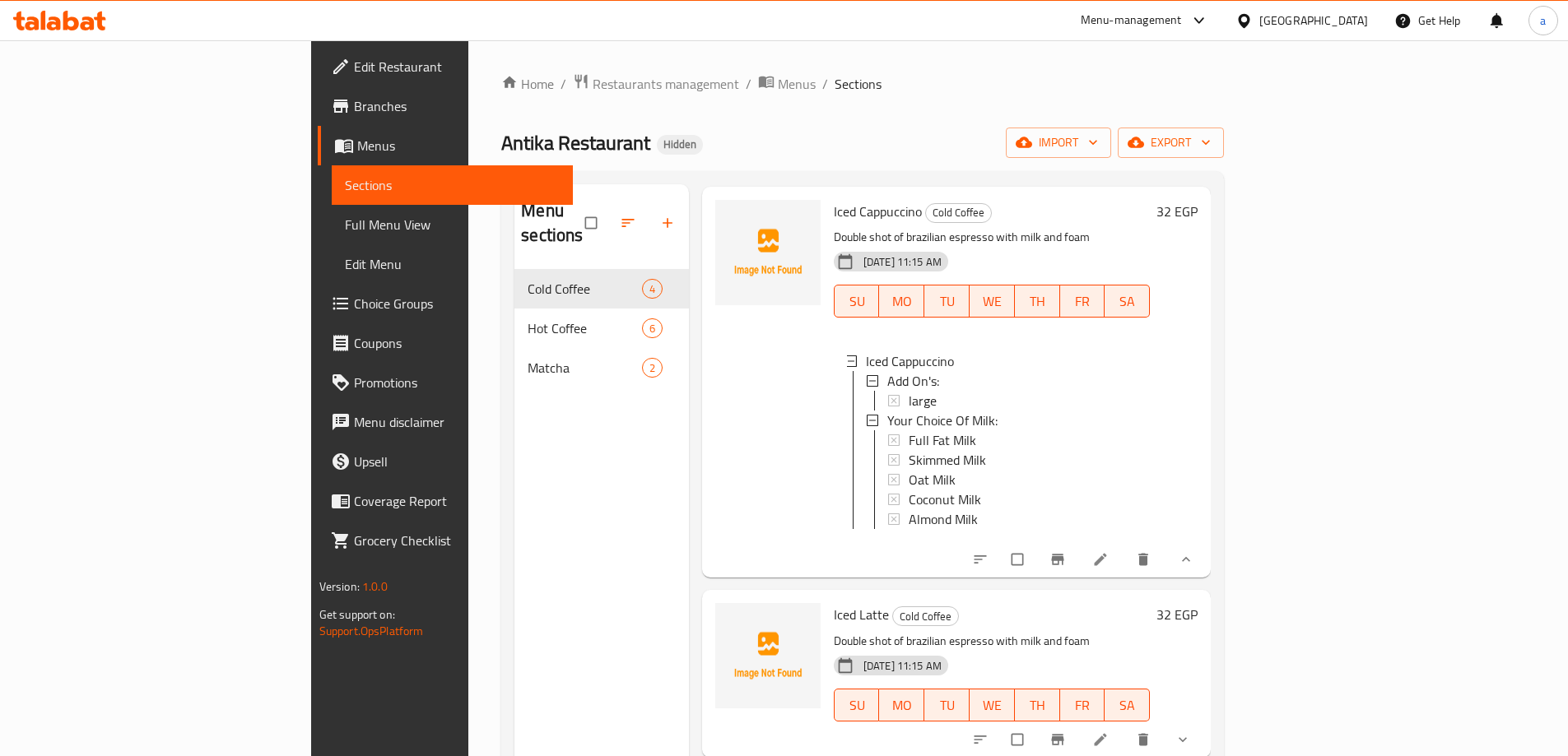
scroll to position [240, 0]
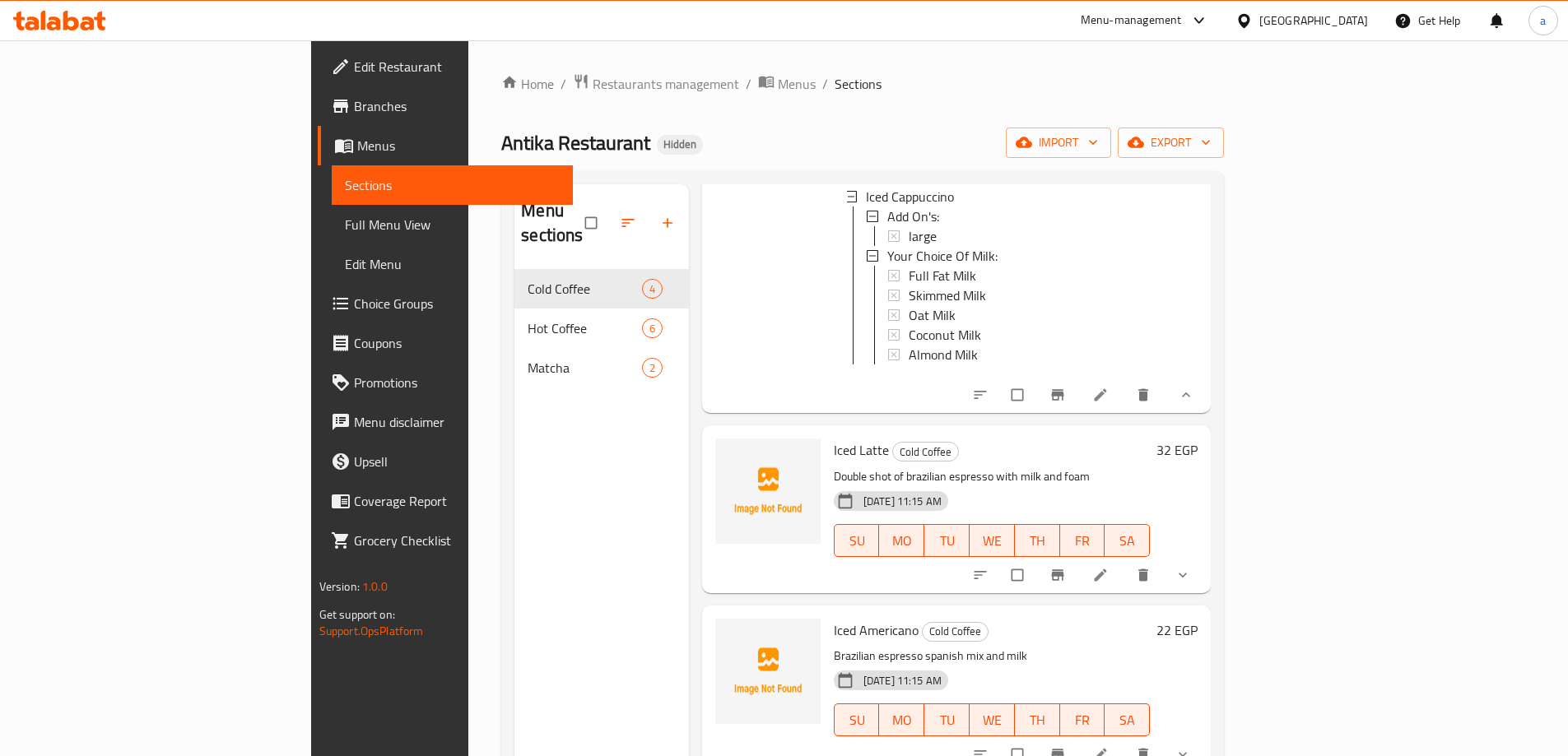
click at [1187, 573] on icon "show more" at bounding box center [1183, 575] width 8 height 5
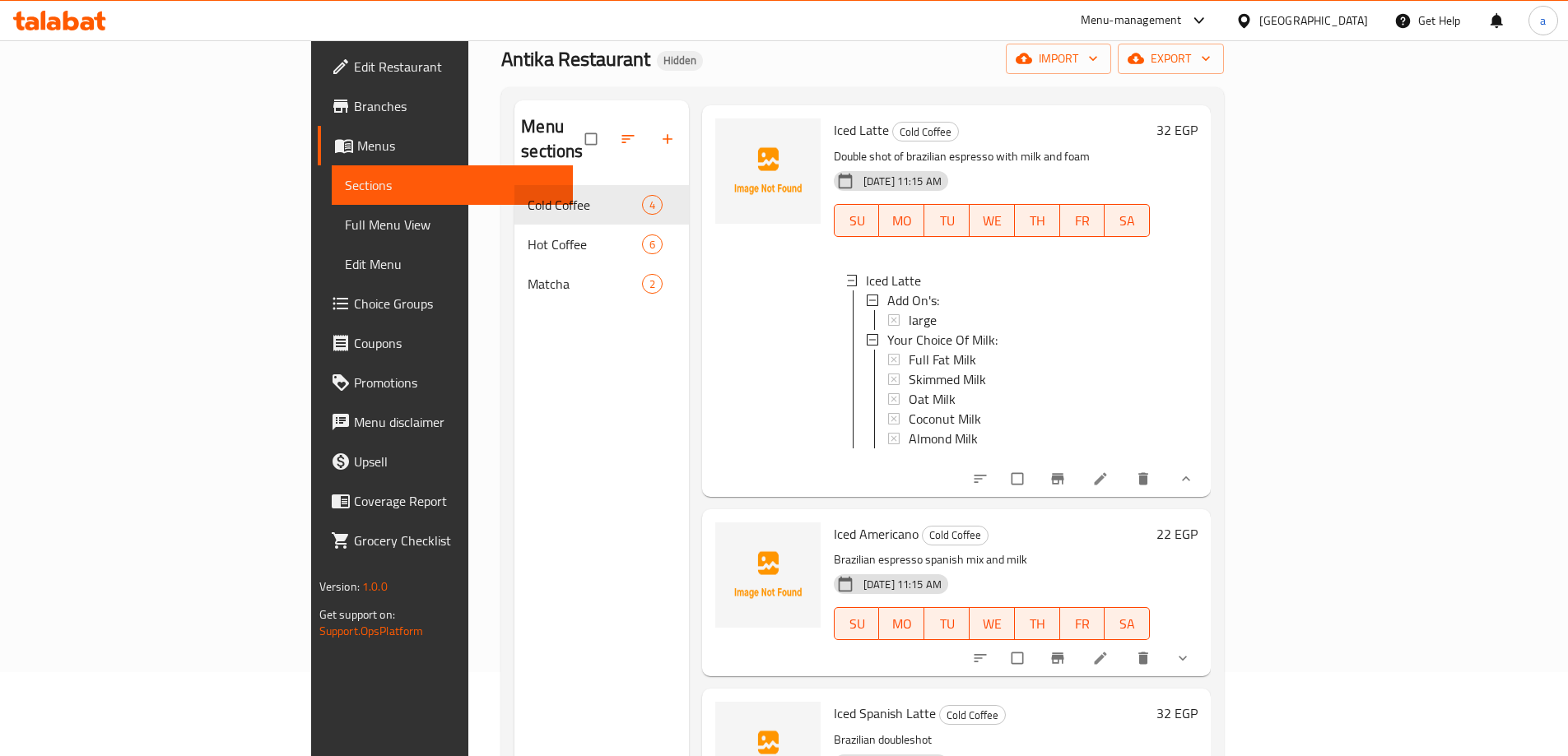
scroll to position [165, 0]
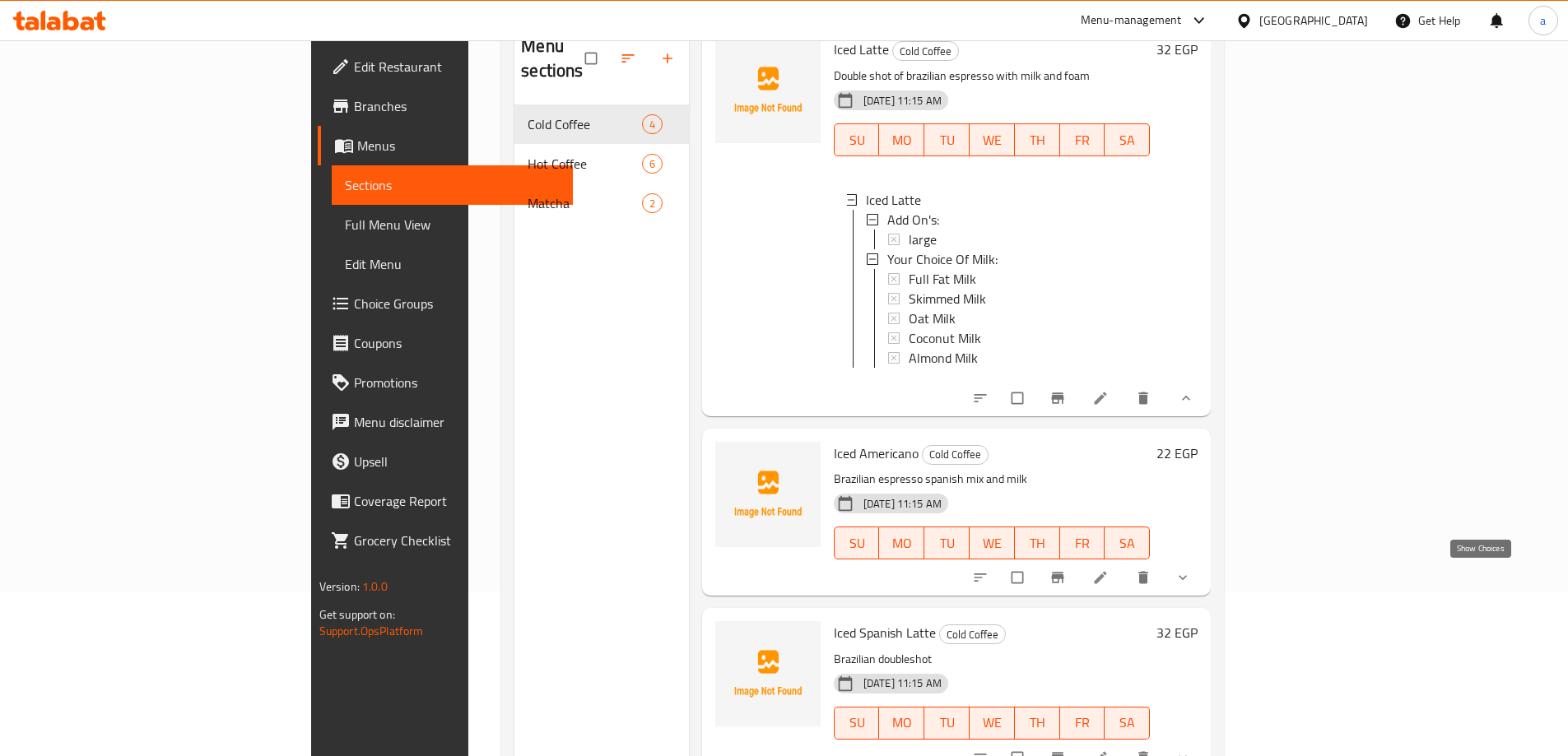
click at [1191, 574] on icon "show more" at bounding box center [1183, 578] width 17 height 17
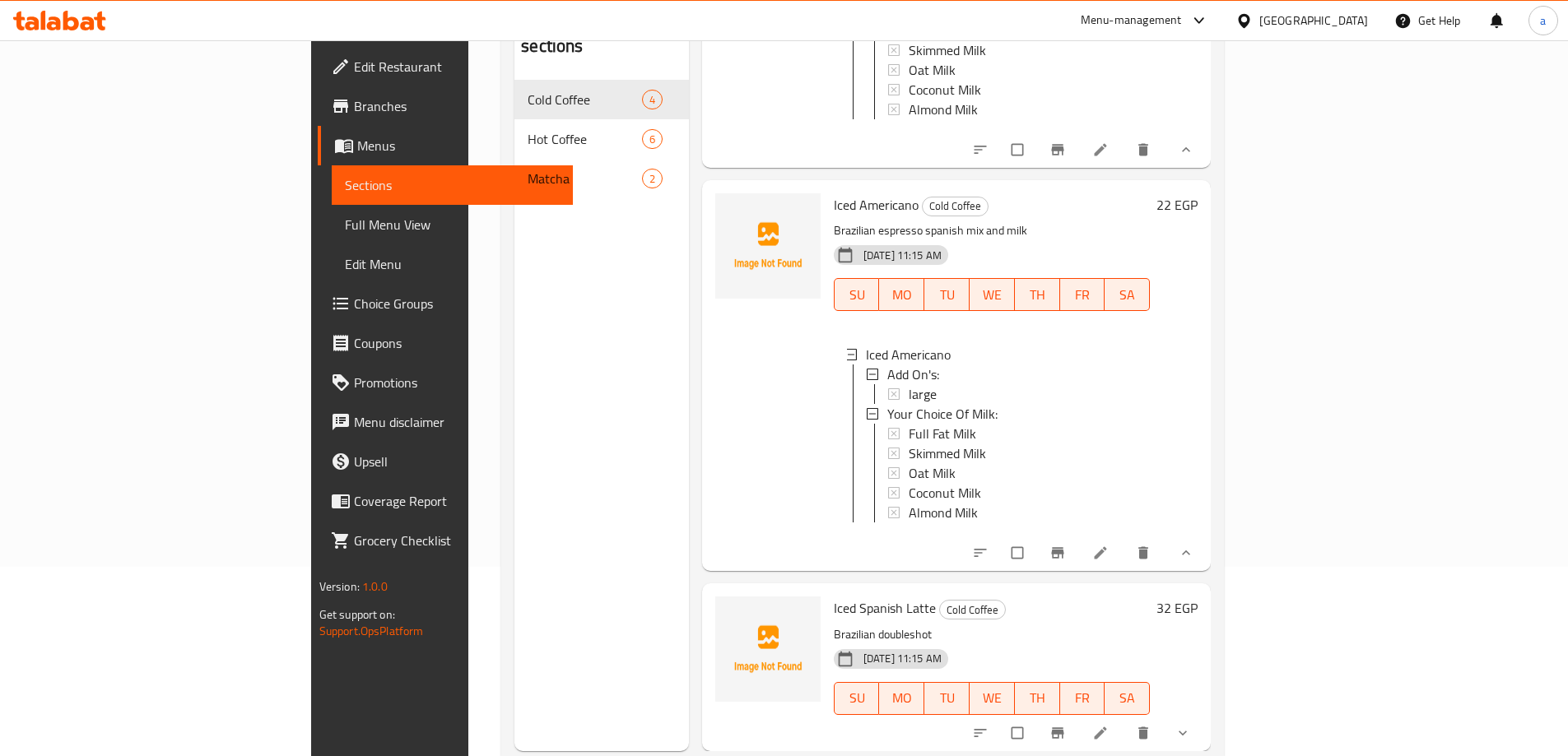
scroll to position [230, 0]
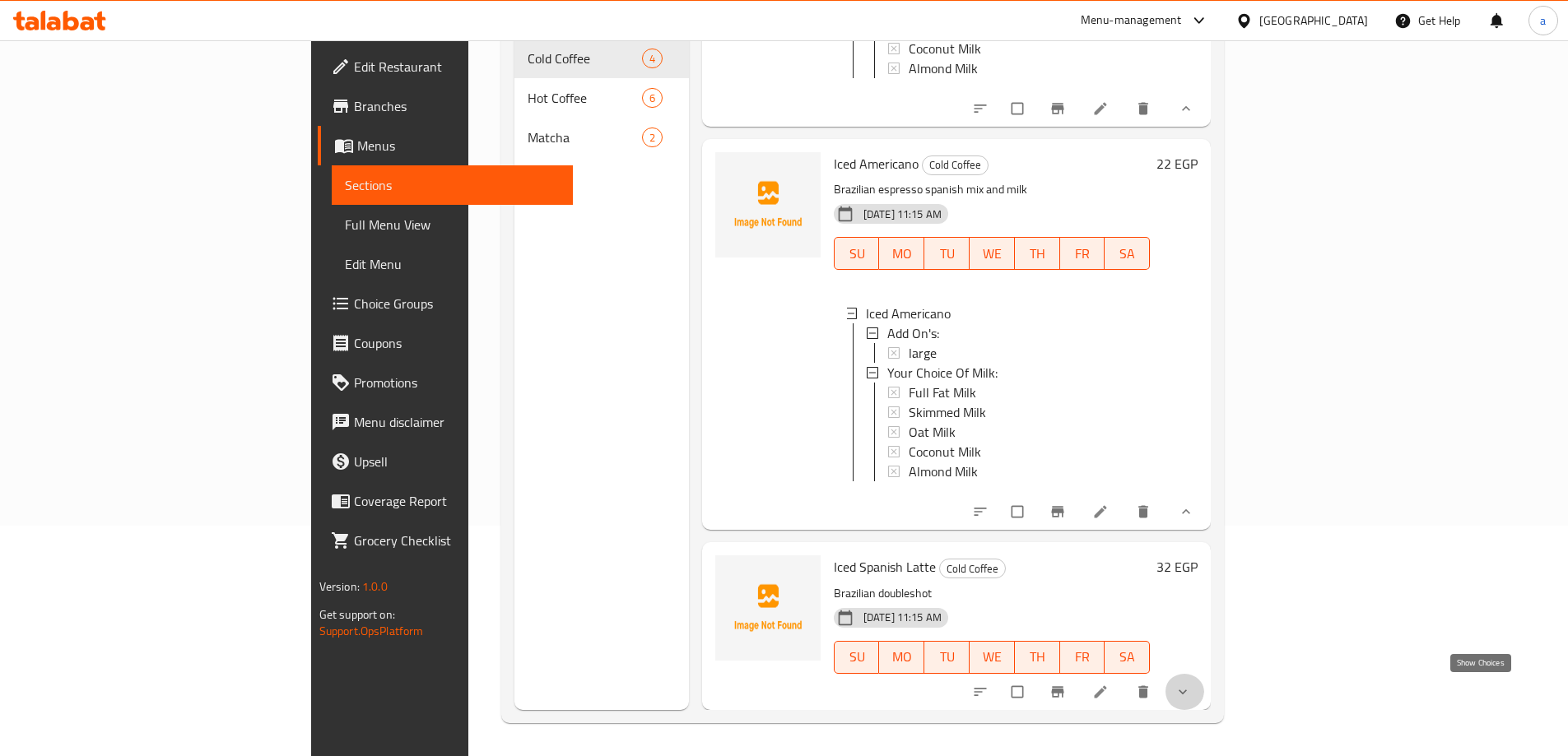
click at [1191, 686] on icon "show more" at bounding box center [1183, 692] width 17 height 17
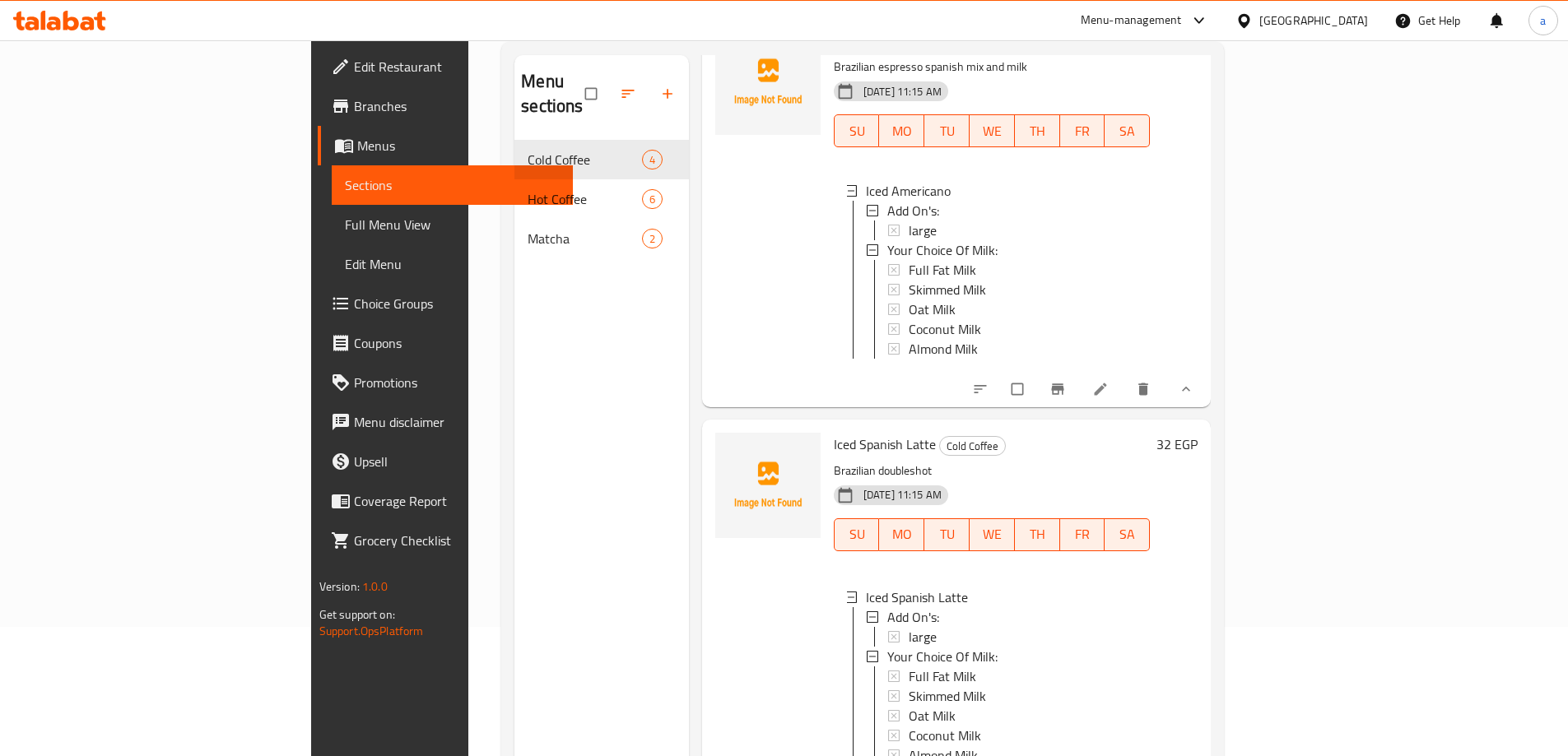
scroll to position [0, 0]
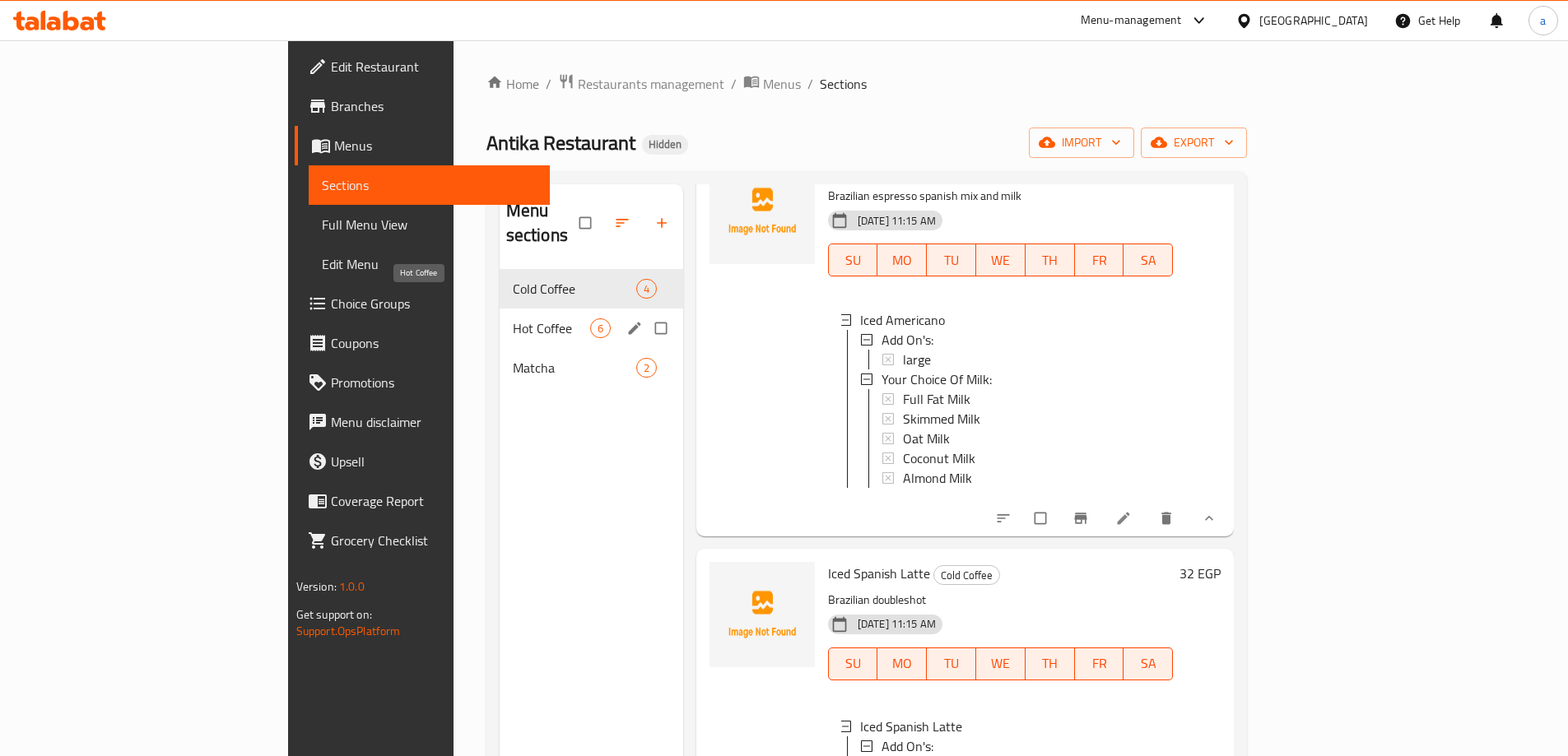
click at [513, 319] on span "Hot Coffee" at bounding box center [551, 329] width 77 height 20
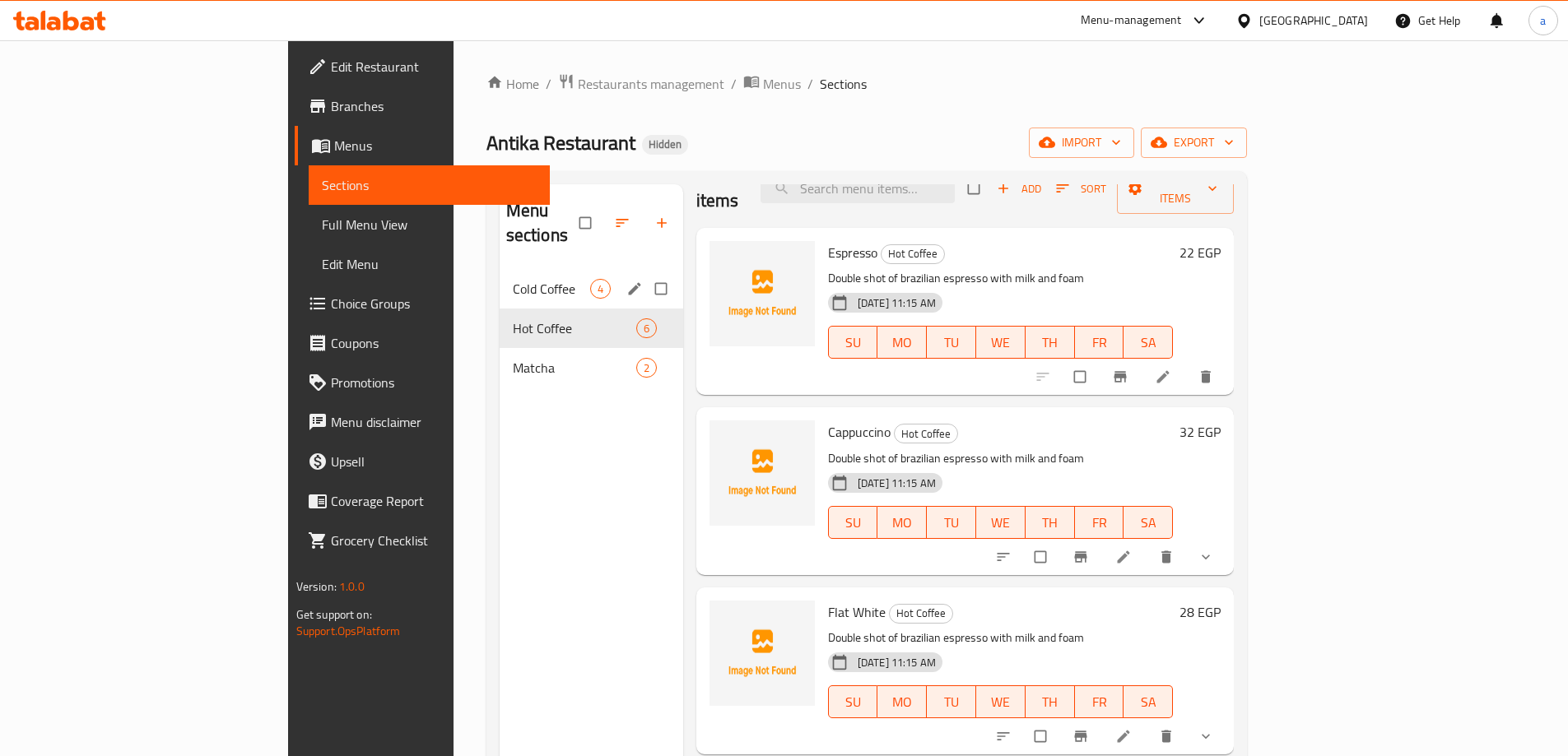
click at [499, 279] on div "Cold Coffee 4" at bounding box center [591, 289] width 184 height 40
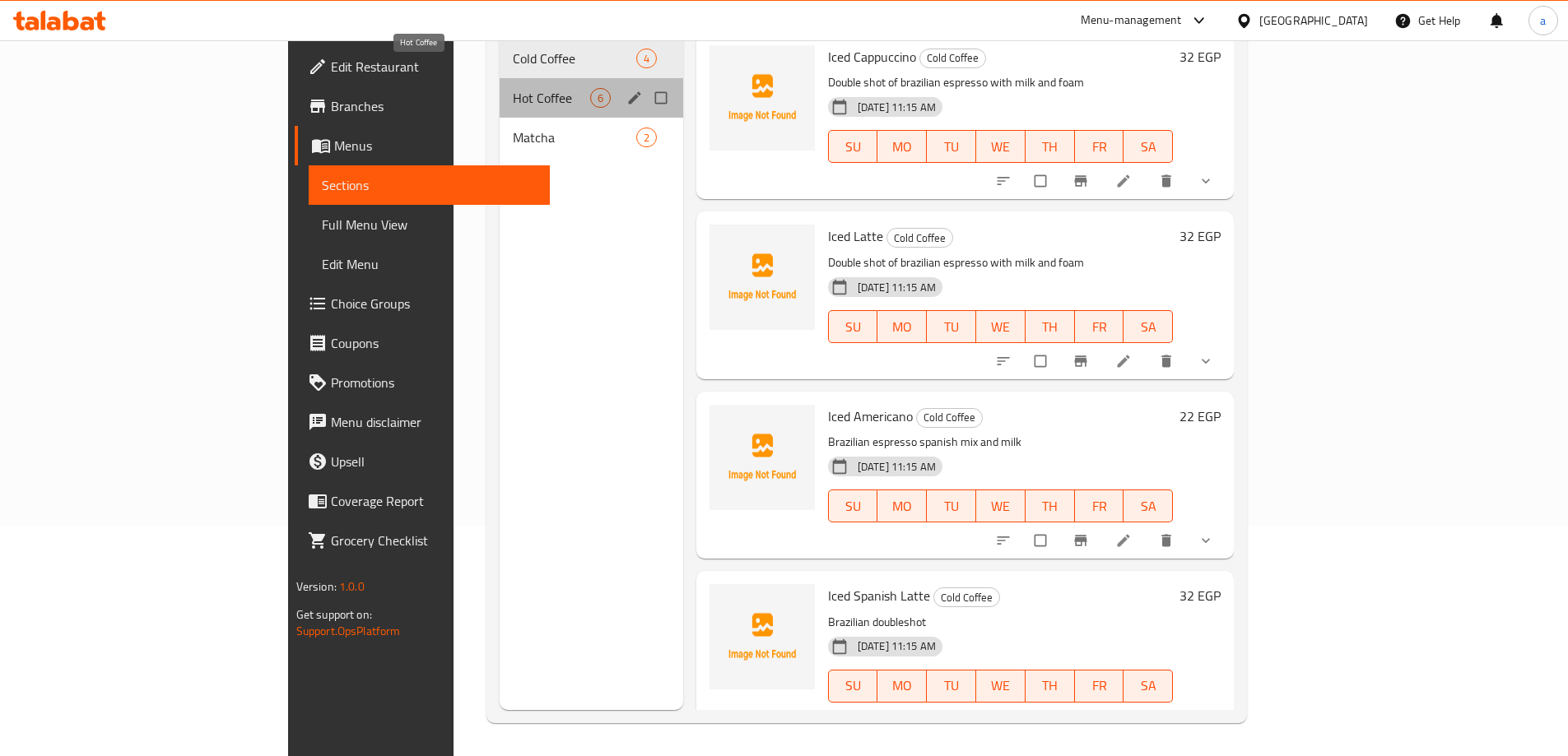
click at [515, 88] on span "Hot Coffee" at bounding box center [551, 98] width 77 height 20
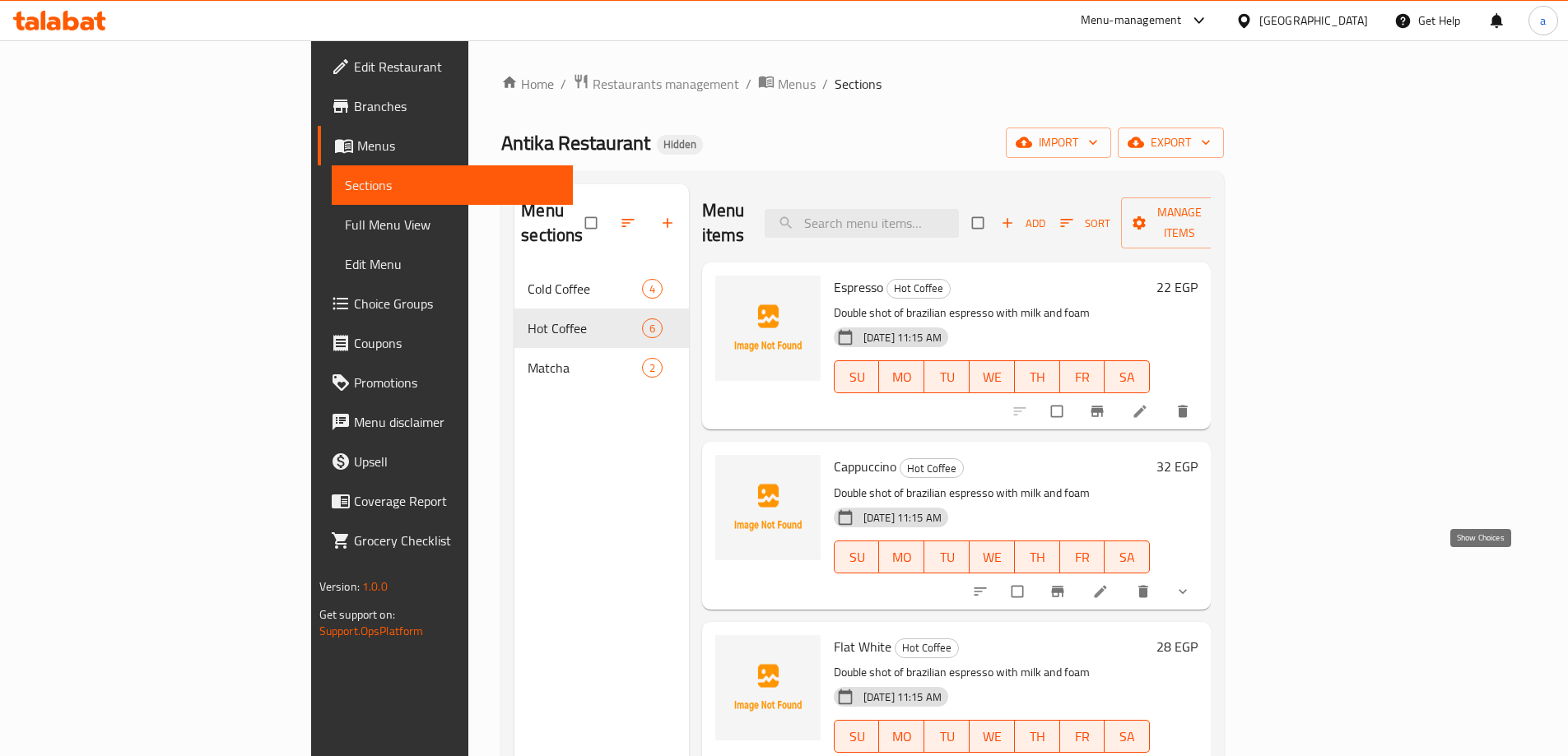
click at [1191, 583] on icon "show more" at bounding box center [1183, 591] width 17 height 17
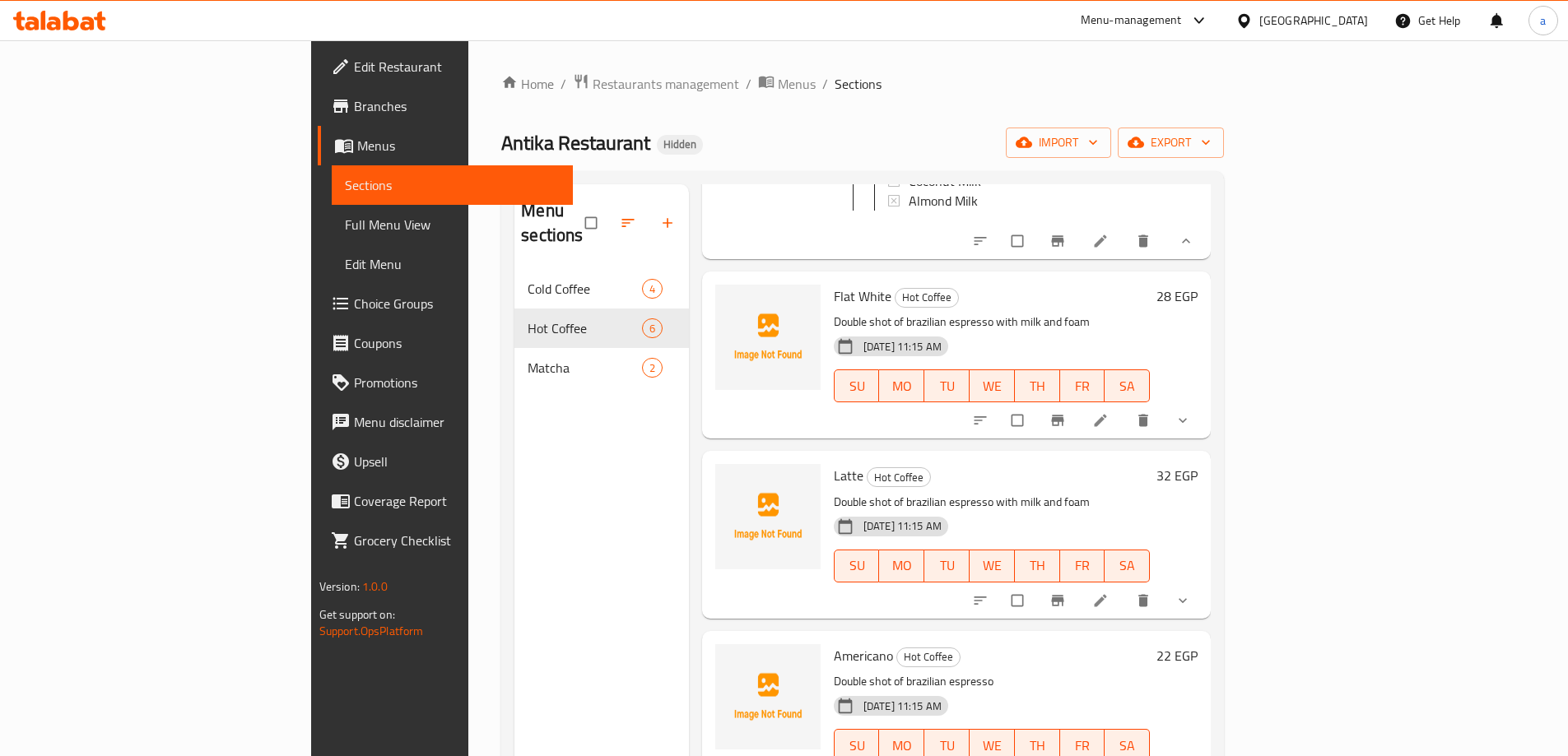
scroll to position [576, 0]
click at [1194, 411] on span "show more" at bounding box center [1184, 419] width 20 height 17
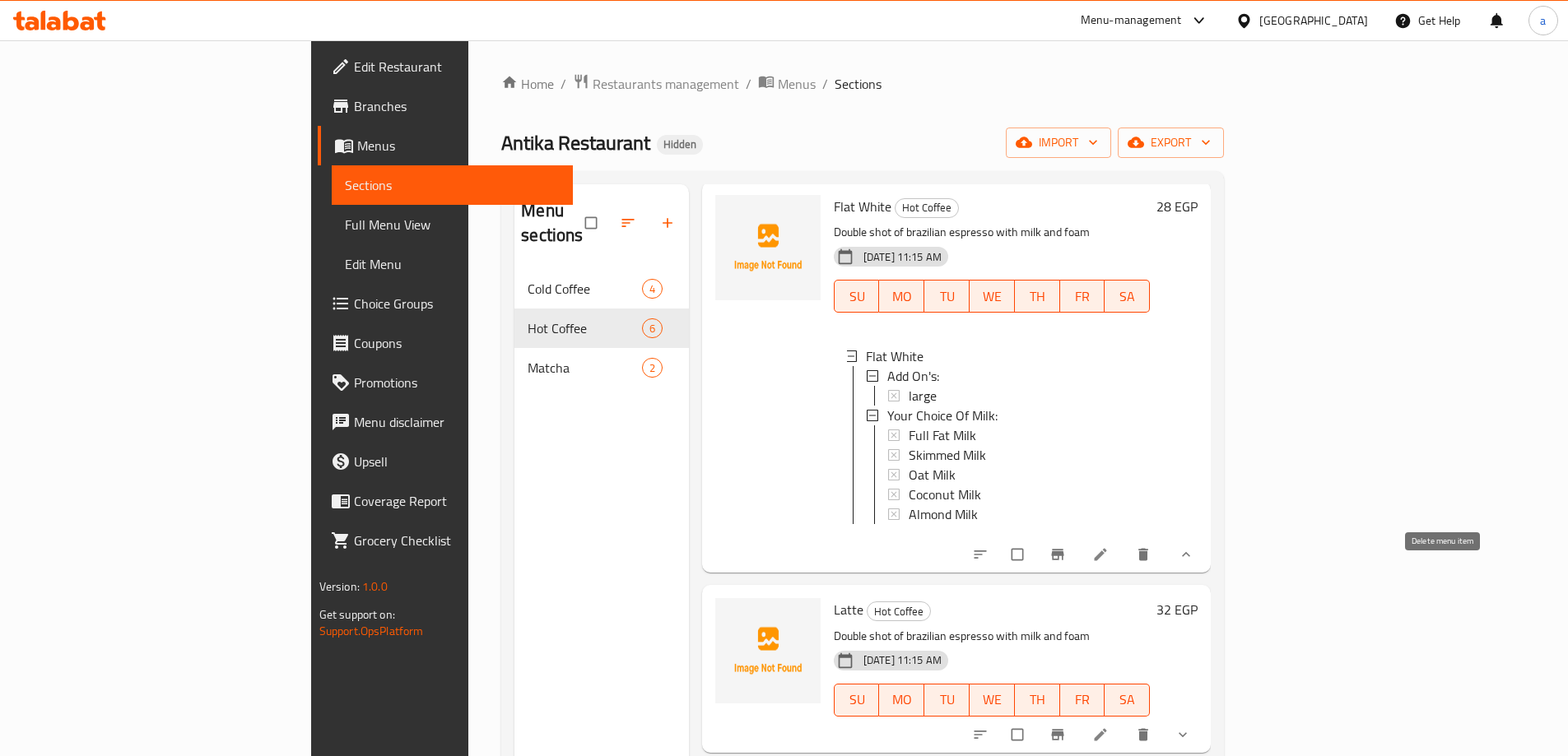
scroll to position [823, 0]
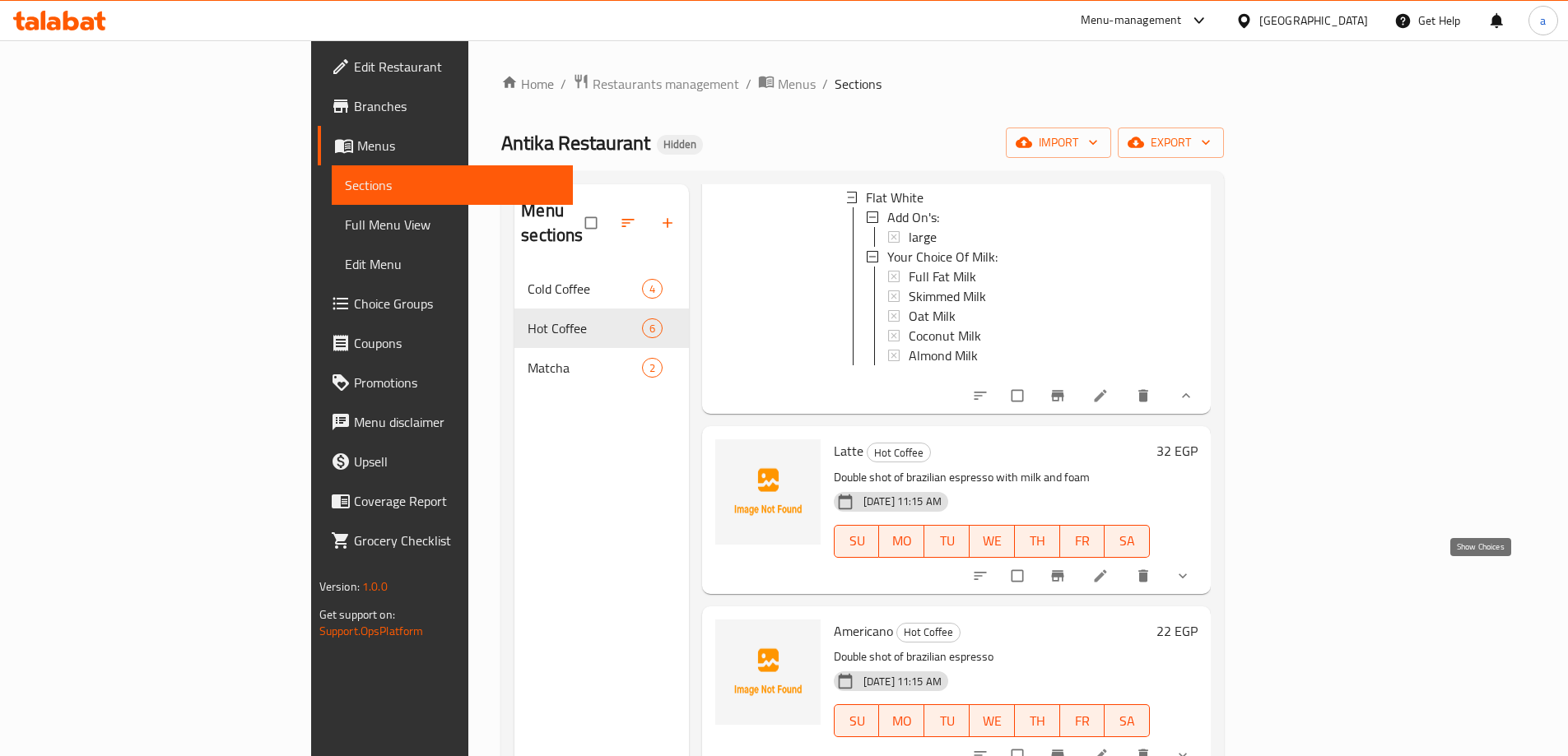
click at [1191, 571] on icon "show more" at bounding box center [1183, 576] width 17 height 17
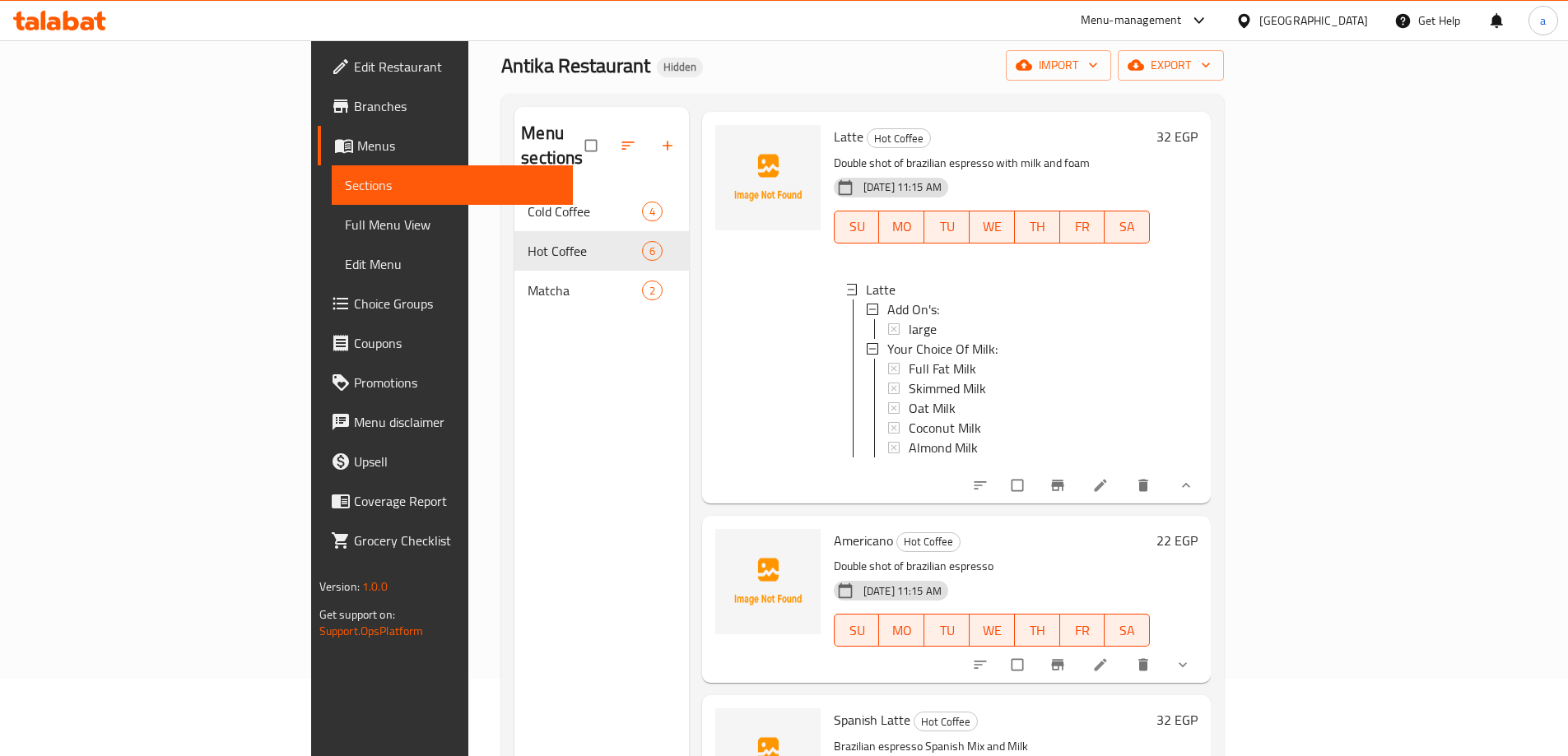
scroll to position [230, 0]
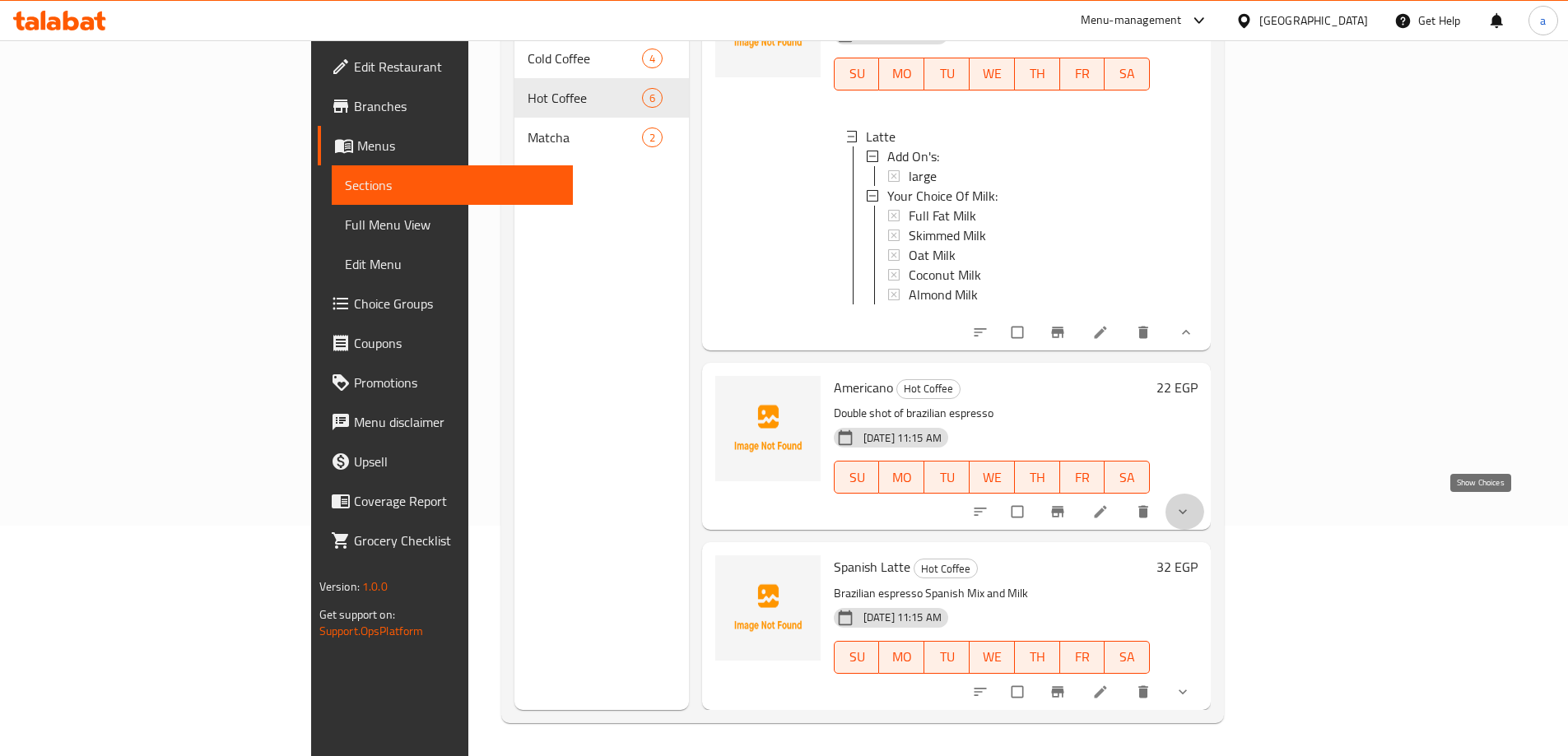
click at [1191, 511] on icon "show more" at bounding box center [1183, 512] width 17 height 17
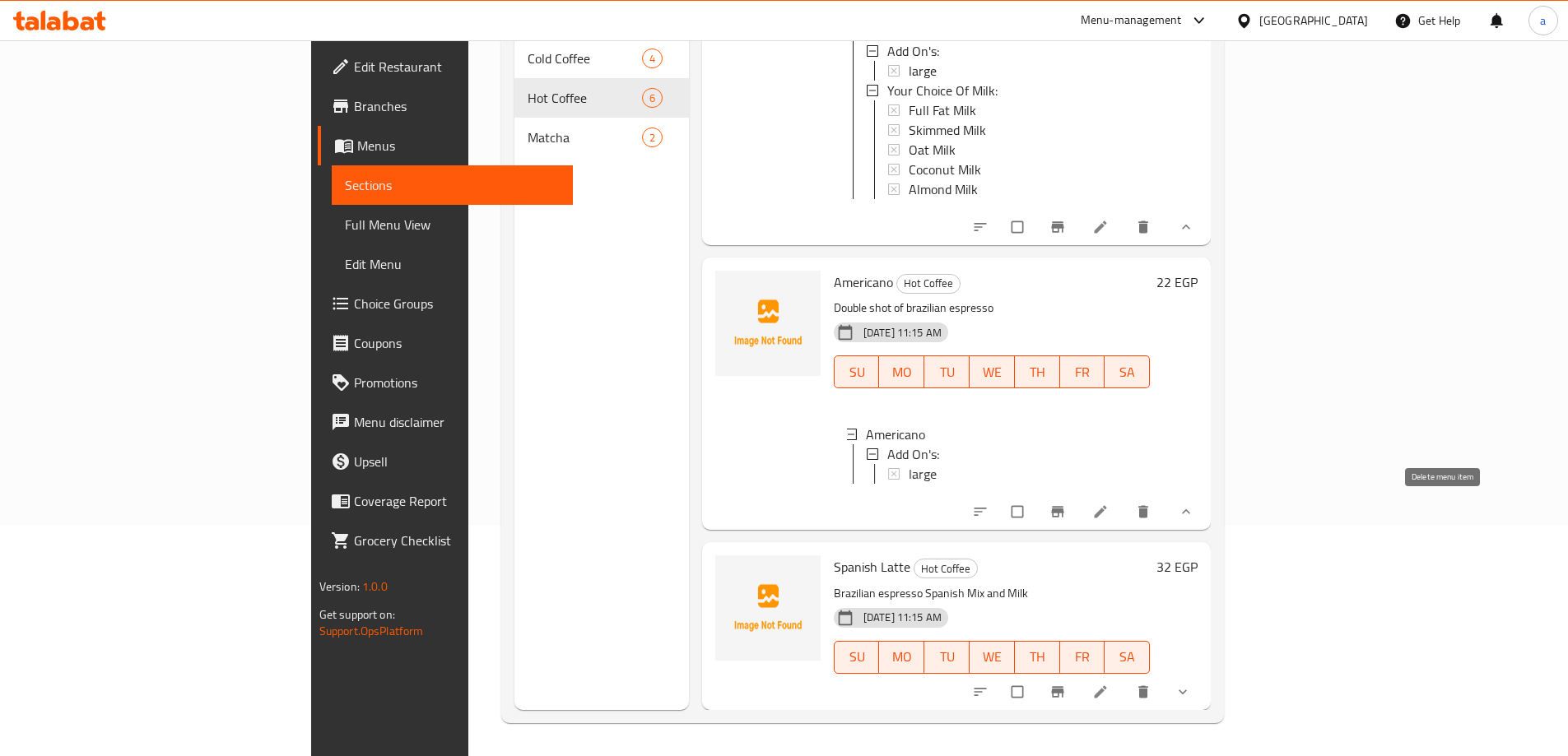
scroll to position [1190, 0]
click at [1194, 696] on span "show more" at bounding box center [1184, 692] width 20 height 17
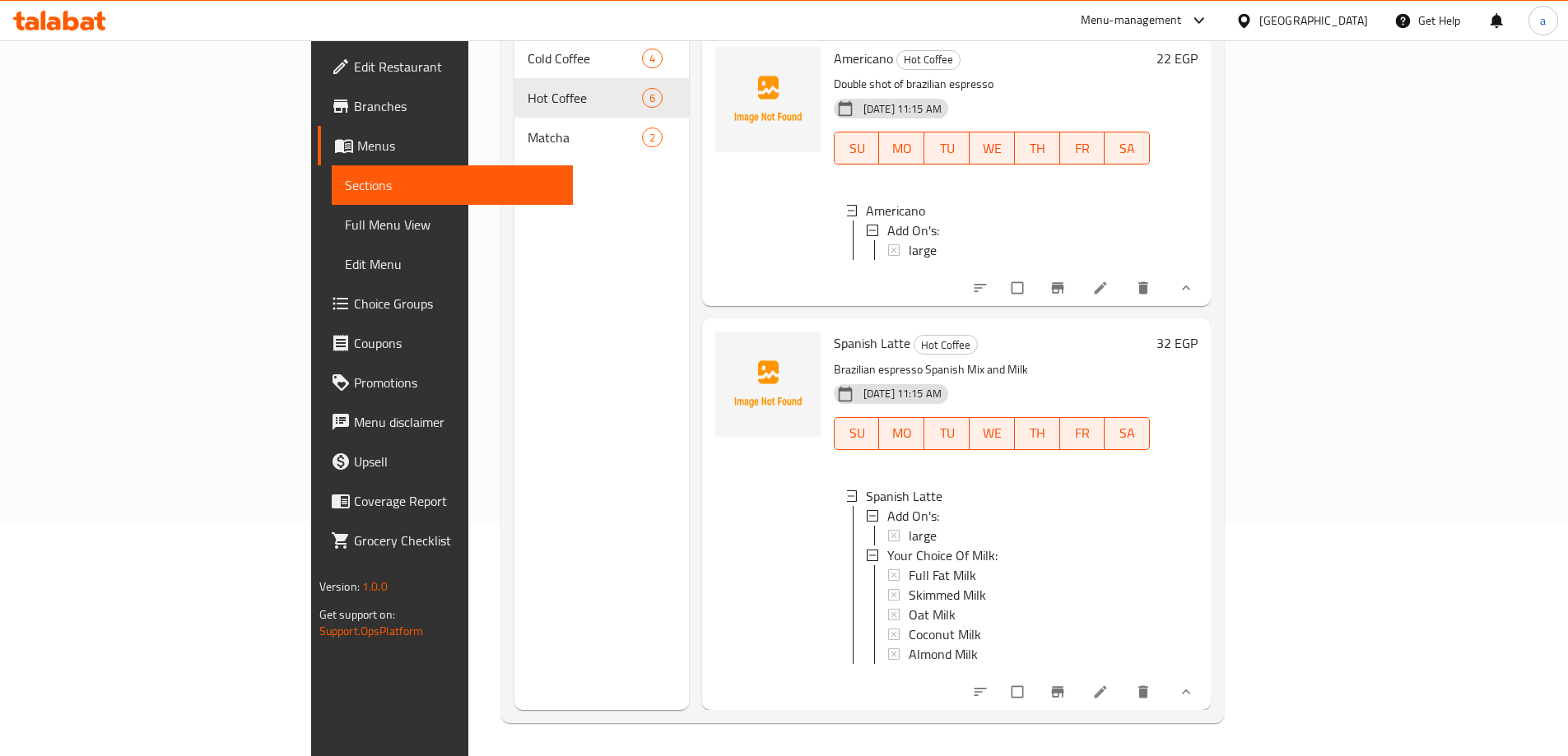
scroll to position [2, 0]
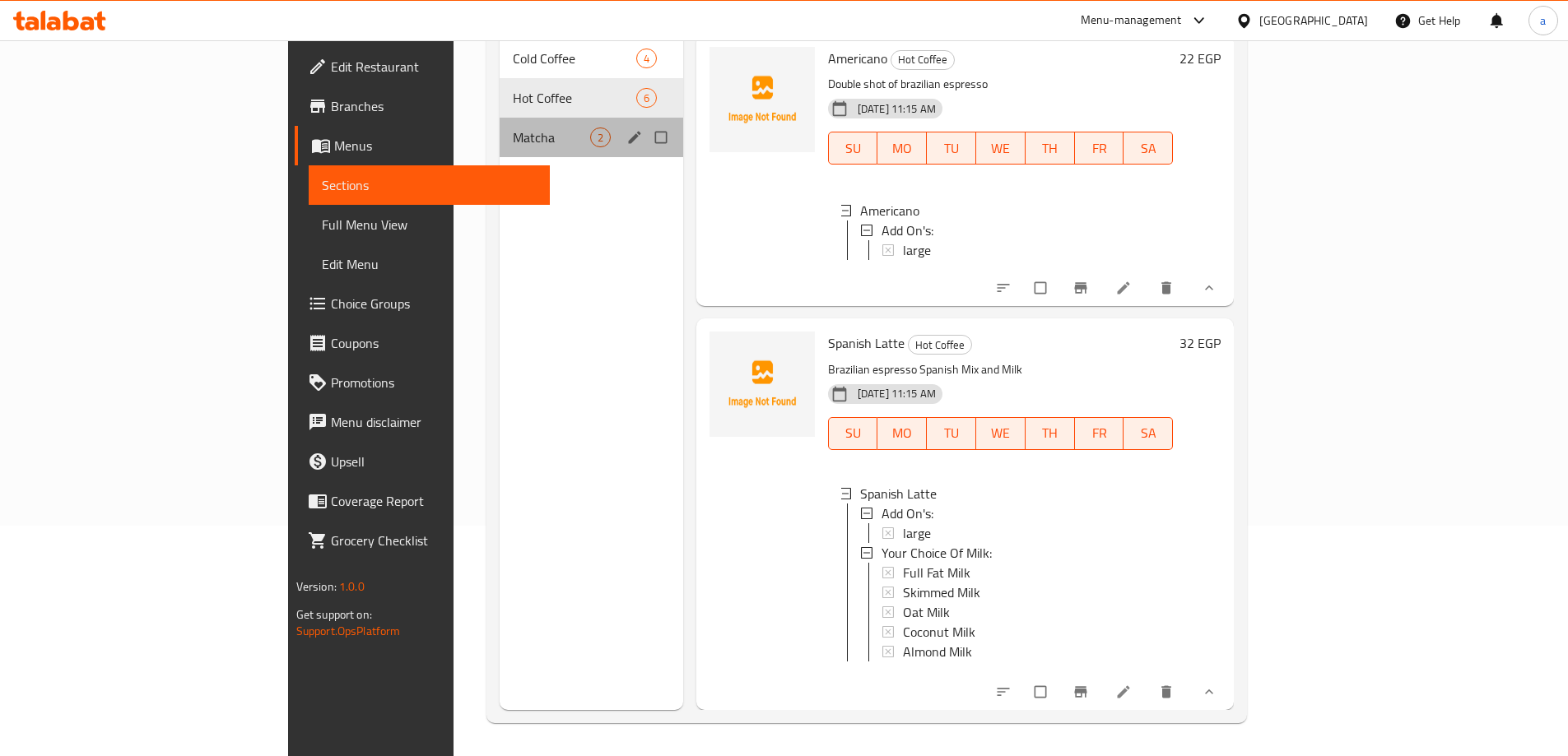
click at [540, 122] on div "Matcha 2" at bounding box center [591, 137] width 184 height 40
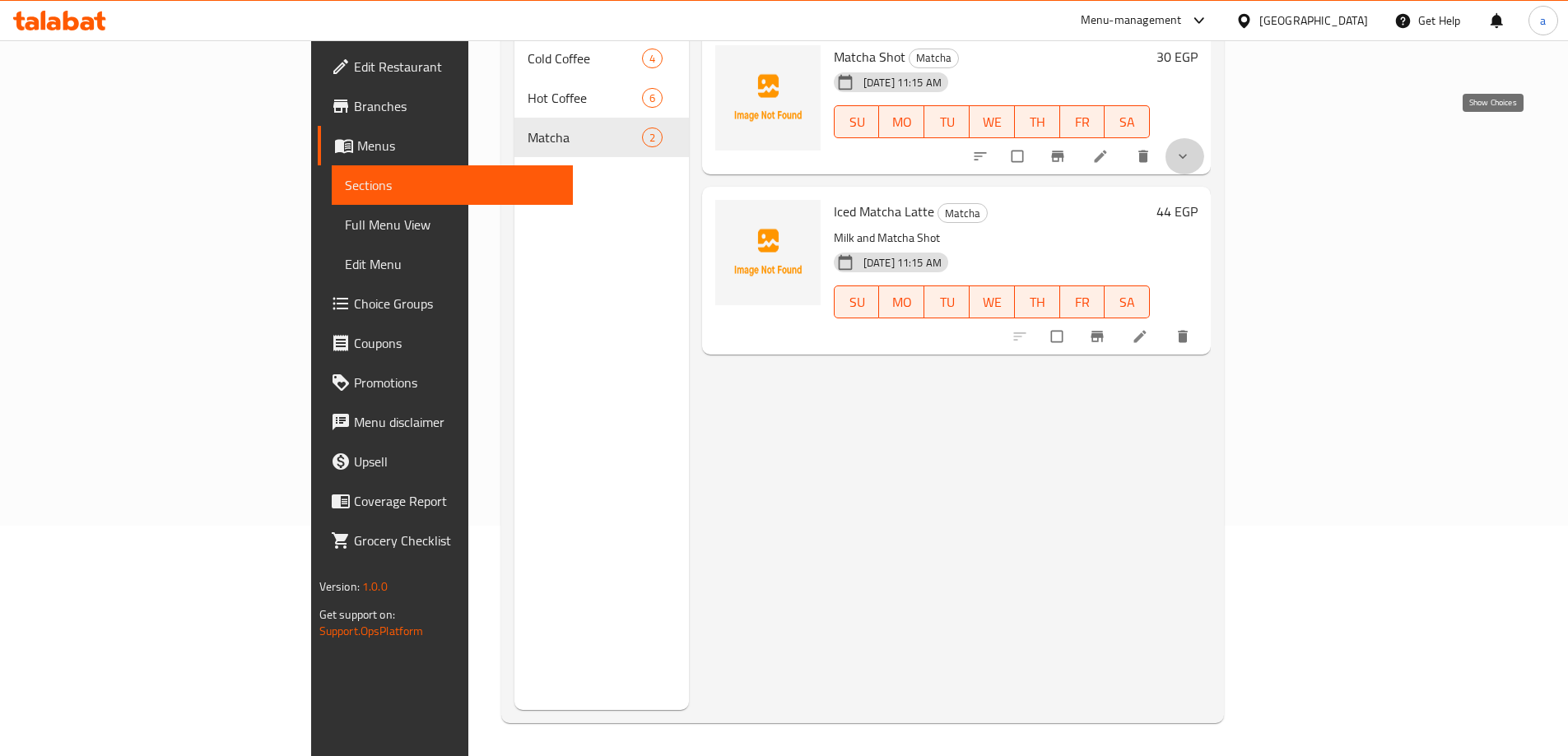
click at [1191, 148] on icon "show more" at bounding box center [1183, 156] width 17 height 17
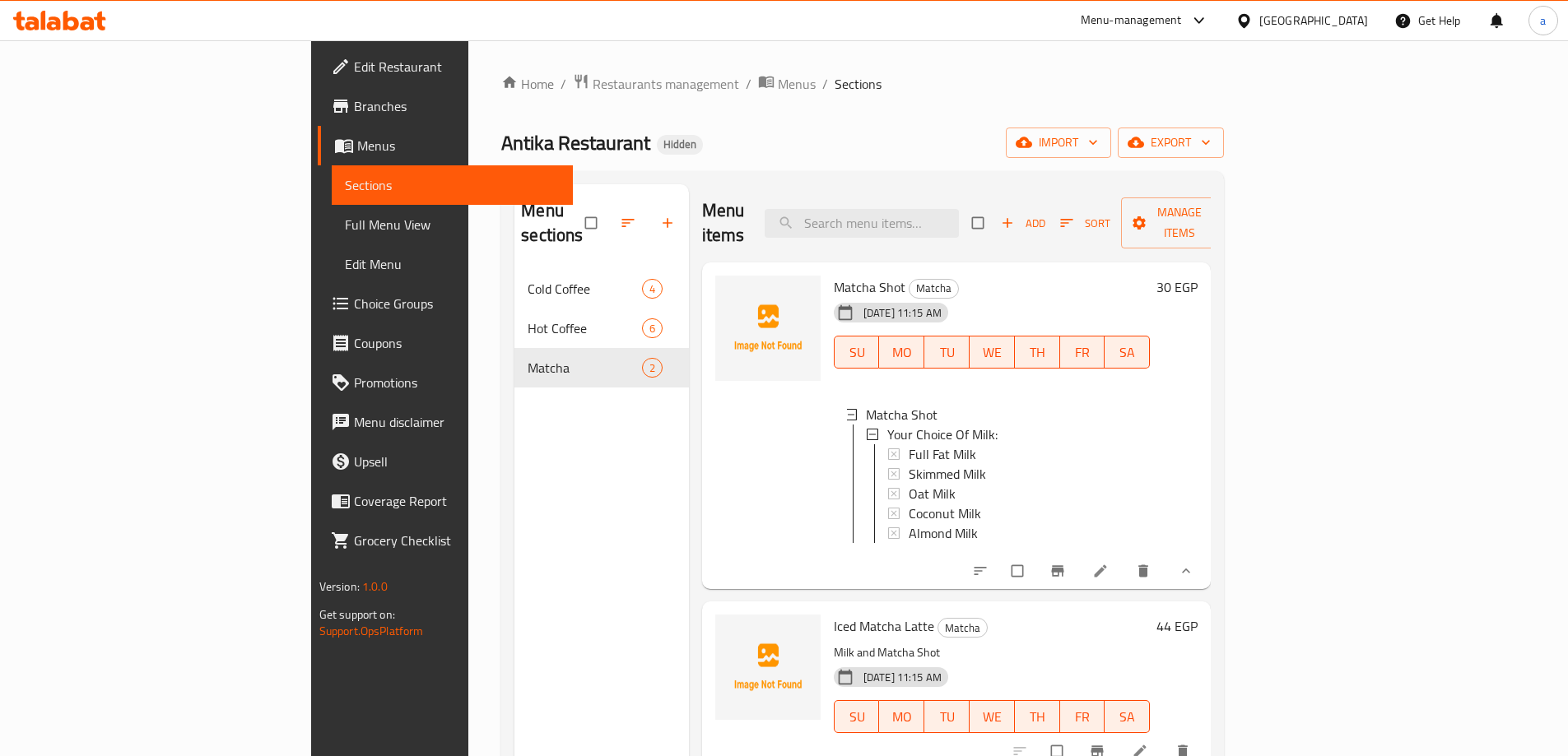
click at [357, 148] on span "Menus" at bounding box center [458, 146] width 202 height 20
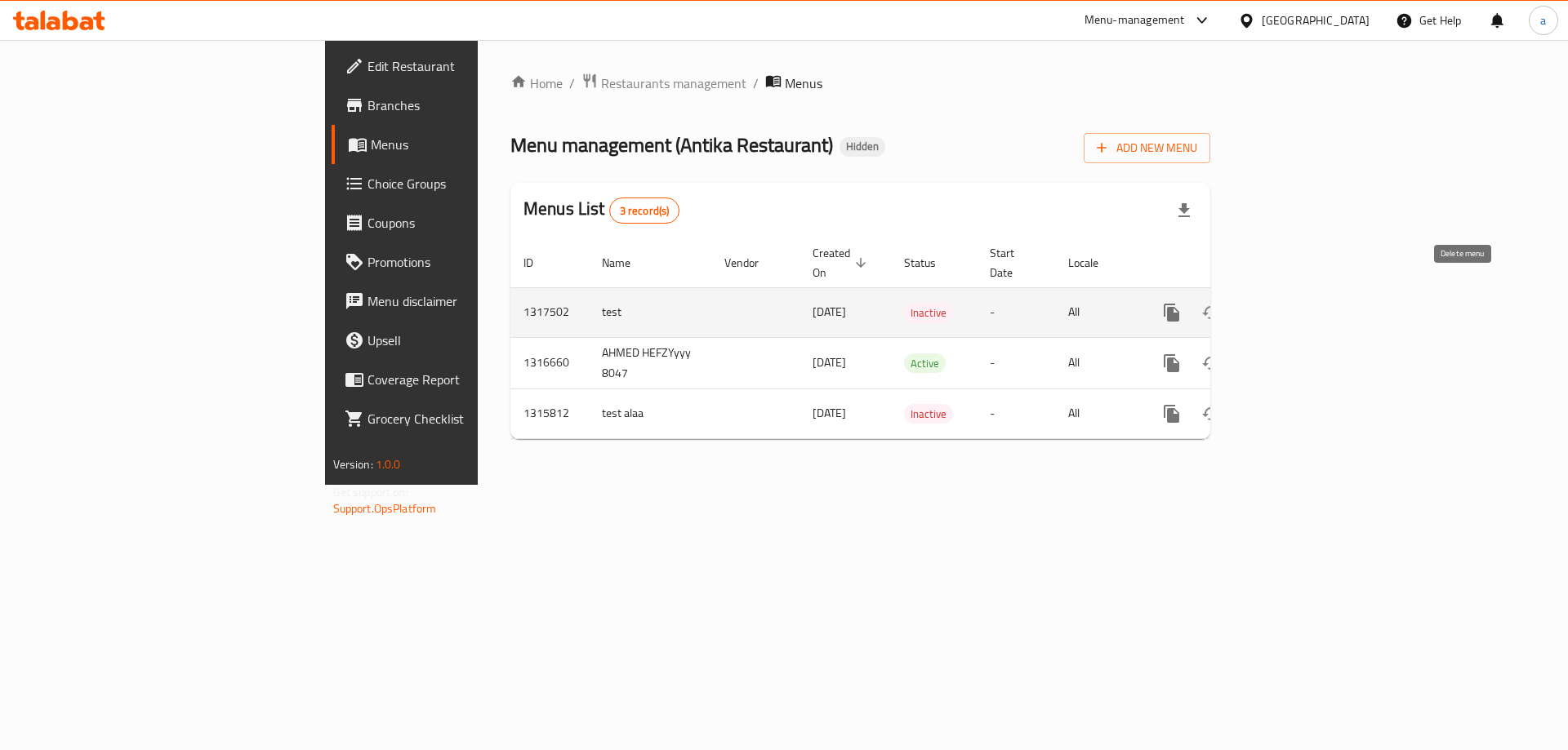
click at [1260, 303] on icon "enhanced table" at bounding box center [1250, 313] width 20 height 20
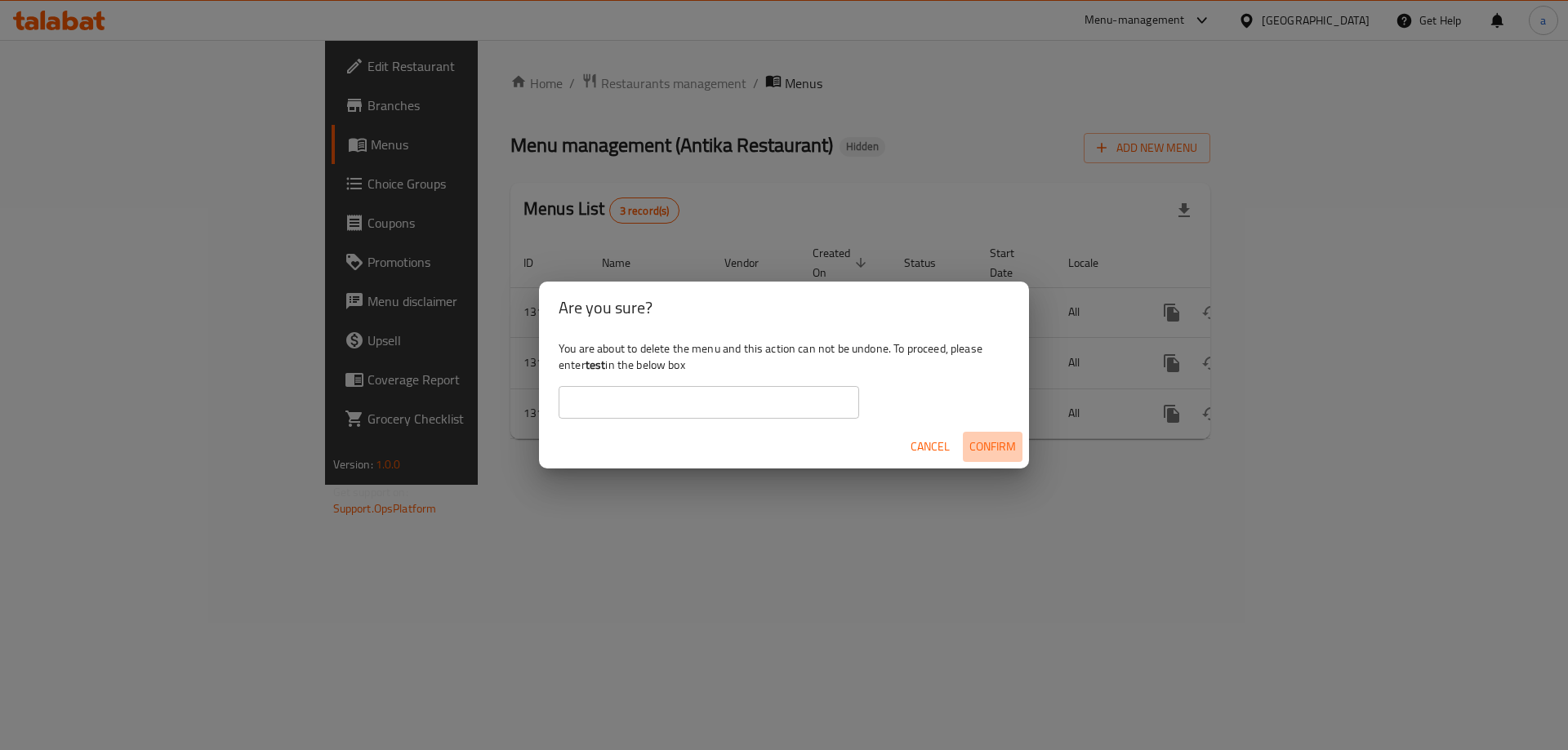
click at [990, 449] on span "Confirm" at bounding box center [992, 447] width 47 height 21
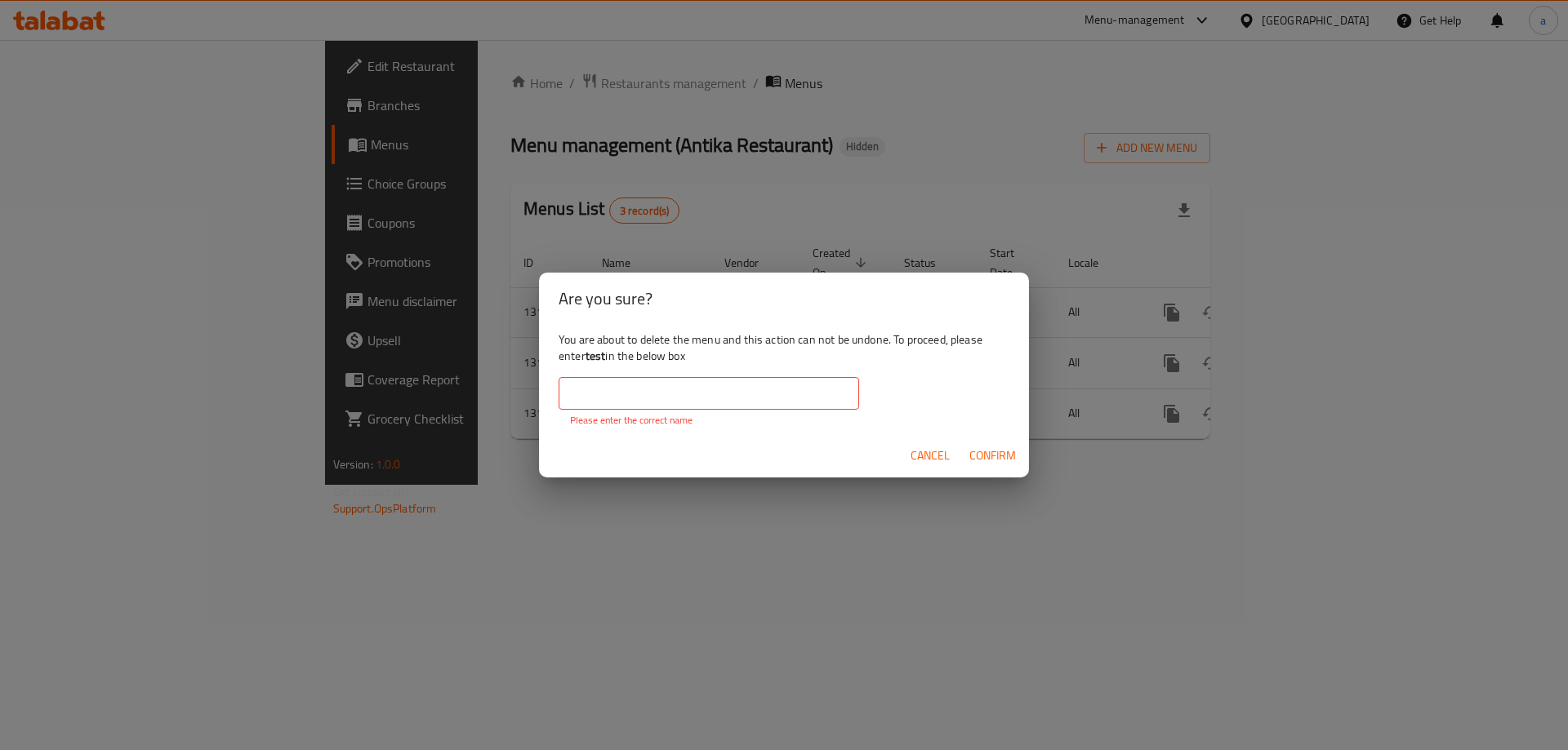
click at [811, 407] on input "text" at bounding box center [709, 393] width 301 height 33
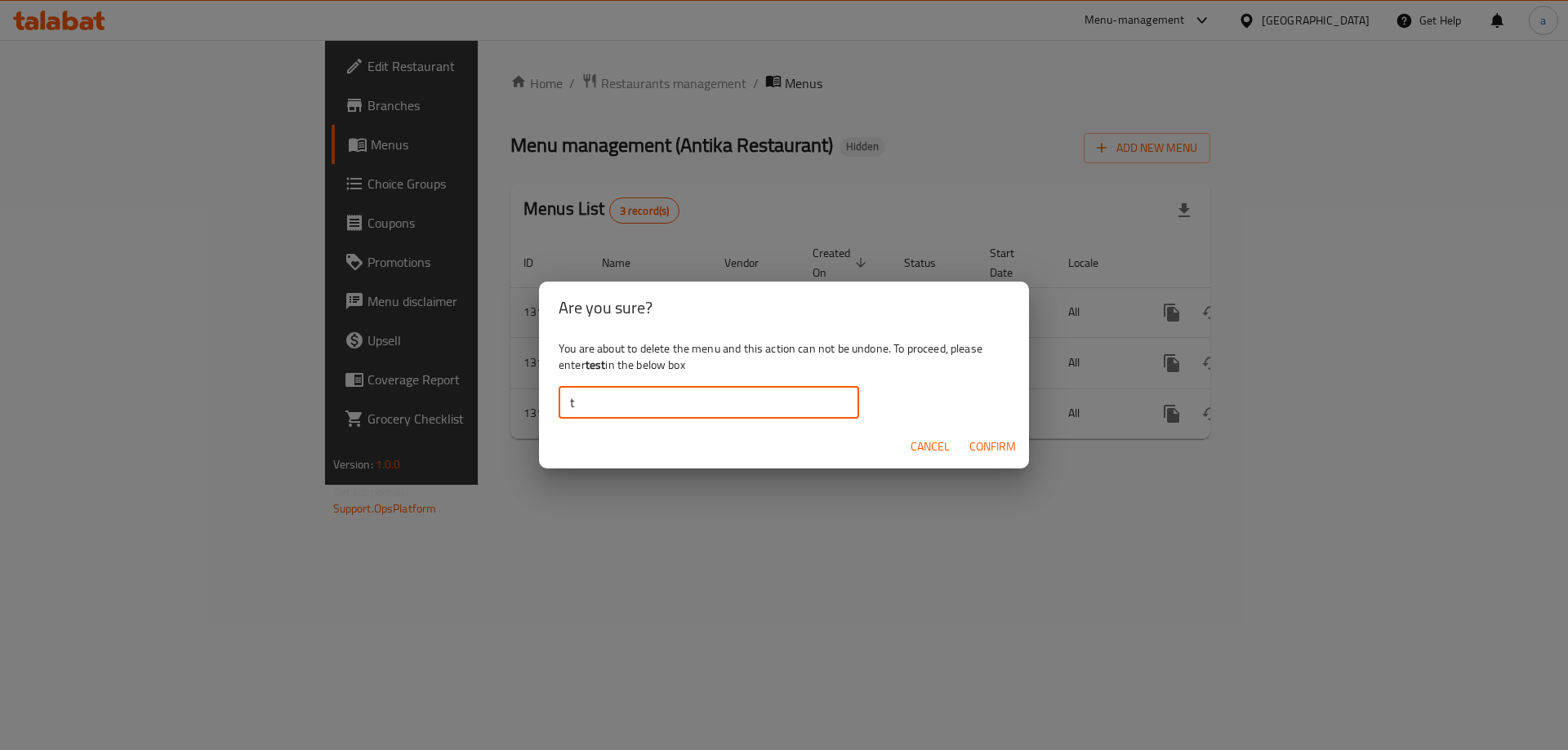
type input "test"
click at [980, 453] on span "Confirm" at bounding box center [992, 447] width 47 height 21
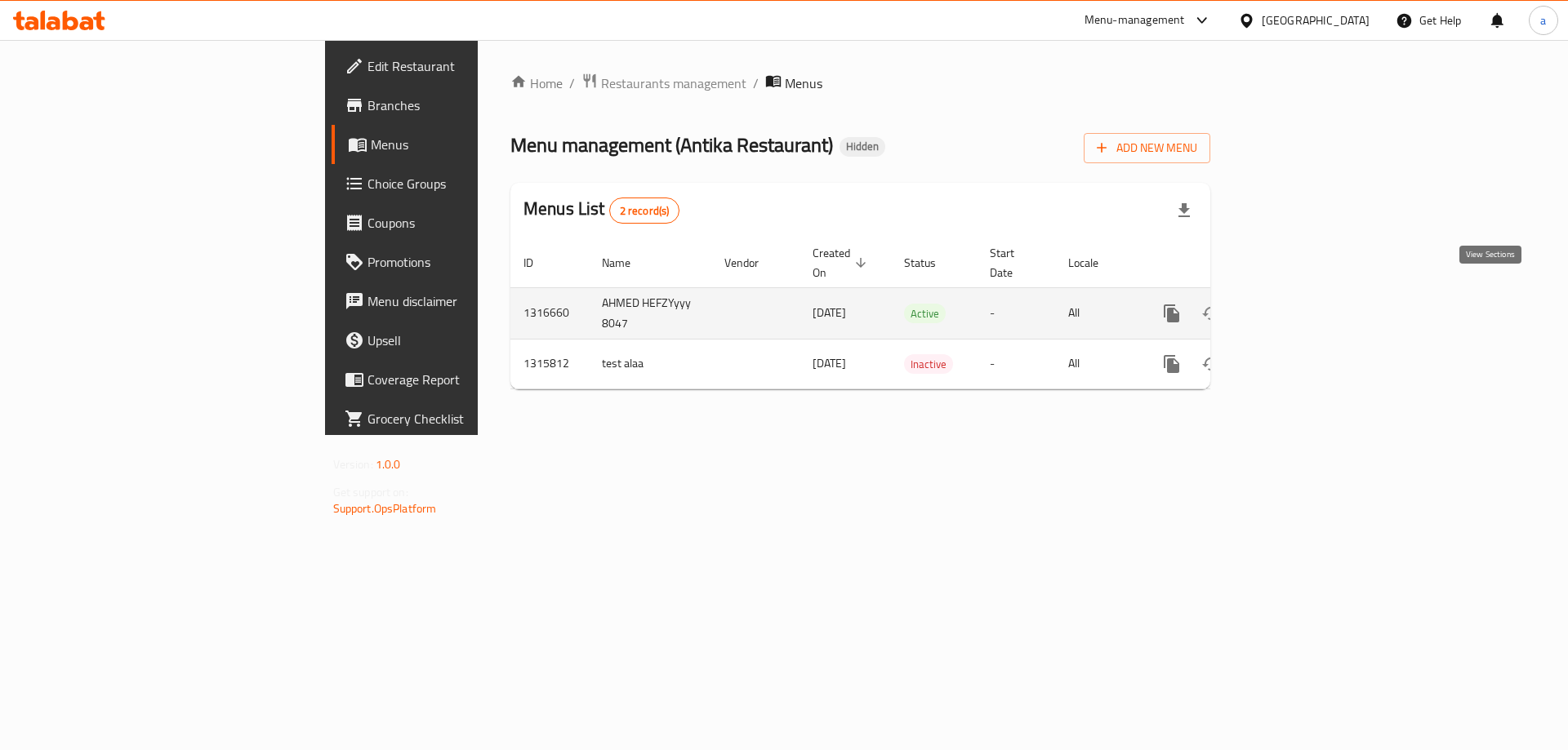
click at [1297, 306] on icon "enhanced table" at bounding box center [1289, 314] width 15 height 15
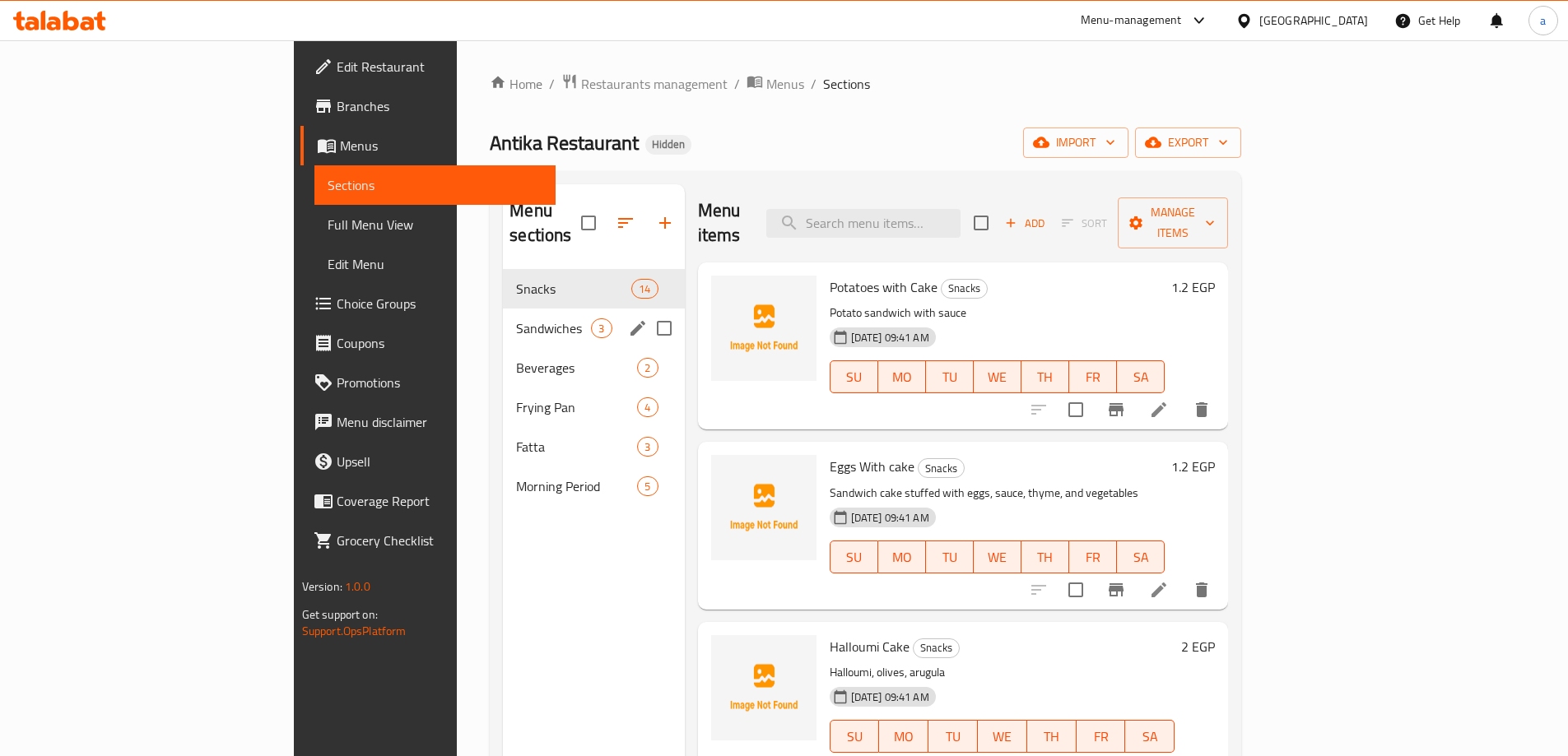
click at [503, 315] on div "Sandwiches 3" at bounding box center [593, 329] width 181 height 40
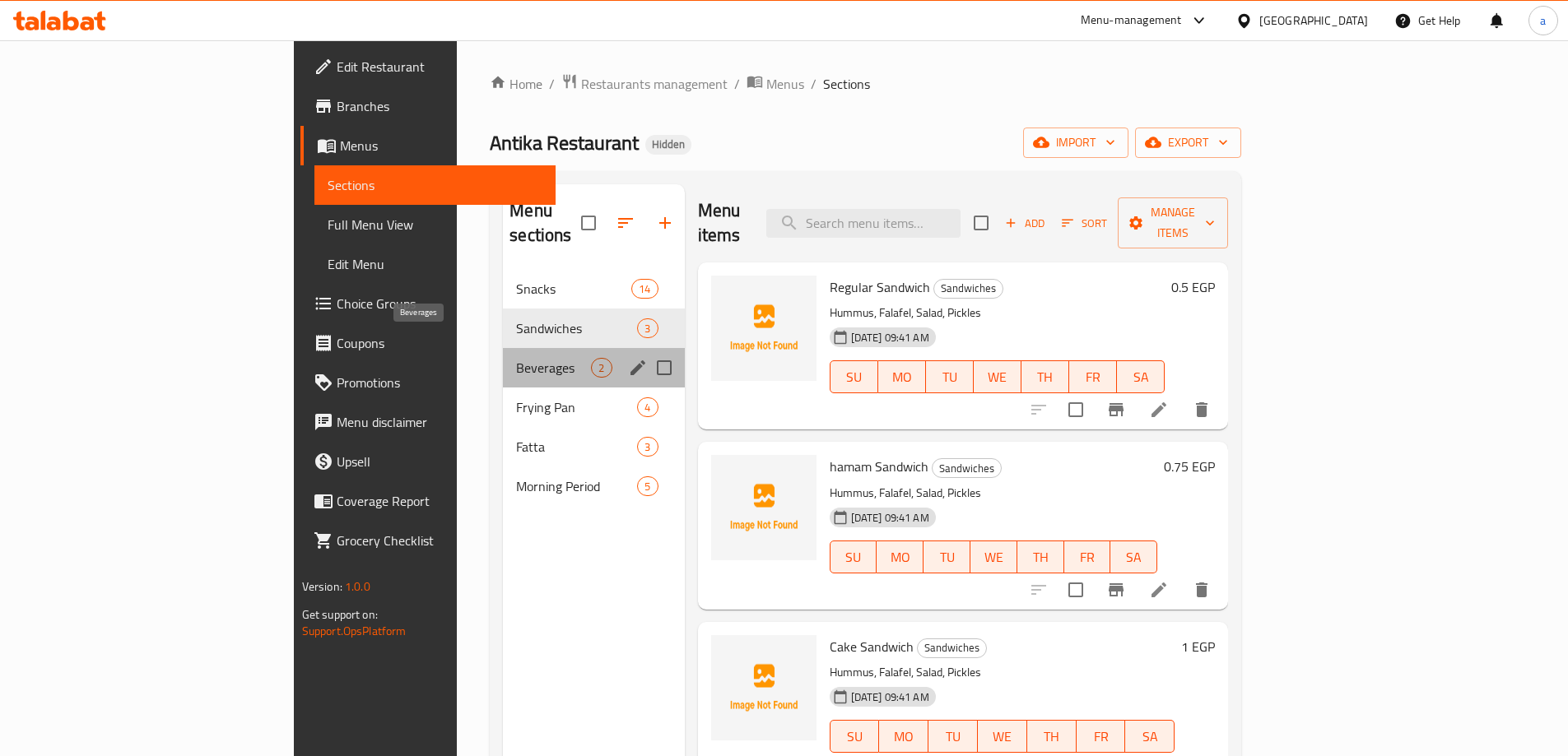
click at [516, 358] on span "Beverages" at bounding box center [553, 368] width 75 height 20
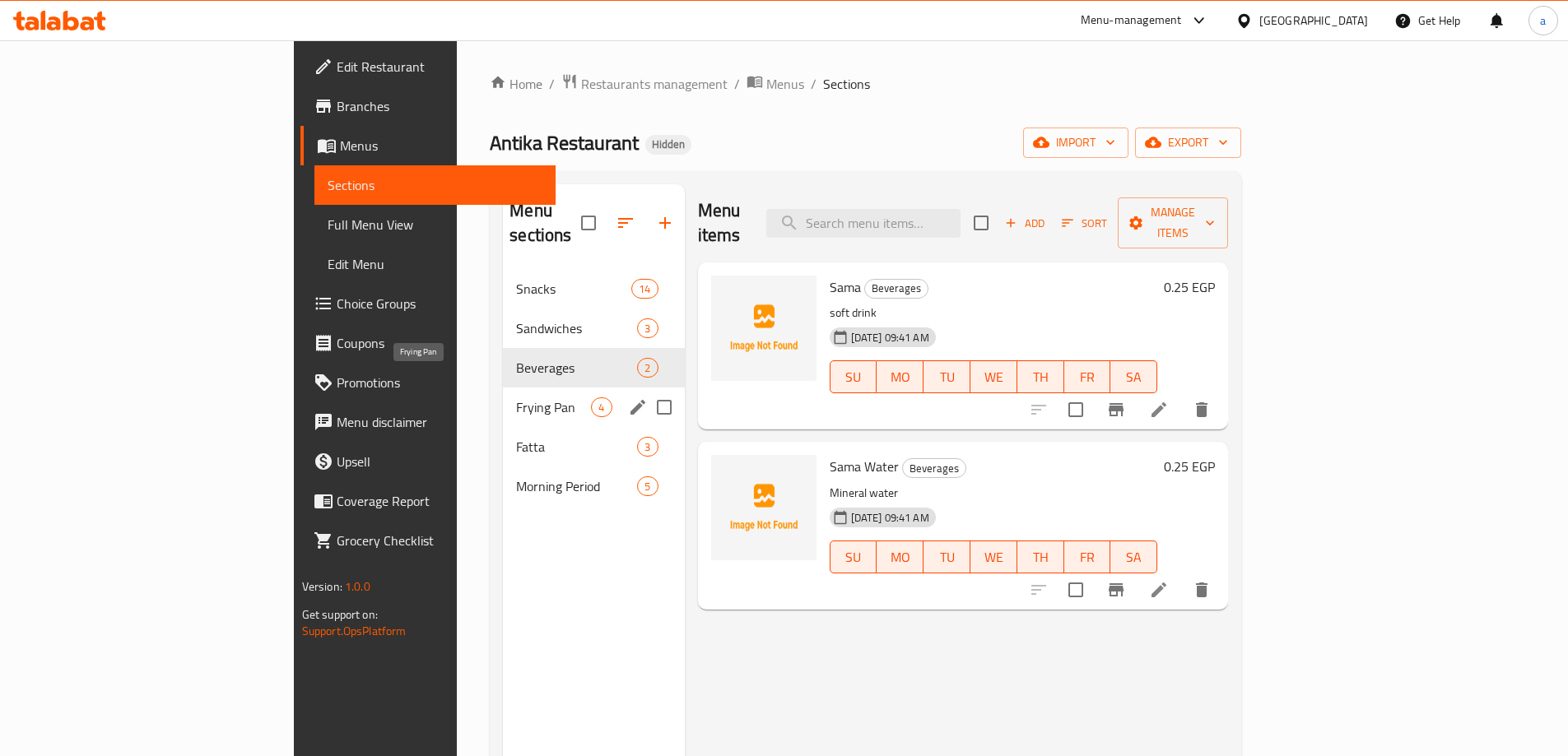
click at [516, 397] on span "Frying Pan" at bounding box center [553, 407] width 75 height 20
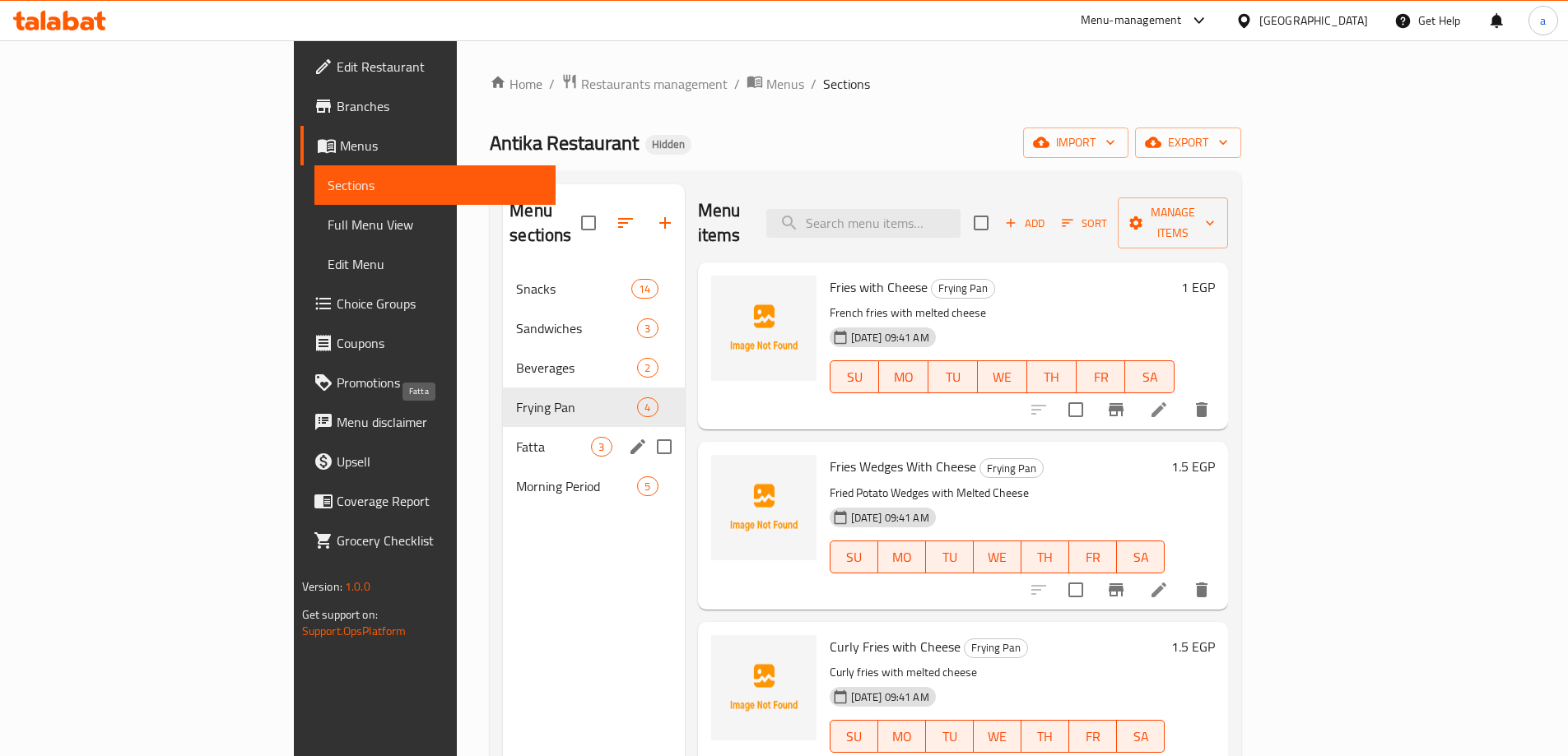
click at [516, 437] on span "Fatta" at bounding box center [553, 447] width 75 height 20
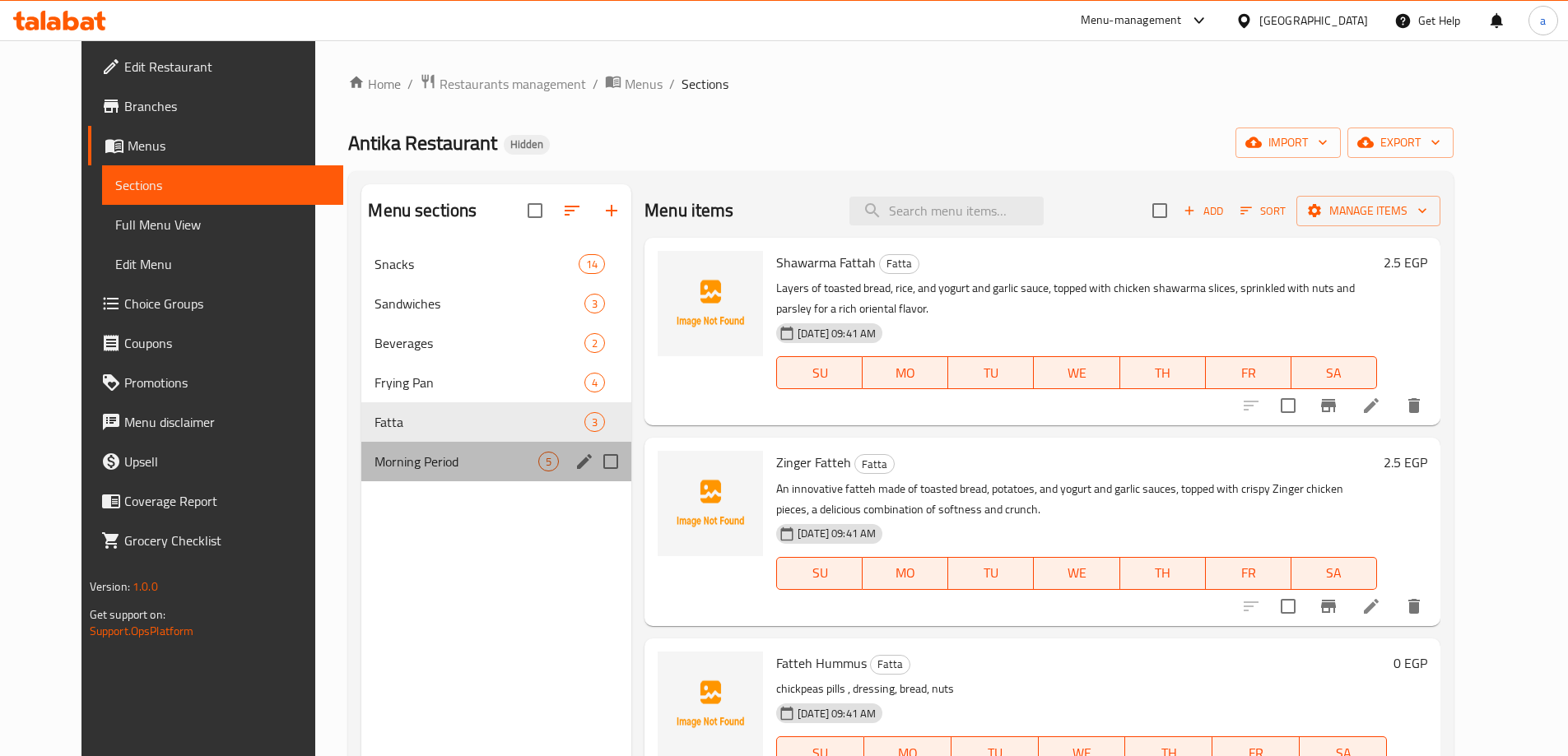
click at [445, 449] on div "Morning Period 5" at bounding box center [496, 462] width 270 height 40
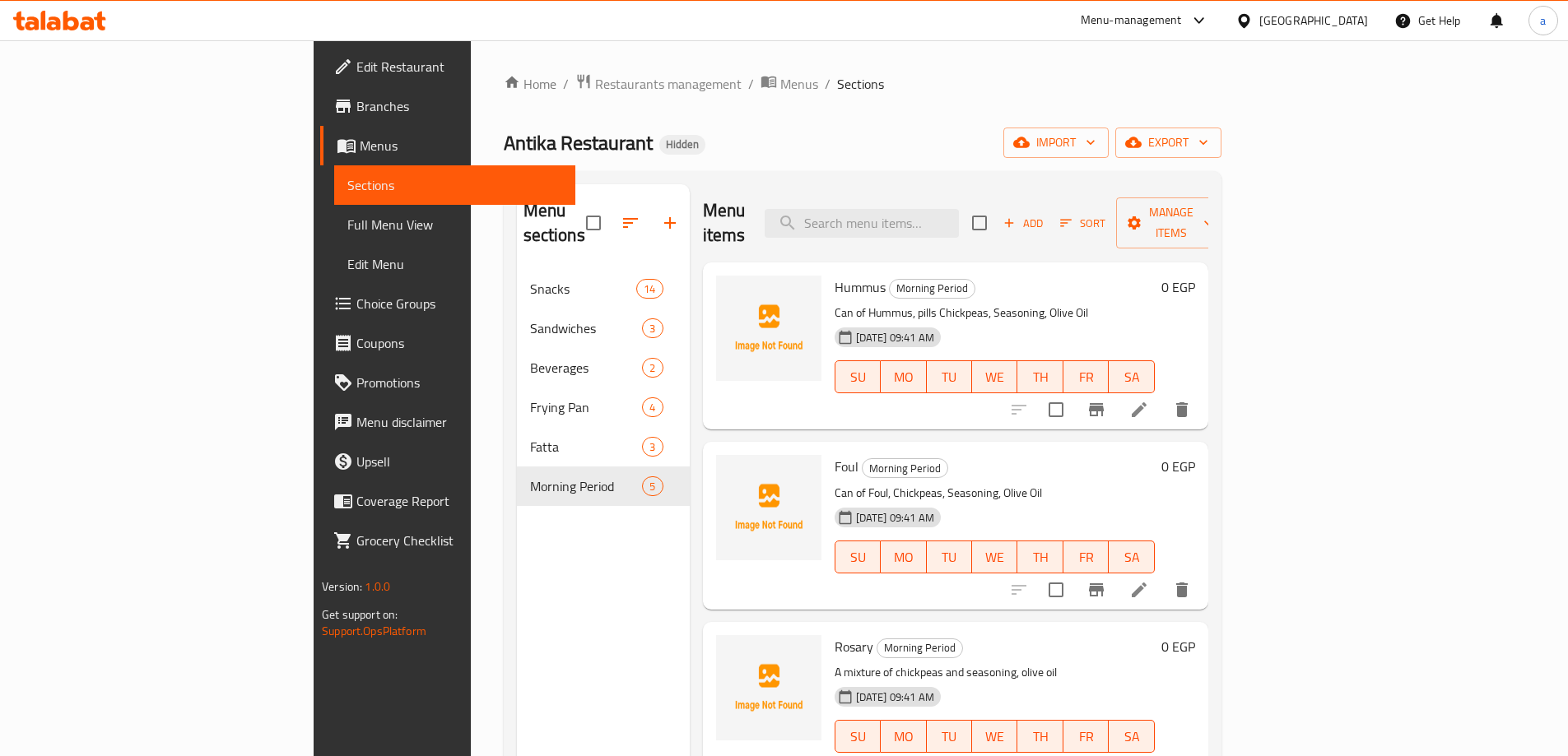
click at [347, 261] on span "Edit Menu" at bounding box center [454, 264] width 215 height 20
